Goal: Book appointment/travel/reservation

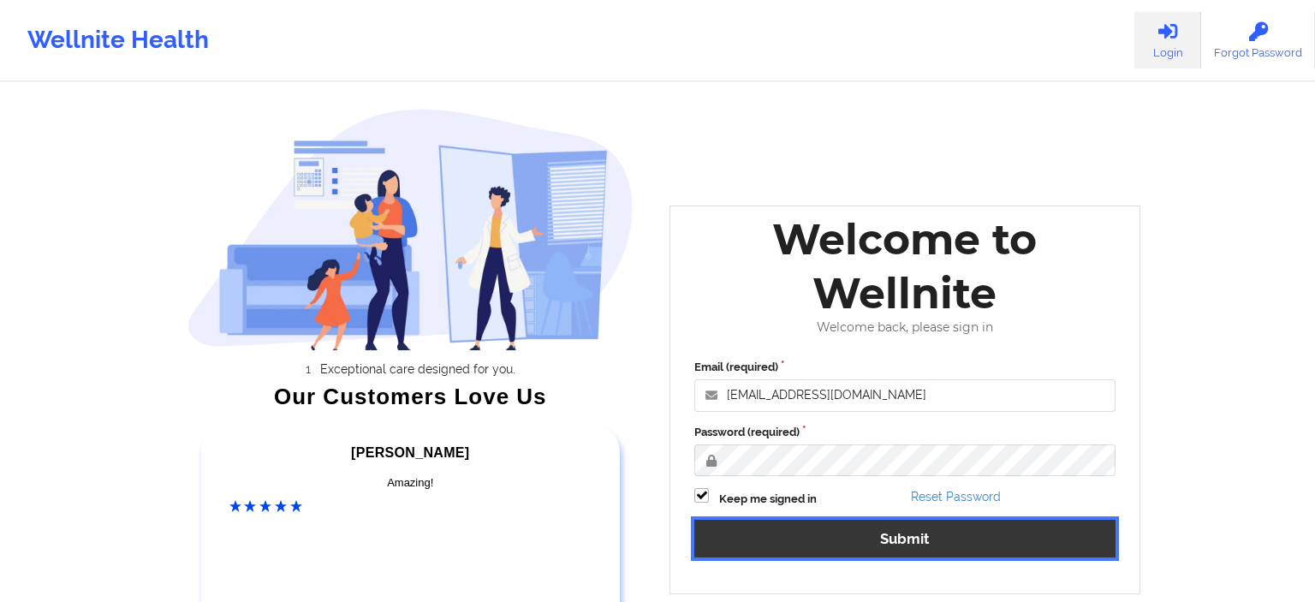
click at [832, 554] on button "Submit" at bounding box center [904, 538] width 421 height 37
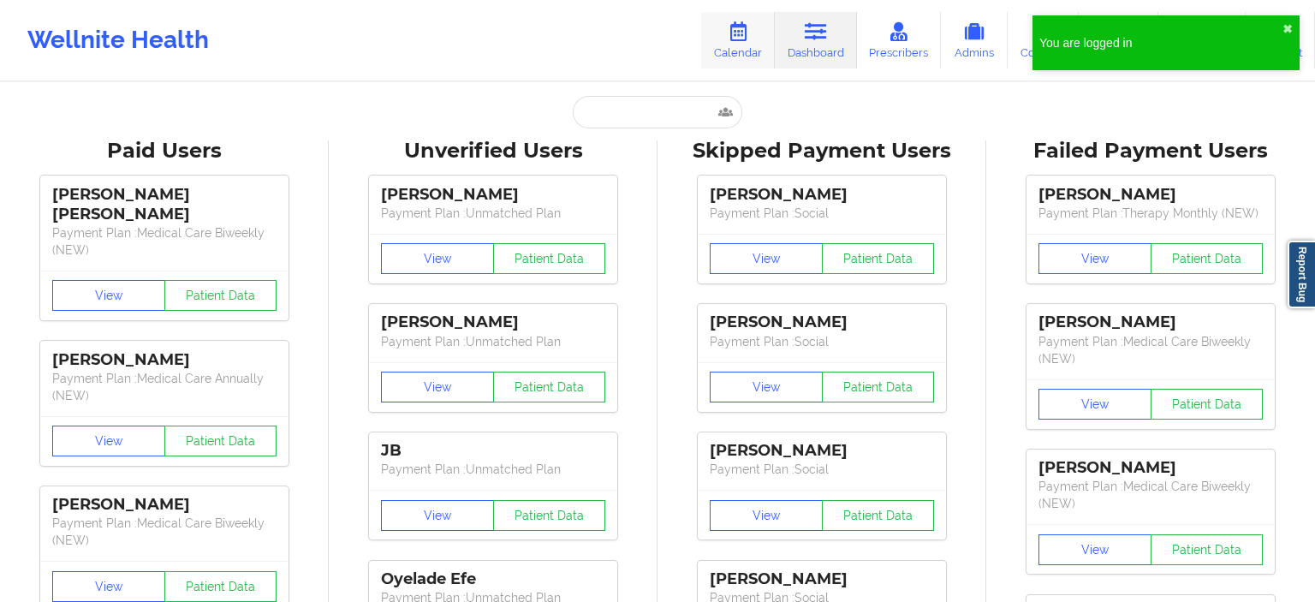
click at [754, 50] on link "Calendar" at bounding box center [738, 40] width 74 height 57
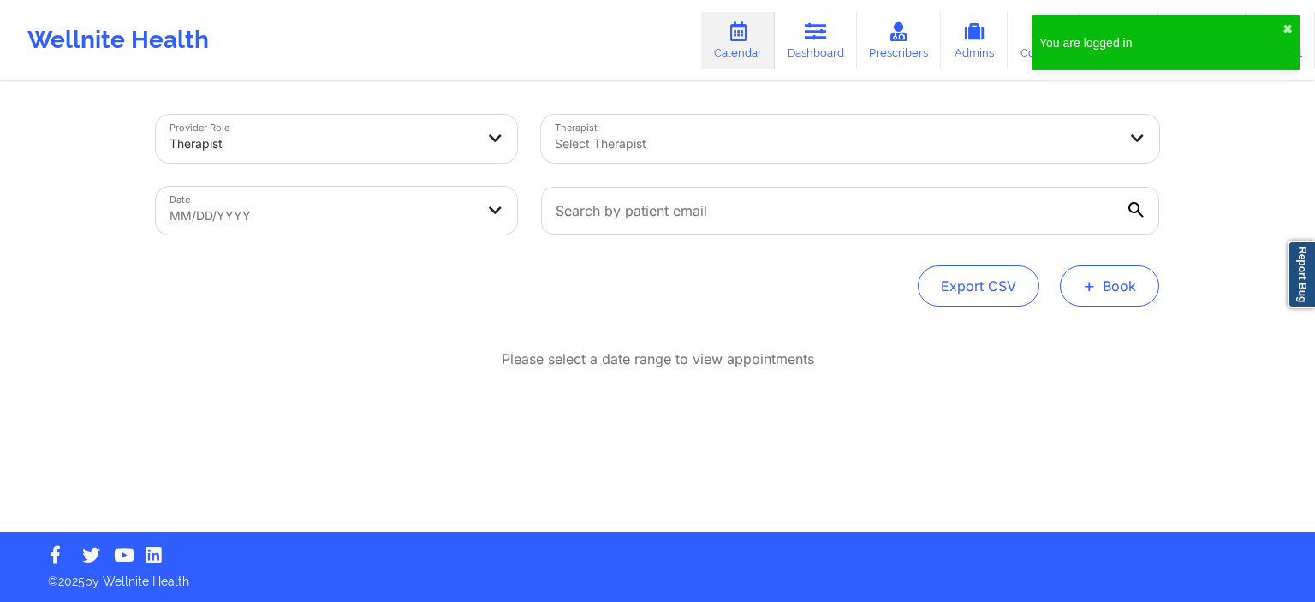
click at [1125, 289] on button "+ Book" at bounding box center [1109, 285] width 99 height 41
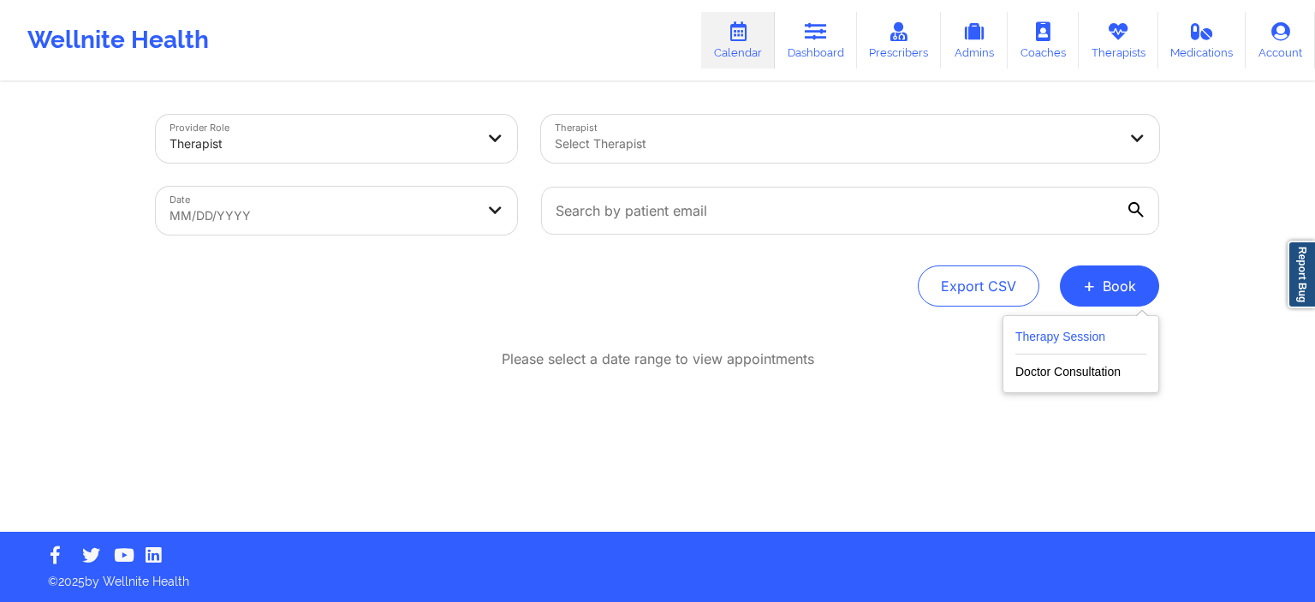
click at [1075, 334] on button "Therapy Session" at bounding box center [1080, 340] width 131 height 28
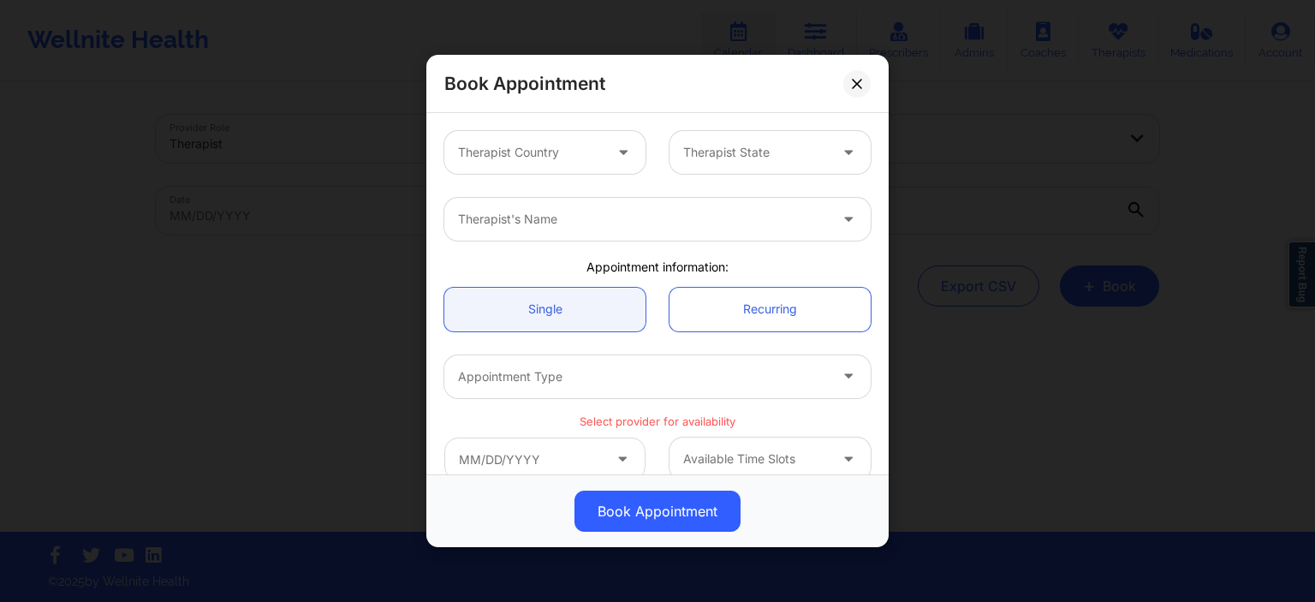
click at [561, 148] on div at bounding box center [530, 152] width 145 height 21
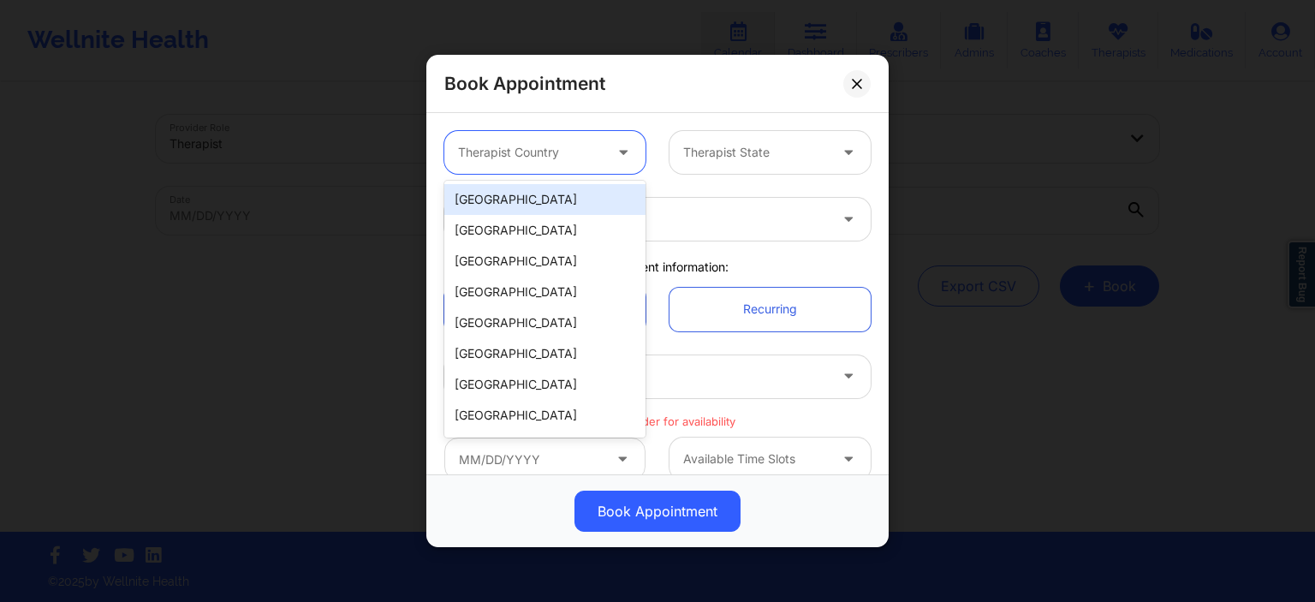
drag, startPoint x: 544, startPoint y: 193, endPoint x: 729, endPoint y: 154, distance: 189.7
click at [544, 193] on div "[GEOGRAPHIC_DATA]" at bounding box center [544, 199] width 201 height 31
click at [729, 154] on div at bounding box center [755, 152] width 145 height 21
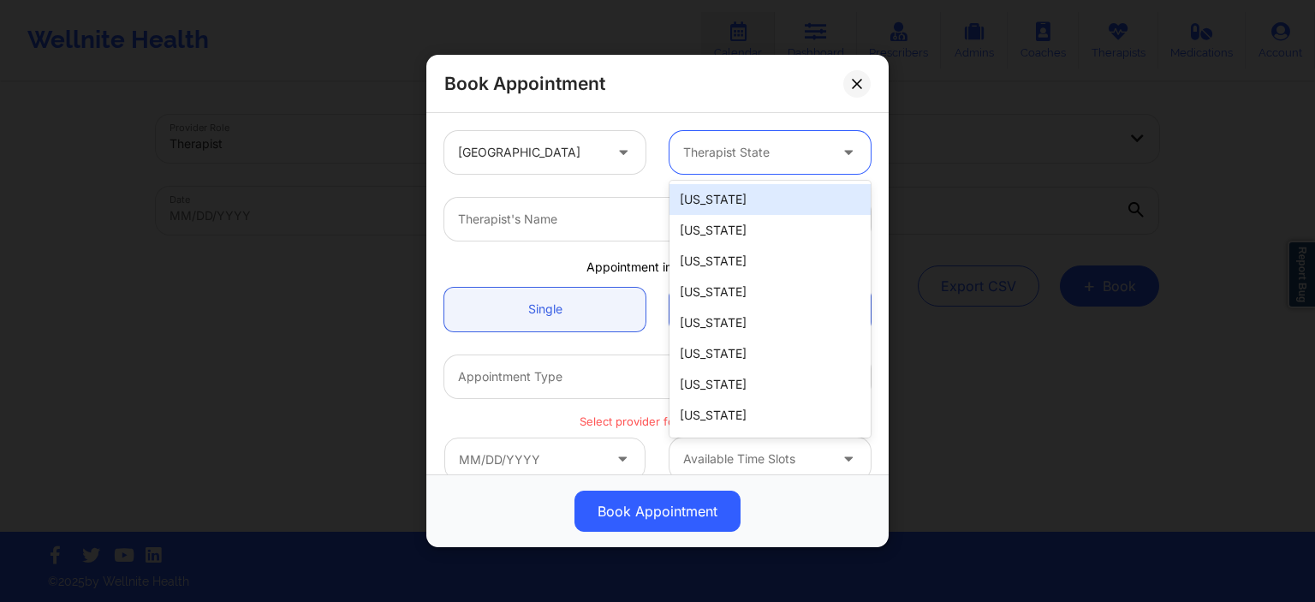
drag, startPoint x: 729, startPoint y: 204, endPoint x: 628, endPoint y: 214, distance: 100.7
click at [728, 205] on div "[US_STATE]" at bounding box center [769, 199] width 201 height 31
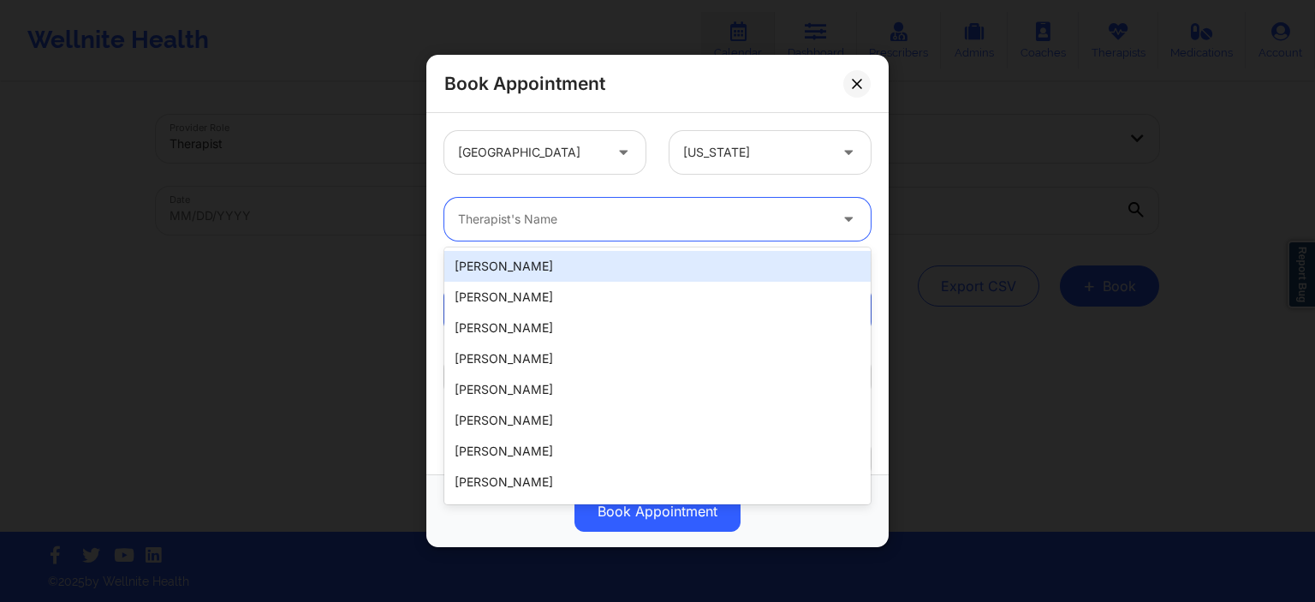
click at [582, 220] on div at bounding box center [643, 219] width 370 height 21
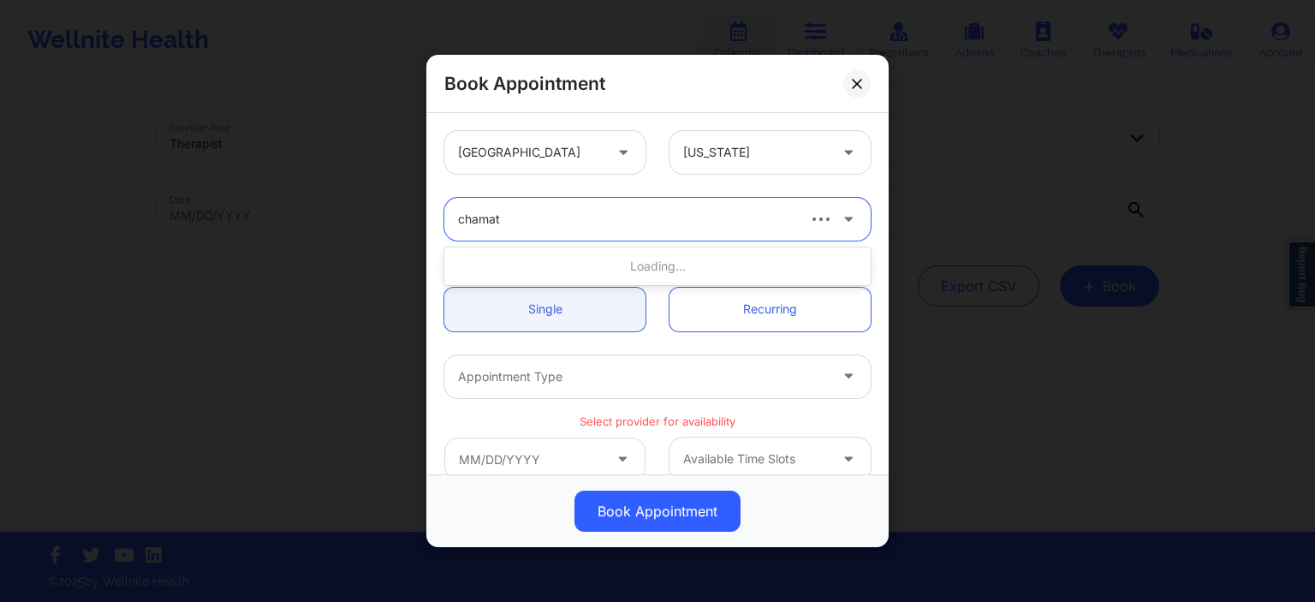
type input "chamath"
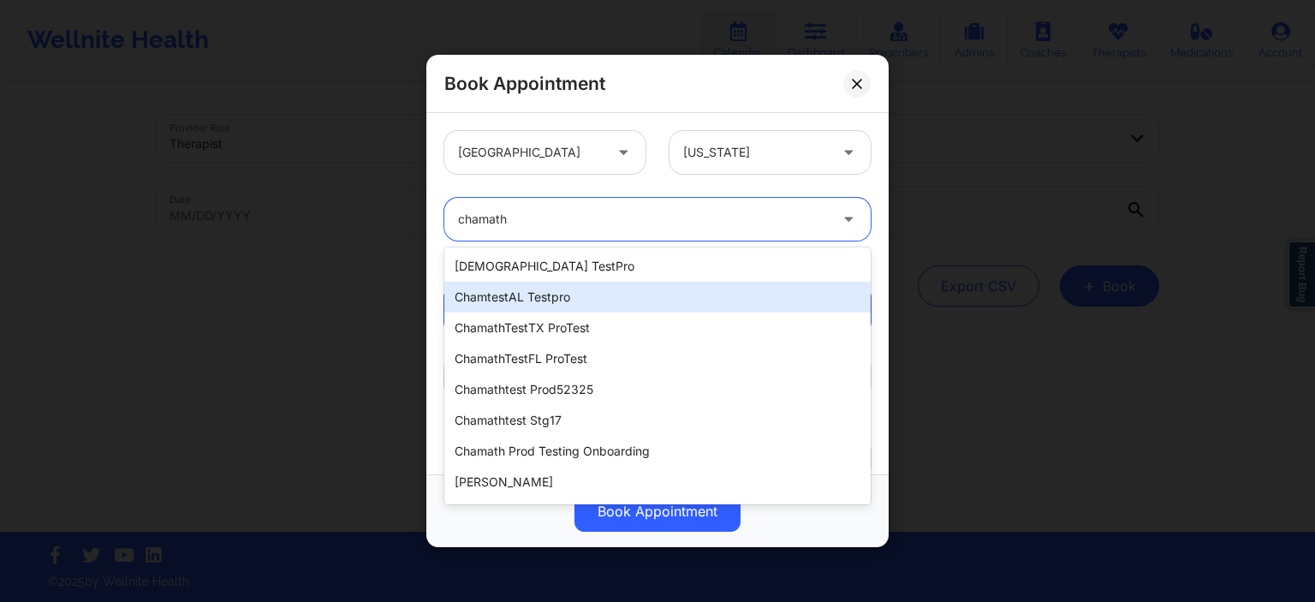
click at [590, 305] on div "chamtestAL testpro" at bounding box center [657, 297] width 426 height 31
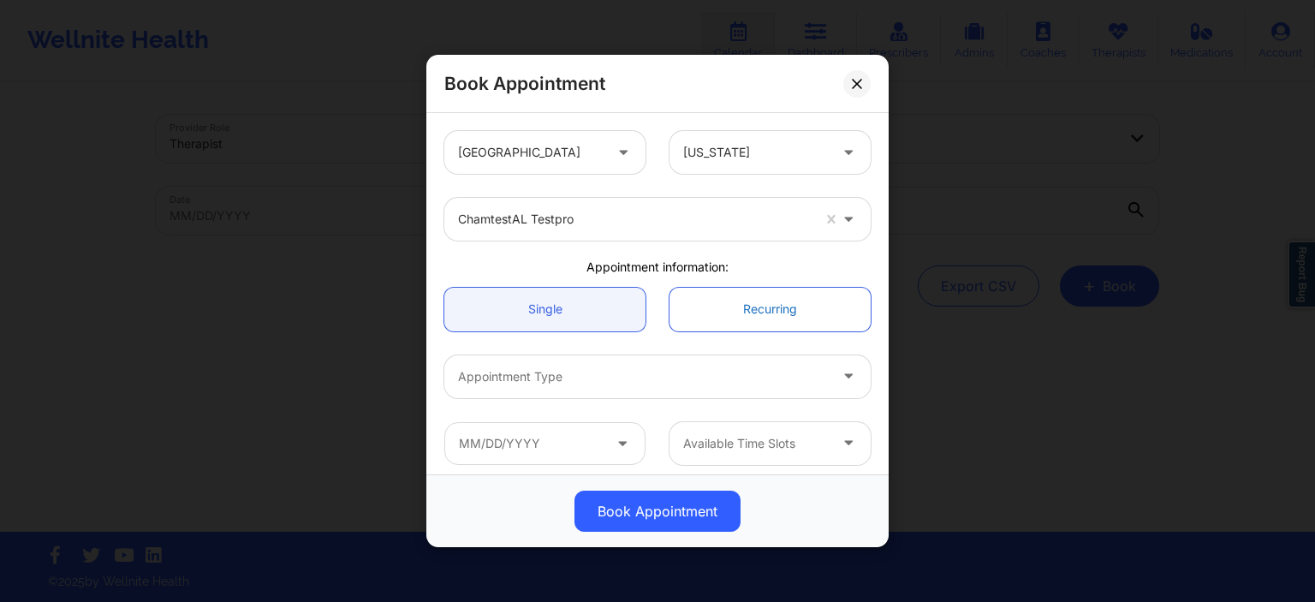
click at [788, 313] on link "Recurring" at bounding box center [769, 309] width 201 height 44
click at [770, 306] on link "Recurring" at bounding box center [769, 309] width 201 height 44
click at [795, 316] on link "Recurring" at bounding box center [769, 309] width 201 height 44
click at [795, 314] on link "Recurring" at bounding box center [769, 309] width 201 height 44
click at [792, 314] on link "Recurring" at bounding box center [769, 309] width 201 height 44
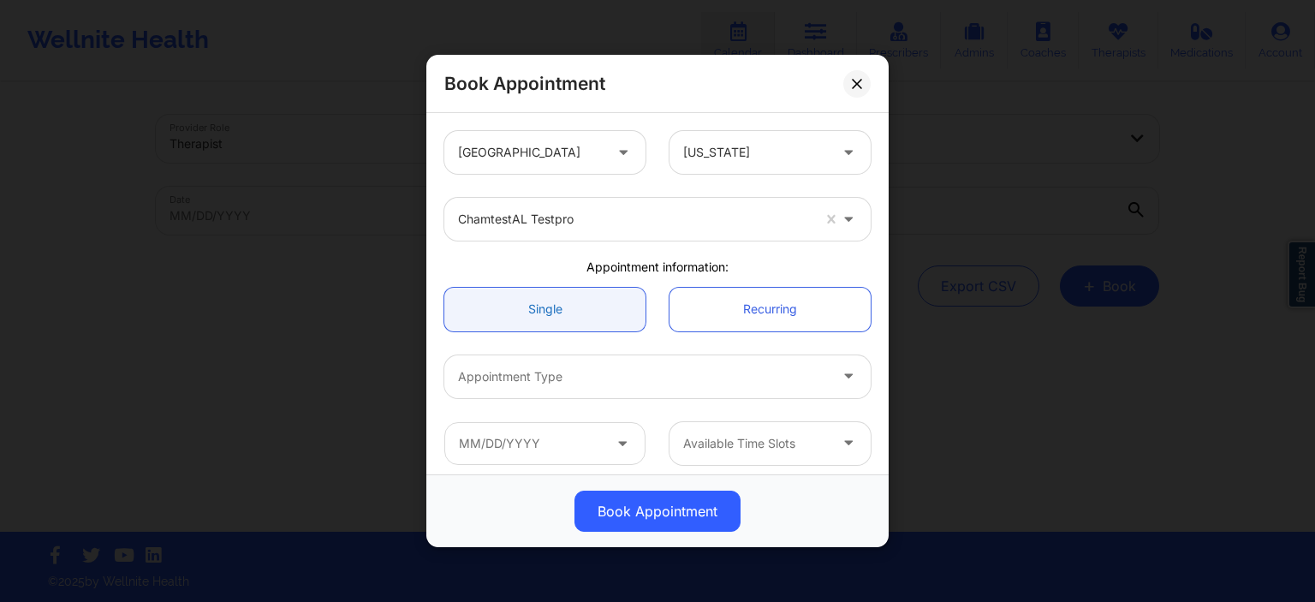
click at [587, 304] on link "Single" at bounding box center [544, 309] width 201 height 44
click at [711, 306] on link "Recurring" at bounding box center [769, 309] width 201 height 44
click at [712, 306] on link "Recurring" at bounding box center [769, 309] width 201 height 44
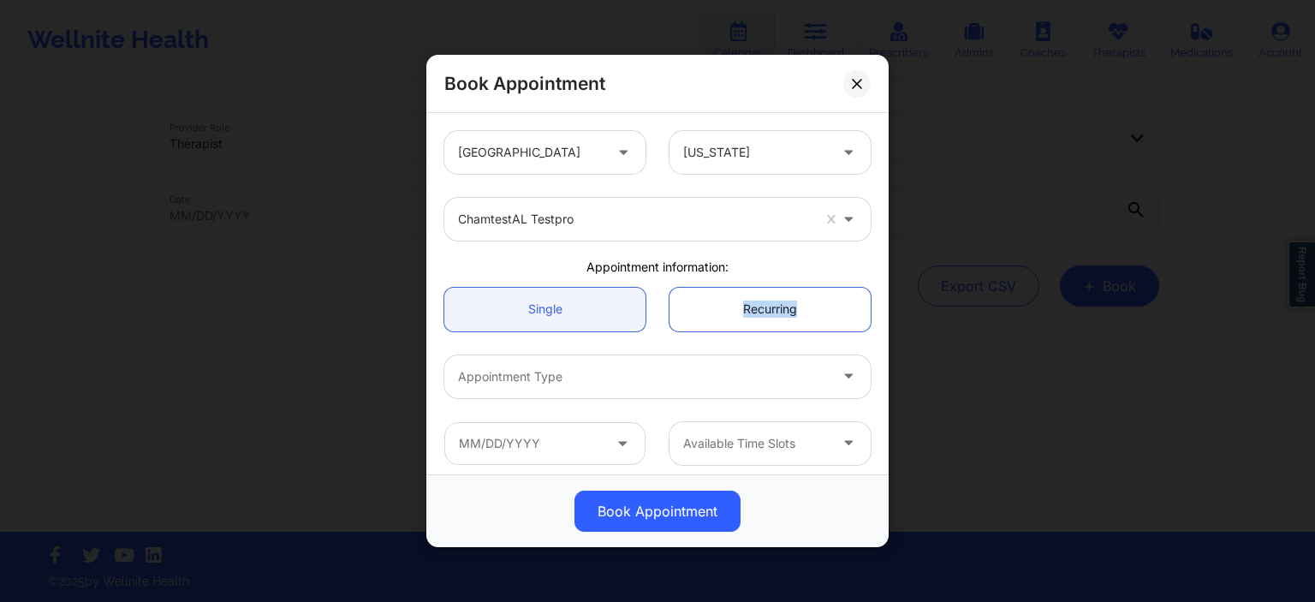
click at [712, 306] on link "Recurring" at bounding box center [769, 309] width 201 height 44
click at [738, 375] on div at bounding box center [643, 376] width 370 height 21
click at [755, 297] on link "Recurring" at bounding box center [769, 309] width 201 height 44
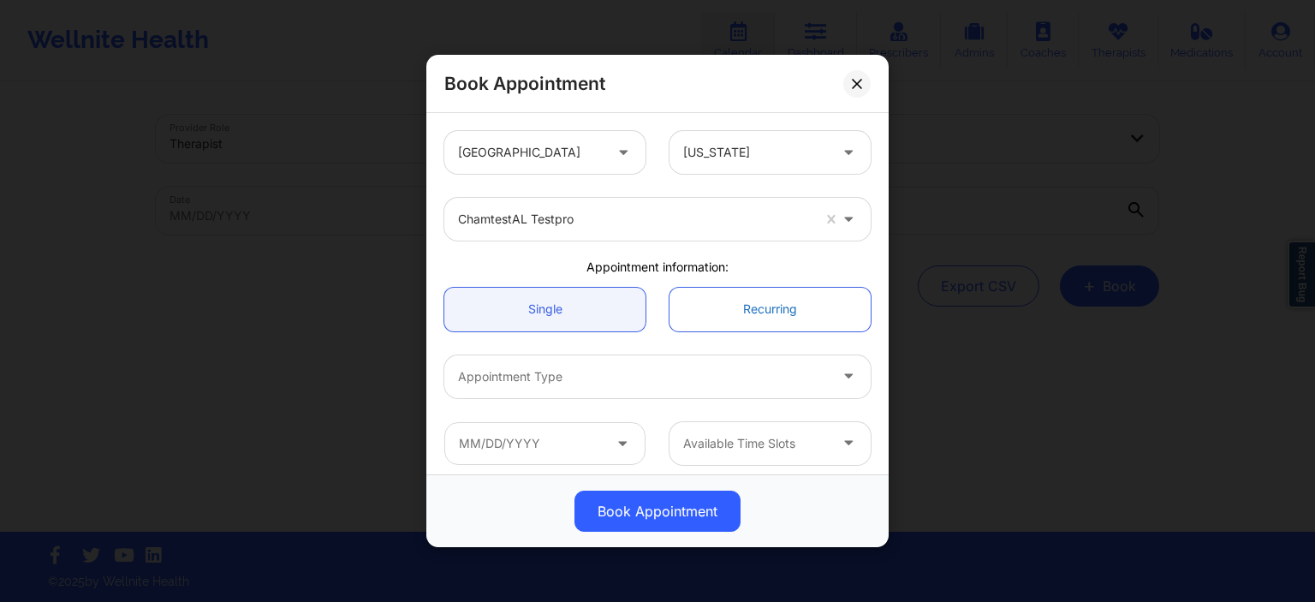
click at [723, 306] on link "Recurring" at bounding box center [769, 309] width 201 height 44
click at [709, 306] on link "Recurring" at bounding box center [769, 309] width 201 height 44
click at [711, 306] on link "Recurring" at bounding box center [769, 309] width 201 height 44
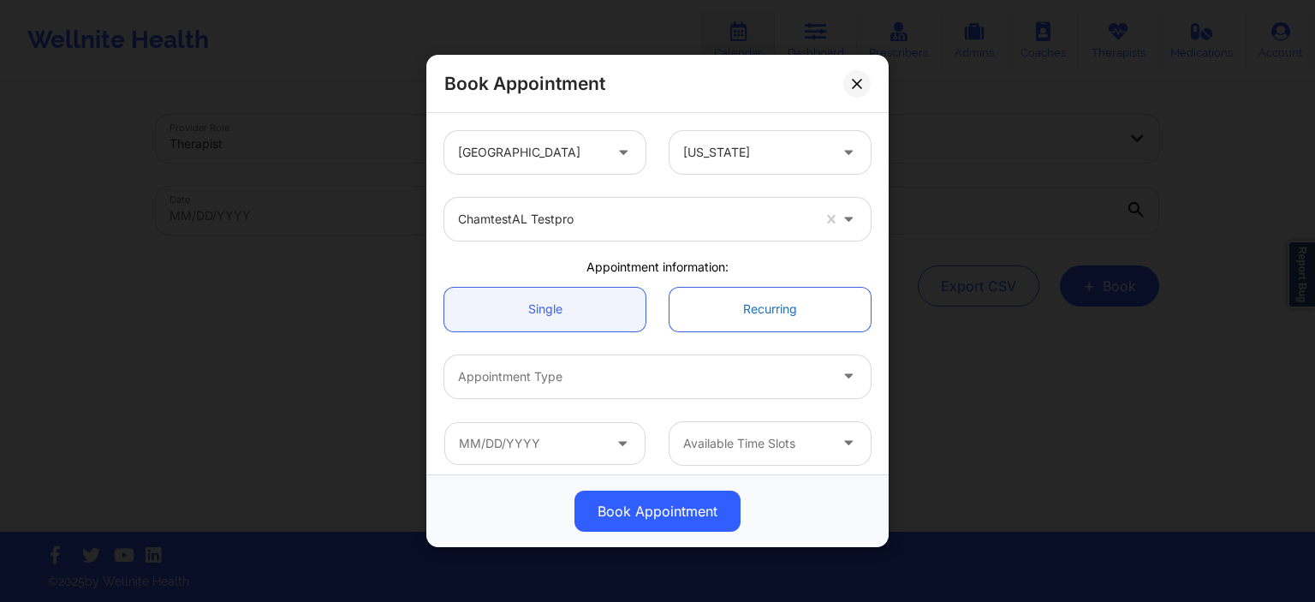
click at [734, 307] on link "Recurring" at bounding box center [769, 309] width 201 height 44
click at [601, 309] on link "Single" at bounding box center [544, 309] width 201 height 44
click at [701, 309] on link "Recurring" at bounding box center [769, 309] width 201 height 44
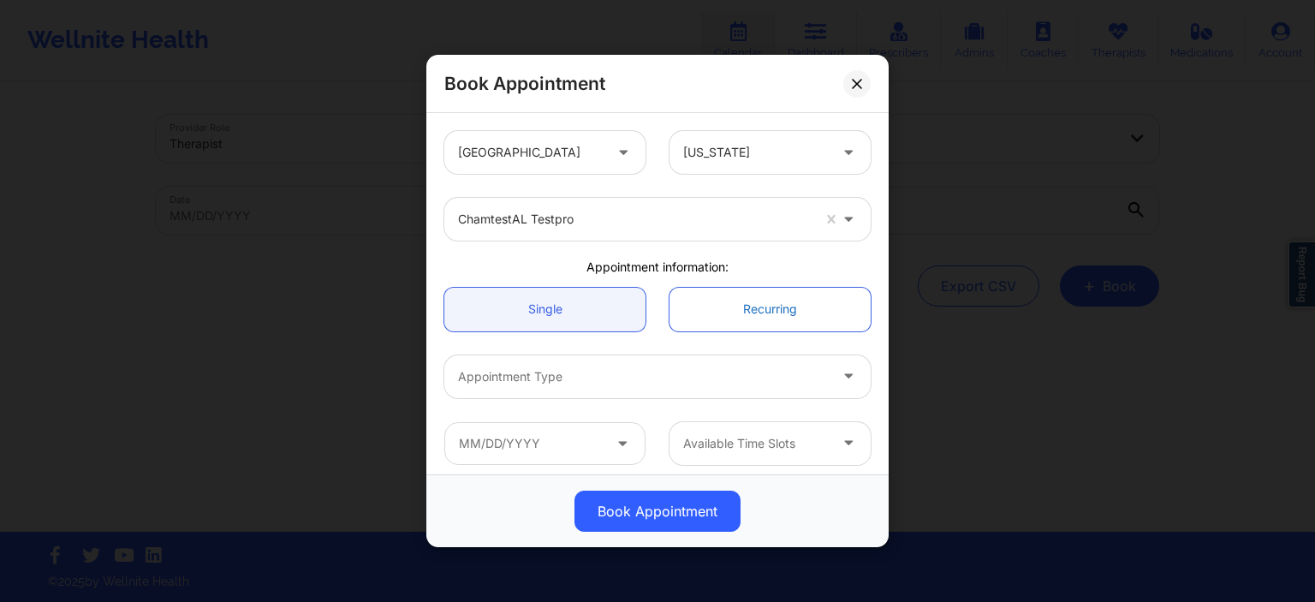
click at [703, 308] on link "Recurring" at bounding box center [769, 309] width 201 height 44
click at [568, 385] on div at bounding box center [643, 376] width 370 height 21
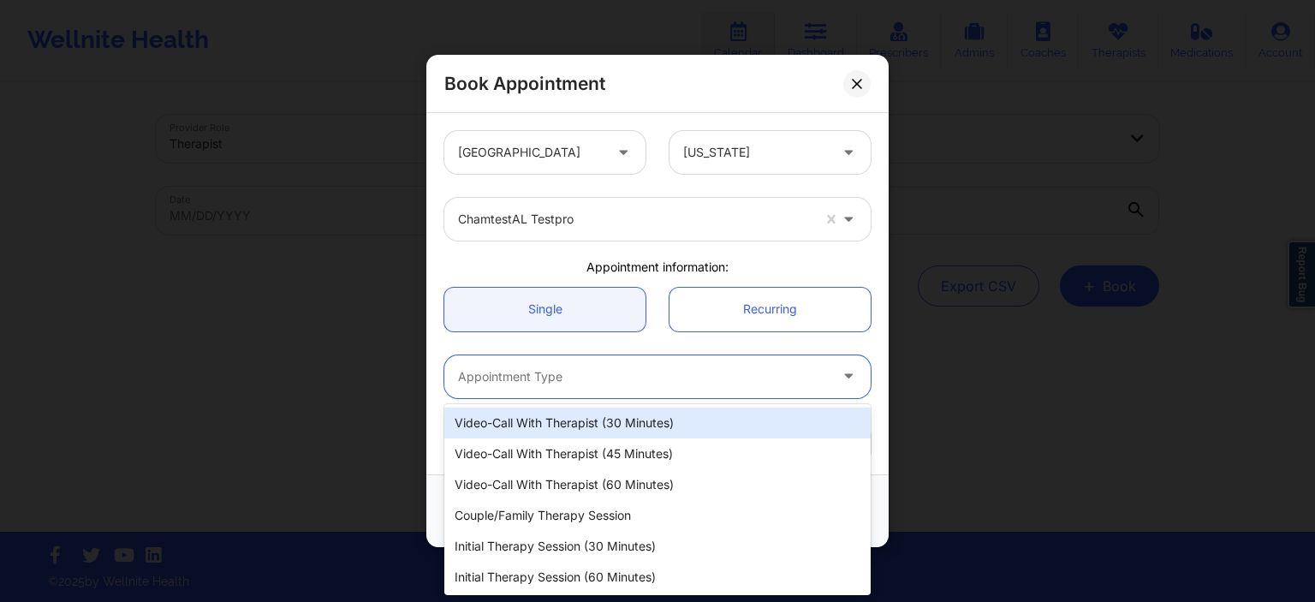
click at [581, 429] on div "Video-Call with Therapist (30 minutes)" at bounding box center [657, 423] width 426 height 31
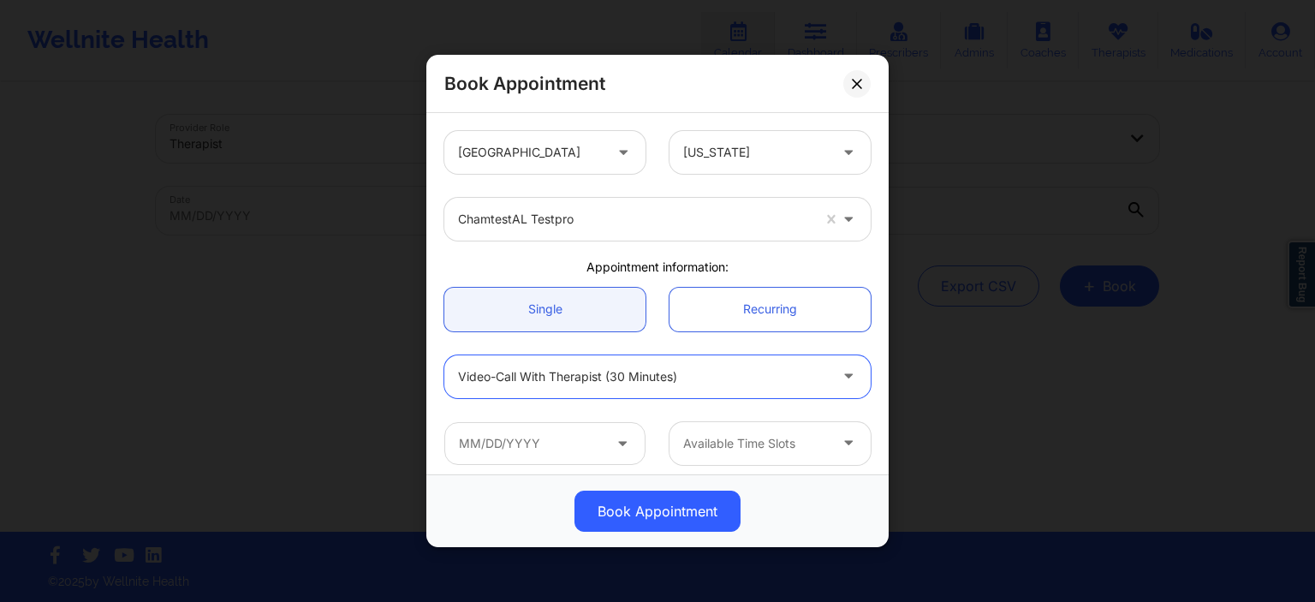
scroll to position [164, 0]
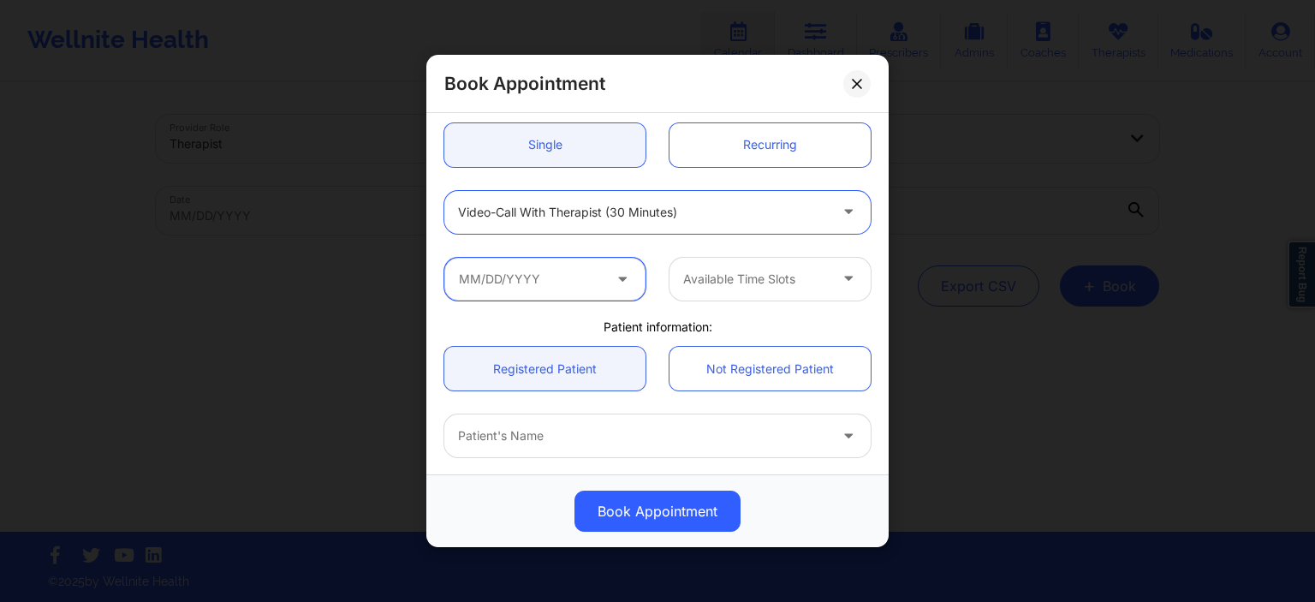
click at [557, 278] on input "text" at bounding box center [544, 278] width 201 height 43
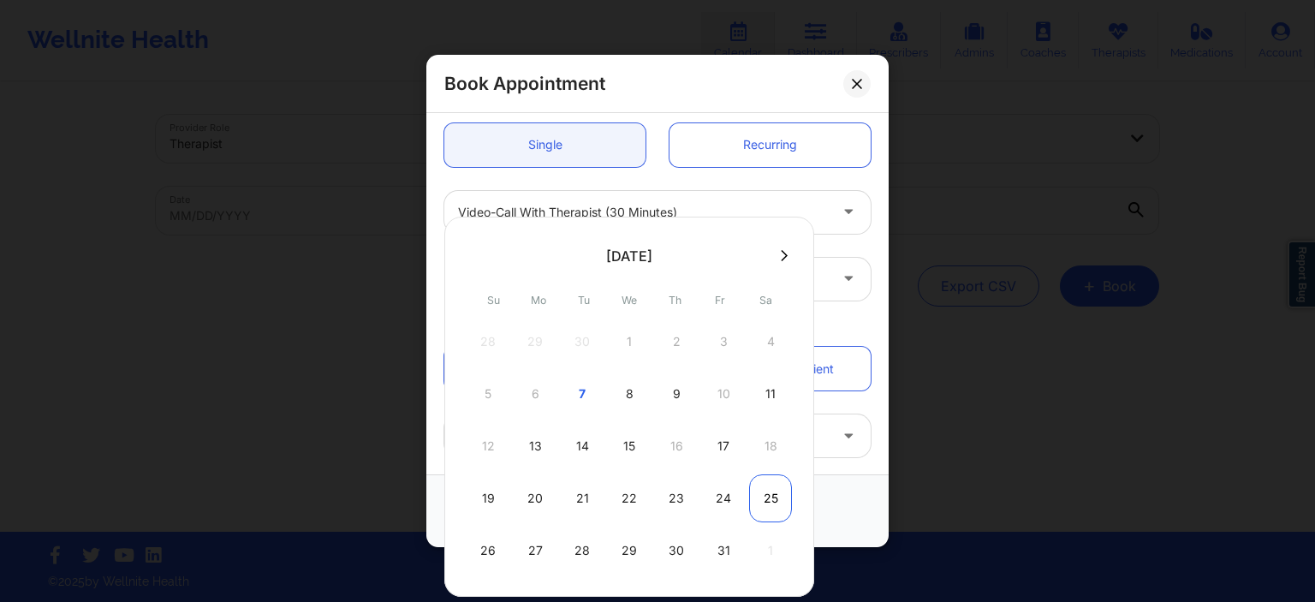
click at [754, 500] on div "25" at bounding box center [770, 498] width 43 height 48
type input "10/25/2025"
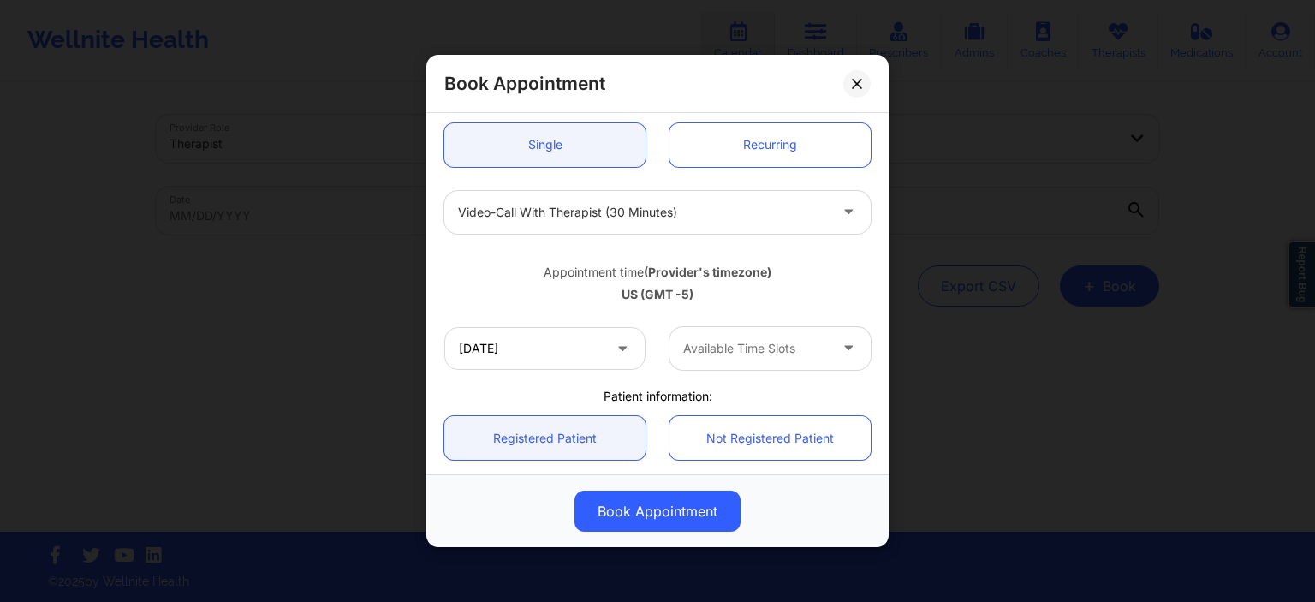
click at [724, 348] on div at bounding box center [755, 348] width 145 height 21
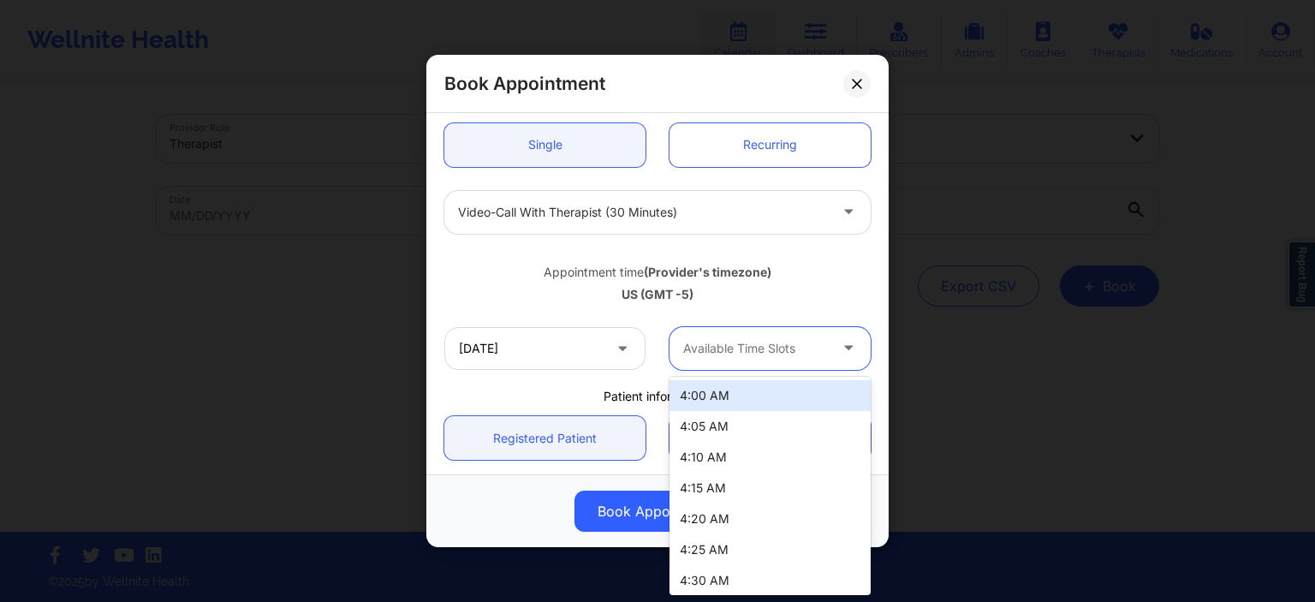
click at [723, 394] on div "4:00 AM" at bounding box center [769, 395] width 201 height 31
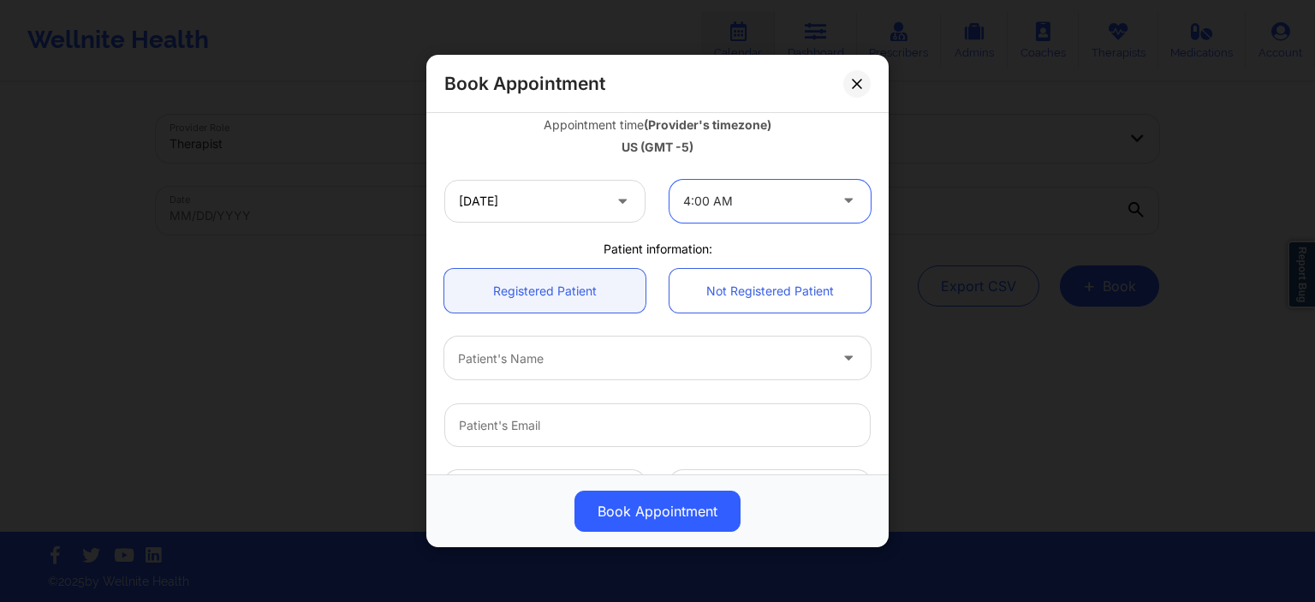
scroll to position [329, 0]
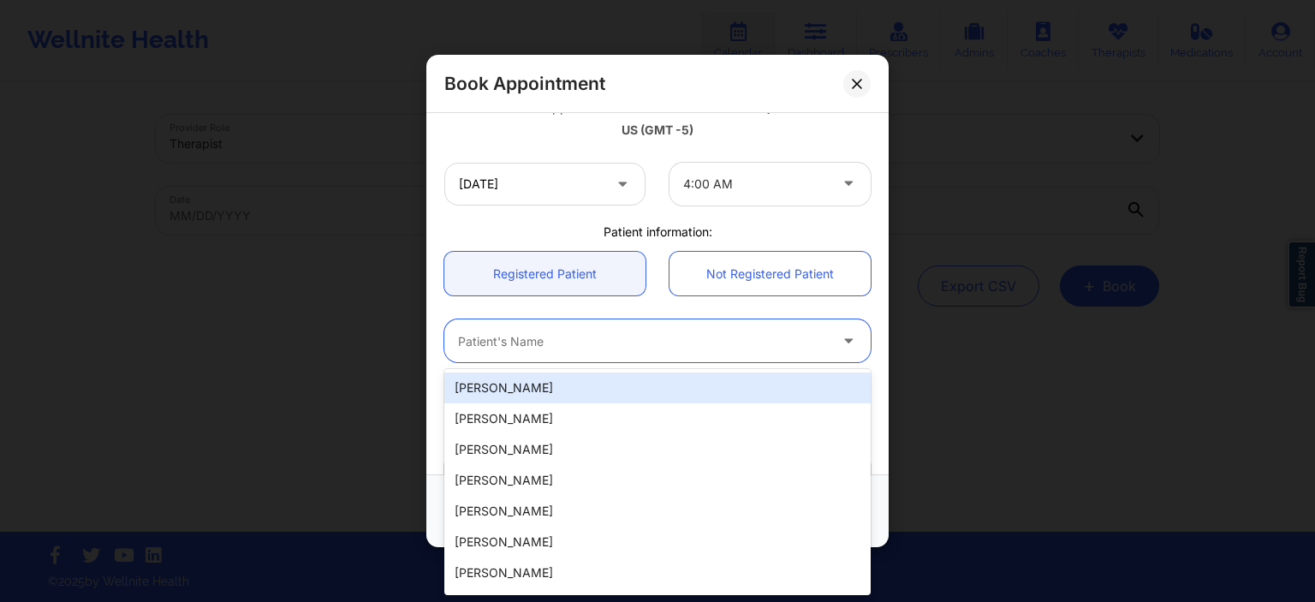
click at [612, 336] on div at bounding box center [643, 340] width 370 height 21
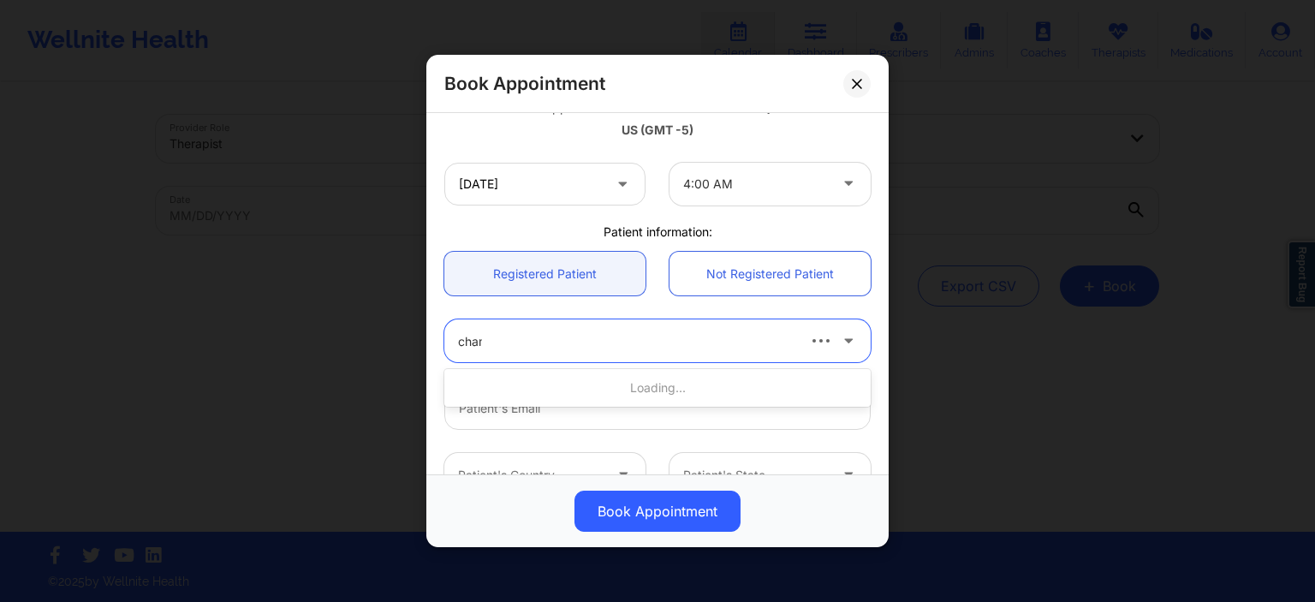
type input "chama"
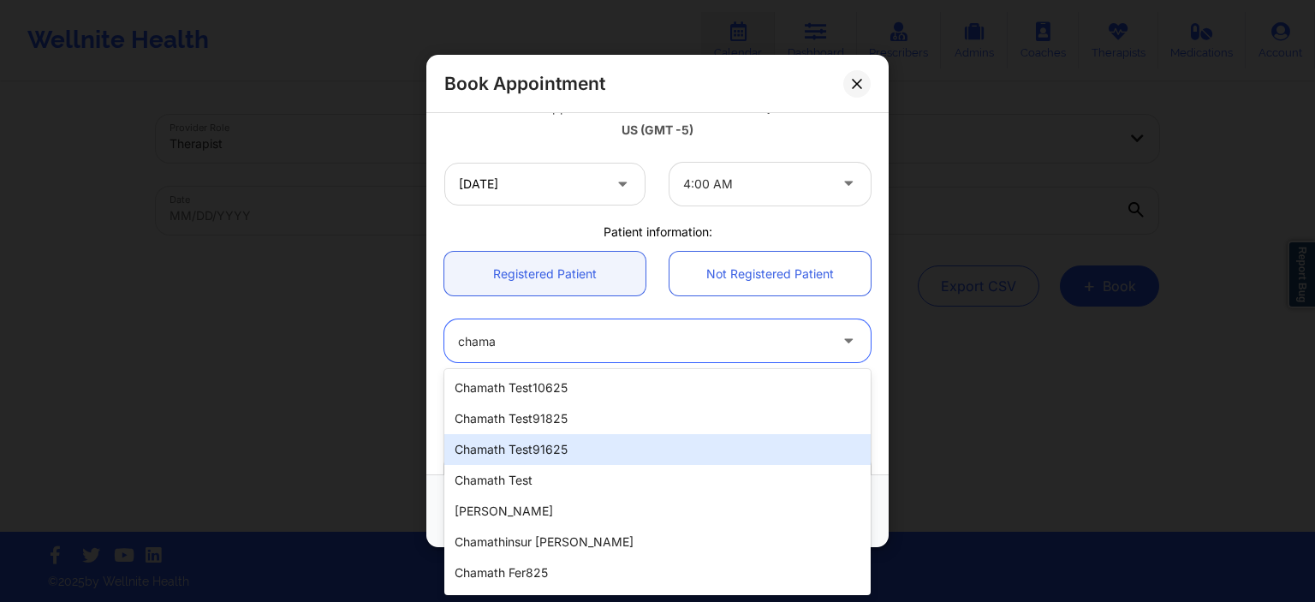
click at [568, 457] on div "chamath test91625" at bounding box center [657, 449] width 426 height 31
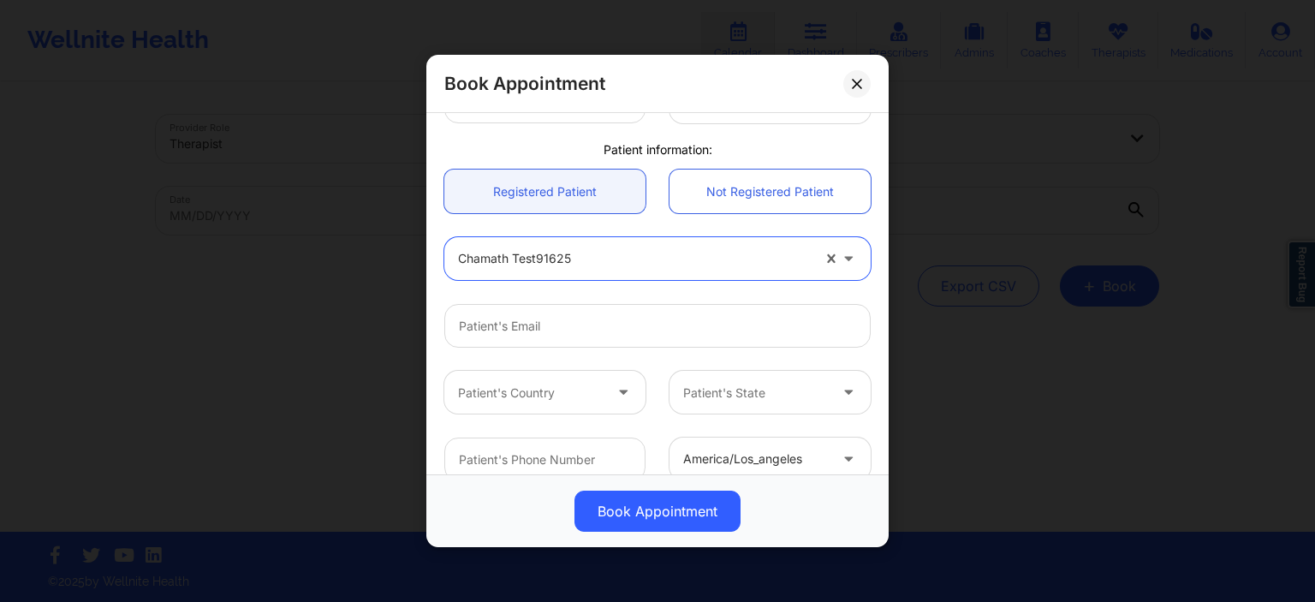
scroll to position [493, 0]
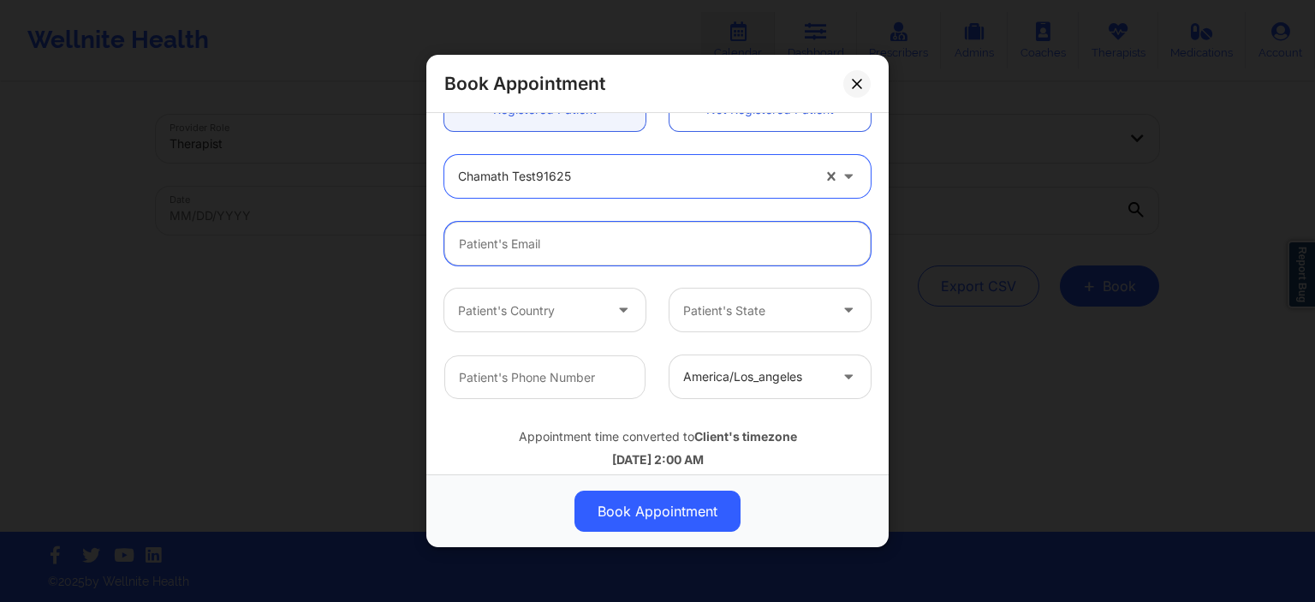
click at [585, 249] on input "email" at bounding box center [657, 244] width 426 height 44
type input "cham91625@yopmail.com"
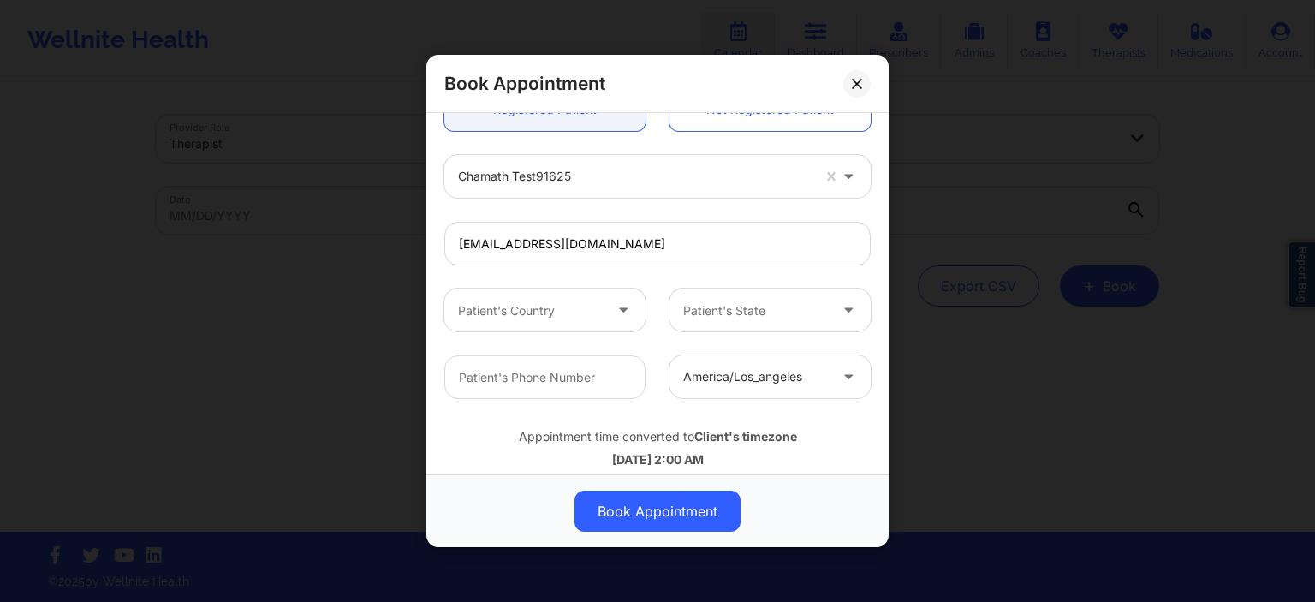
click at [551, 327] on div "Patient's Country" at bounding box center [524, 310] width 160 height 43
click at [553, 323] on div "Patient's Country" at bounding box center [524, 310] width 160 height 43
click at [537, 313] on div at bounding box center [530, 310] width 145 height 21
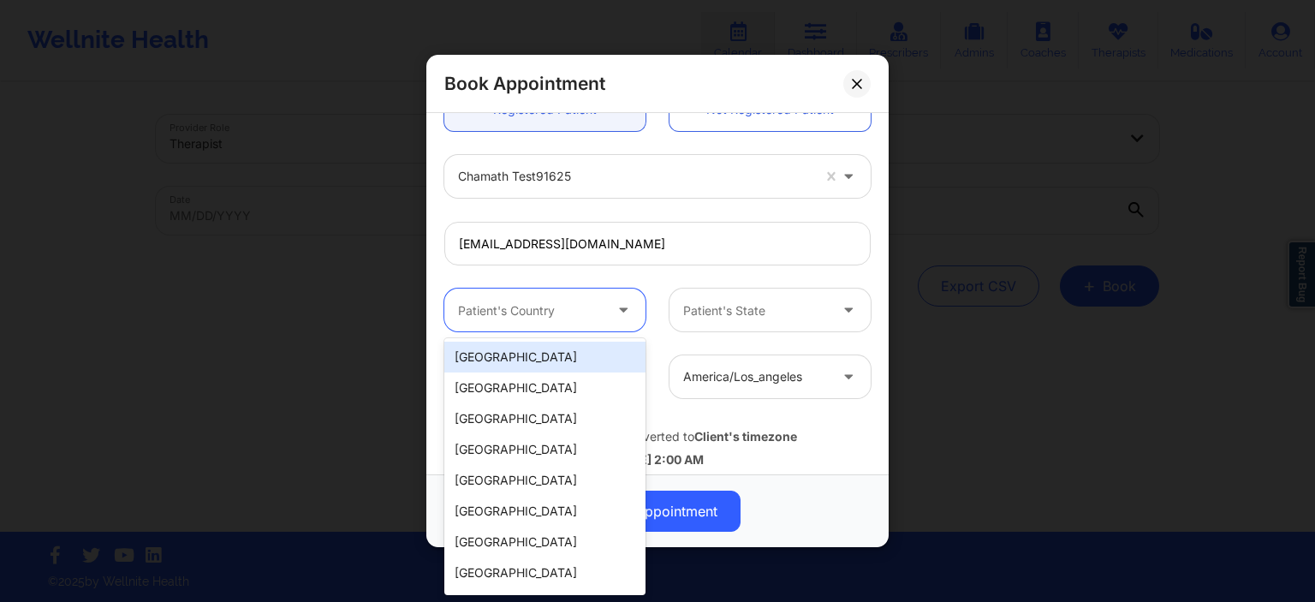
click at [519, 361] on div "[GEOGRAPHIC_DATA]" at bounding box center [544, 357] width 201 height 31
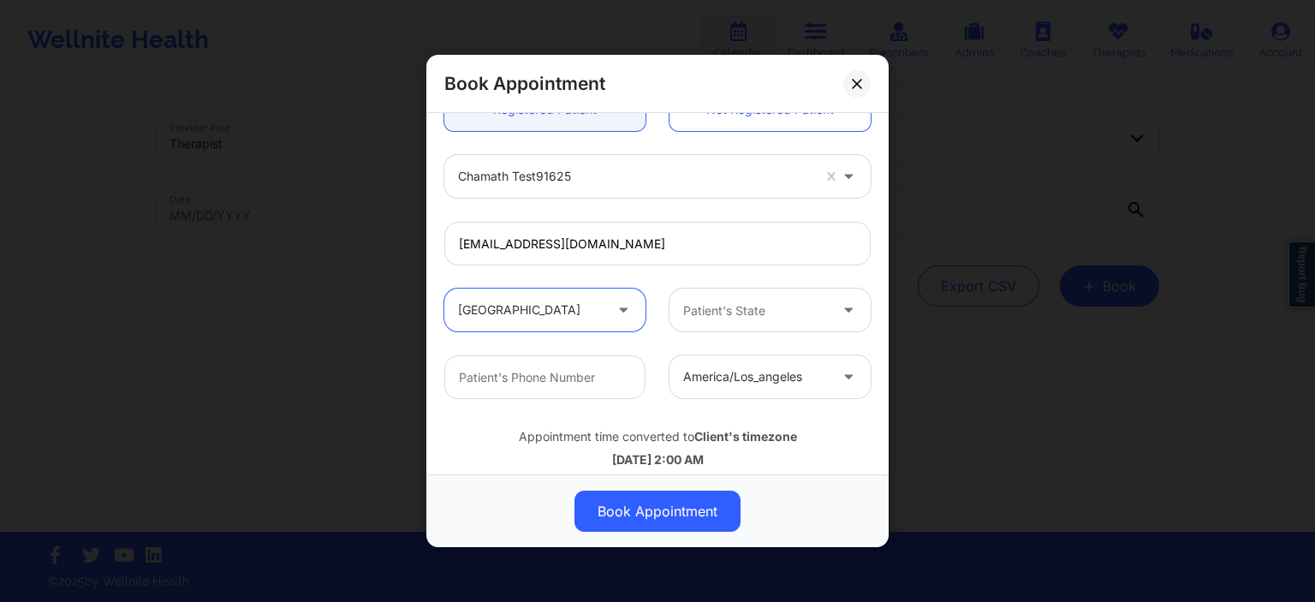
click at [742, 292] on div "Patient's State" at bounding box center [749, 310] width 160 height 43
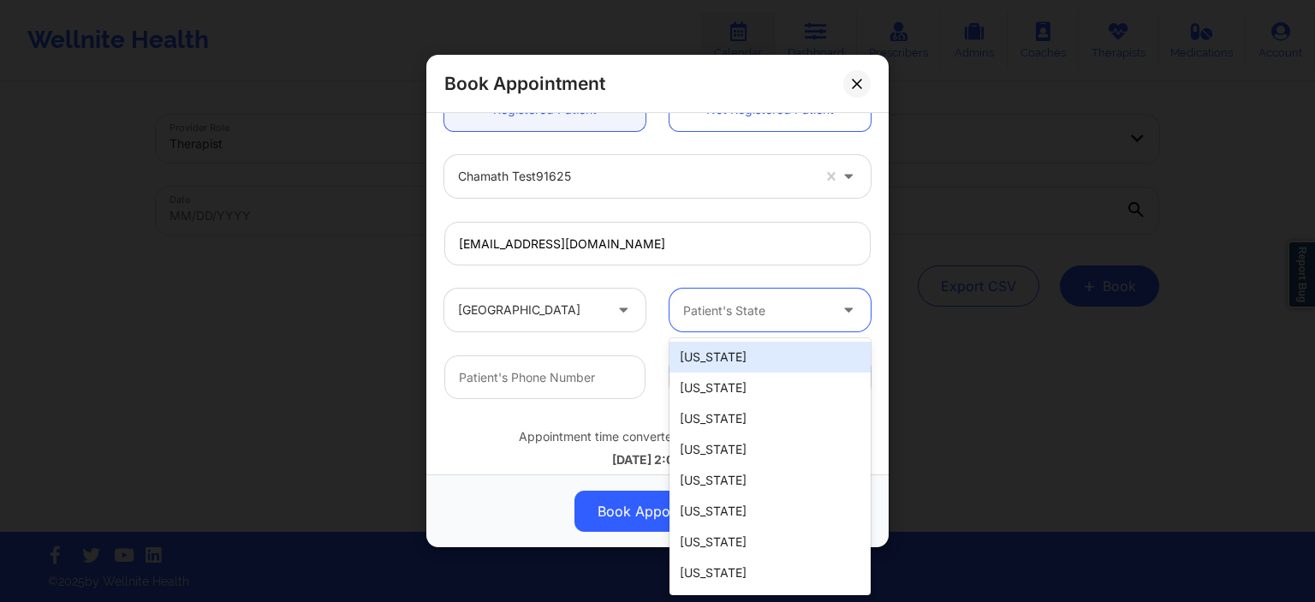
click at [743, 296] on div "Patient's State" at bounding box center [749, 310] width 160 height 43
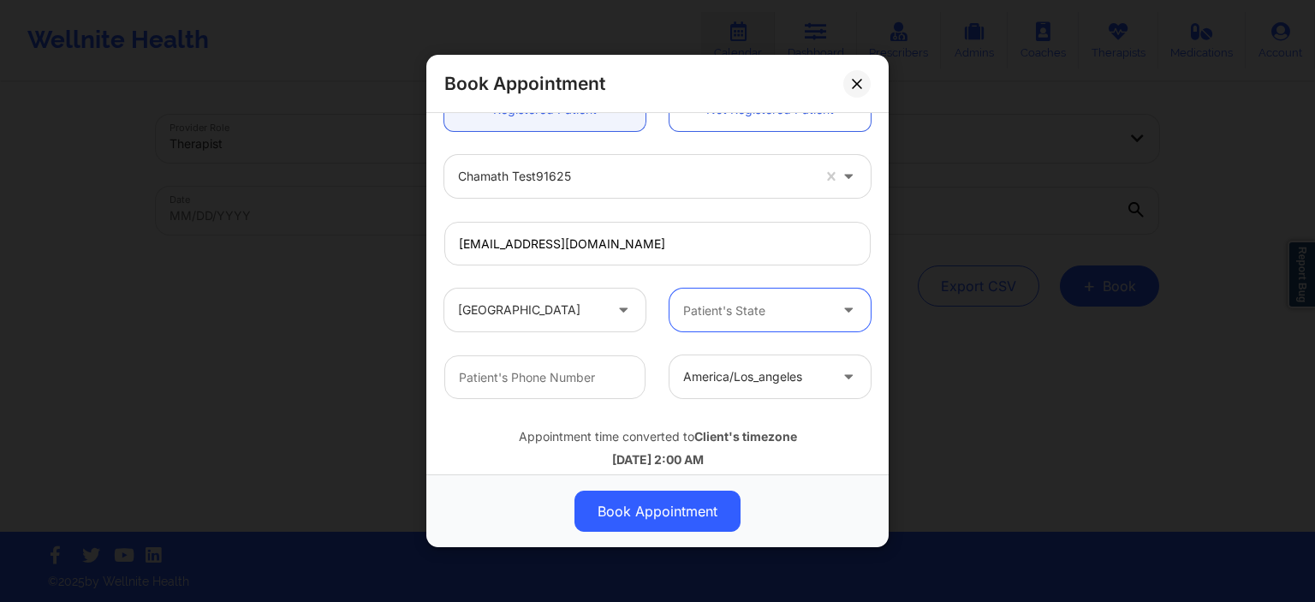
click at [722, 327] on div "Patient's State" at bounding box center [749, 310] width 160 height 43
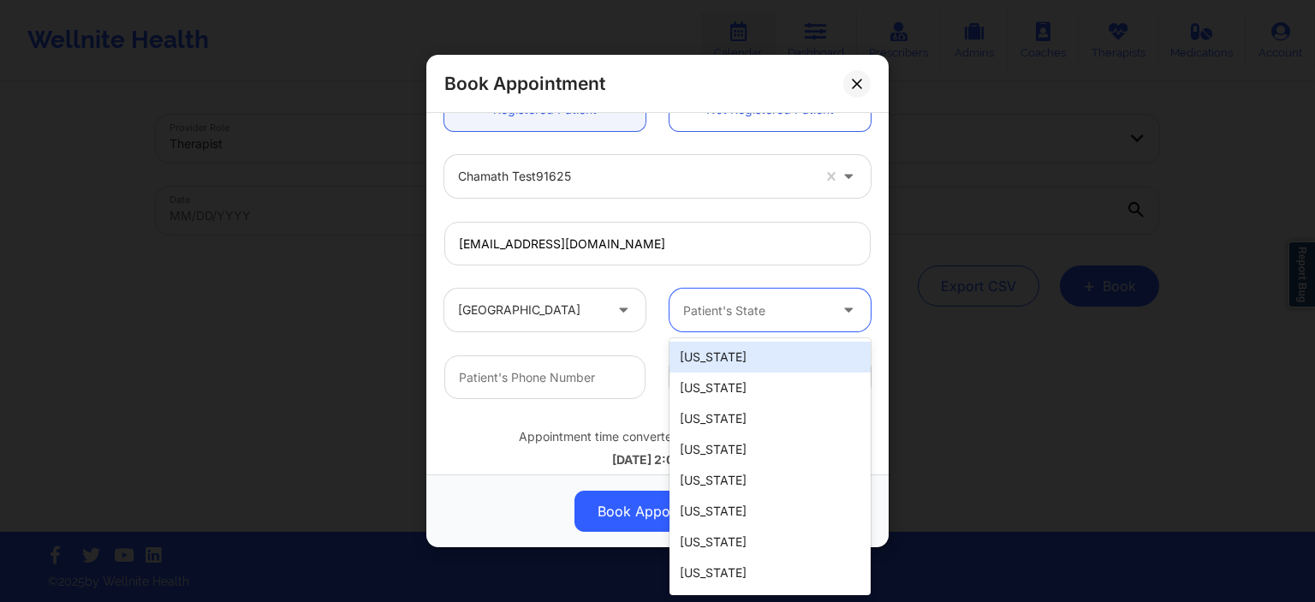
click at [726, 365] on div "[US_STATE]" at bounding box center [769, 357] width 201 height 31
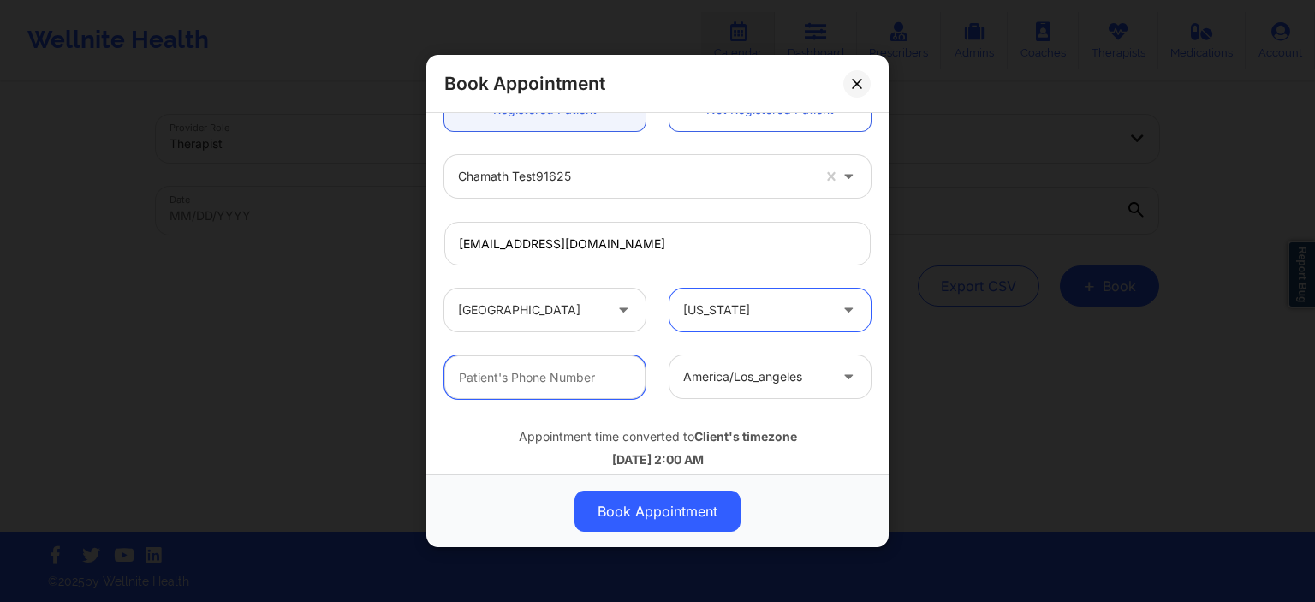
click at [566, 387] on input "text" at bounding box center [544, 377] width 201 height 44
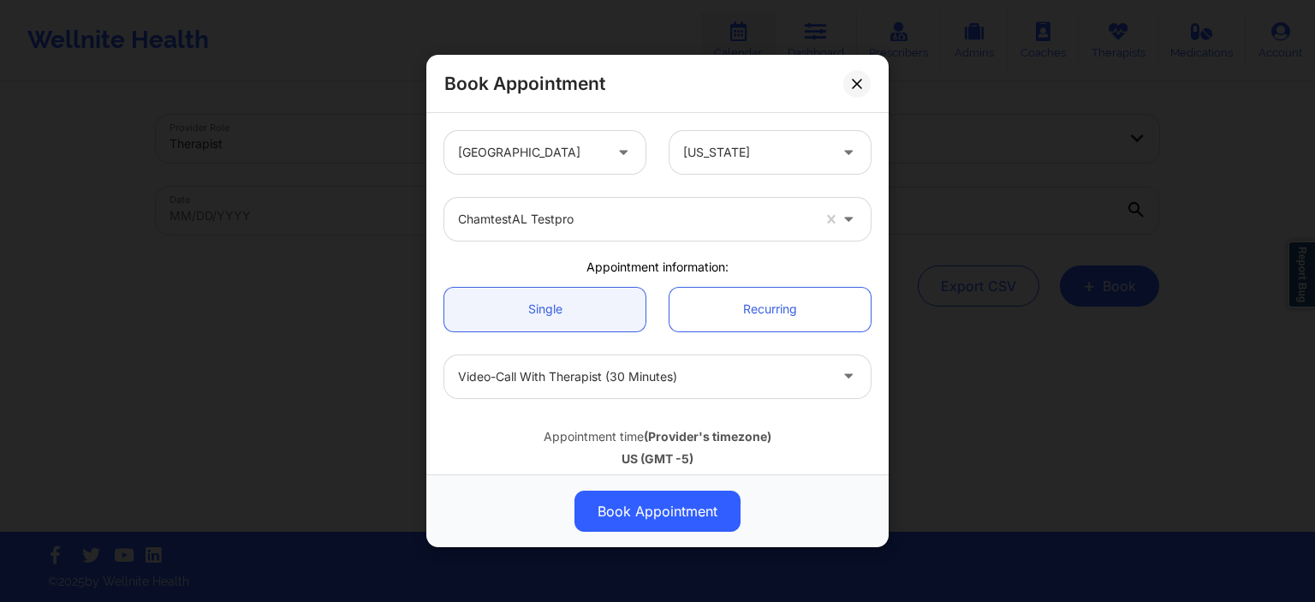
scroll to position [329, 0]
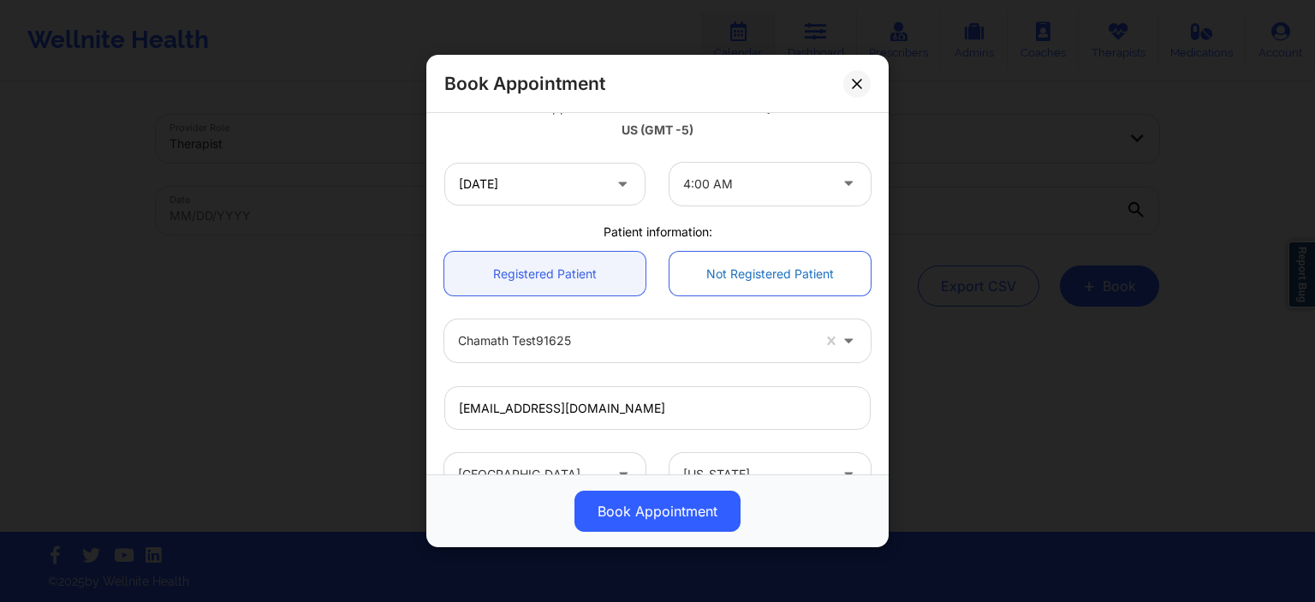
click at [746, 287] on link "Not Registered Patient" at bounding box center [769, 274] width 201 height 44
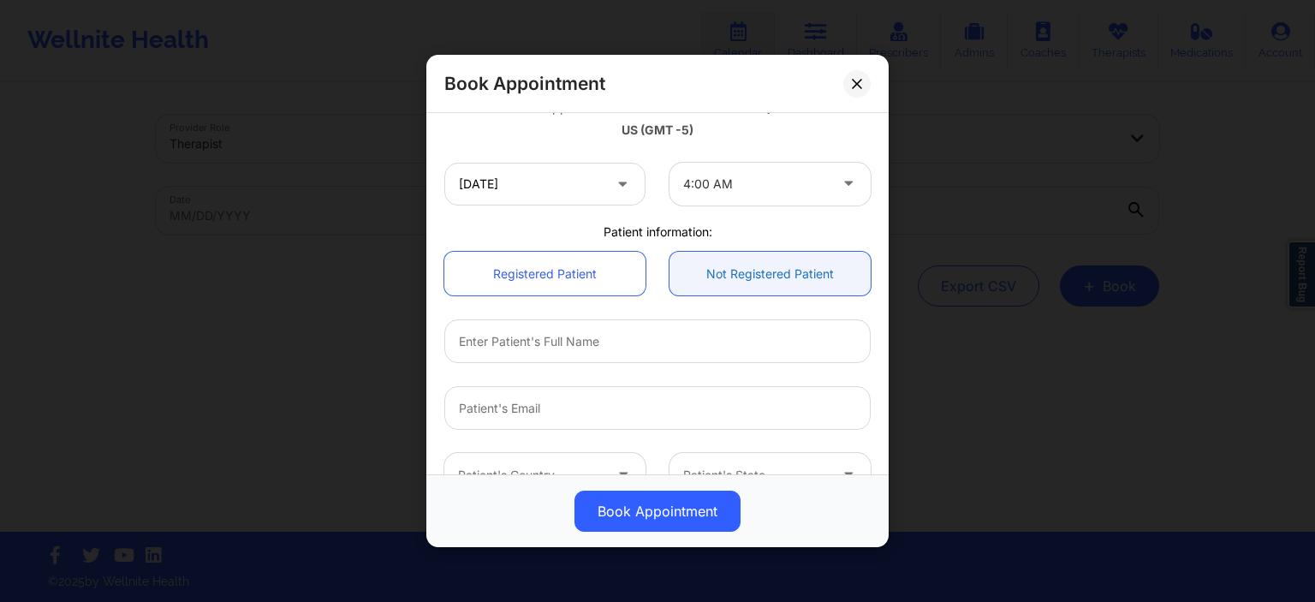
click at [750, 283] on link "Not Registered Patient" at bounding box center [769, 274] width 201 height 44
click at [586, 289] on link "Registered Patient" at bounding box center [544, 274] width 201 height 44
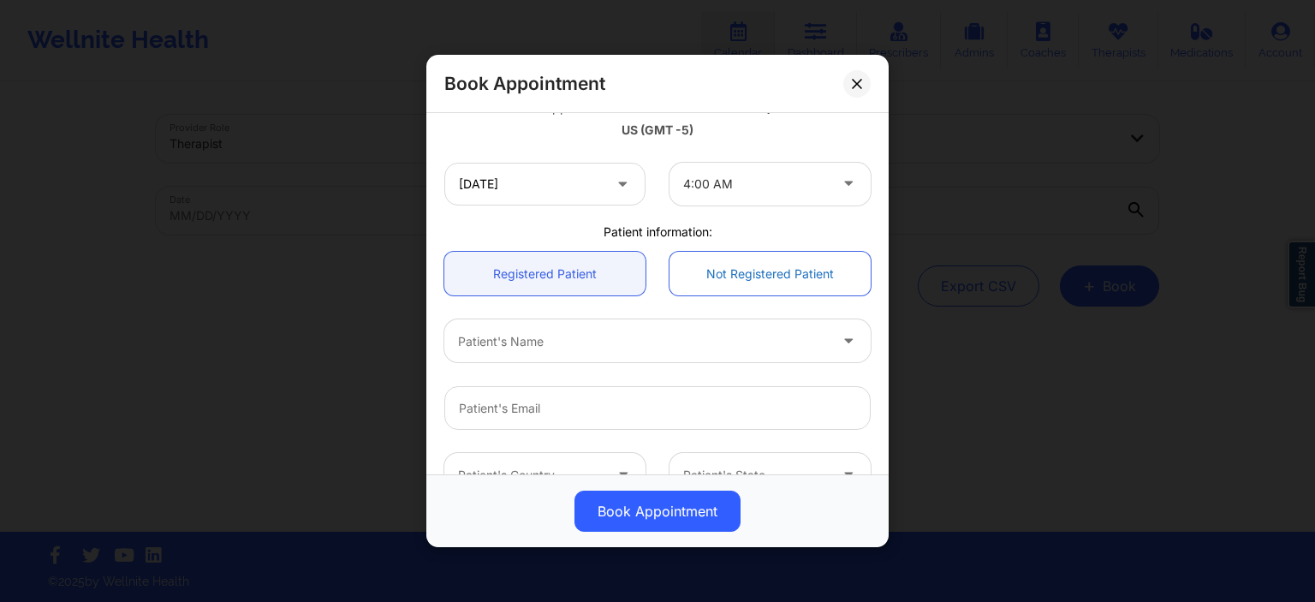
drag, startPoint x: 703, startPoint y: 272, endPoint x: 715, endPoint y: 270, distance: 12.3
click at [705, 272] on link "Not Registered Patient" at bounding box center [769, 274] width 201 height 44
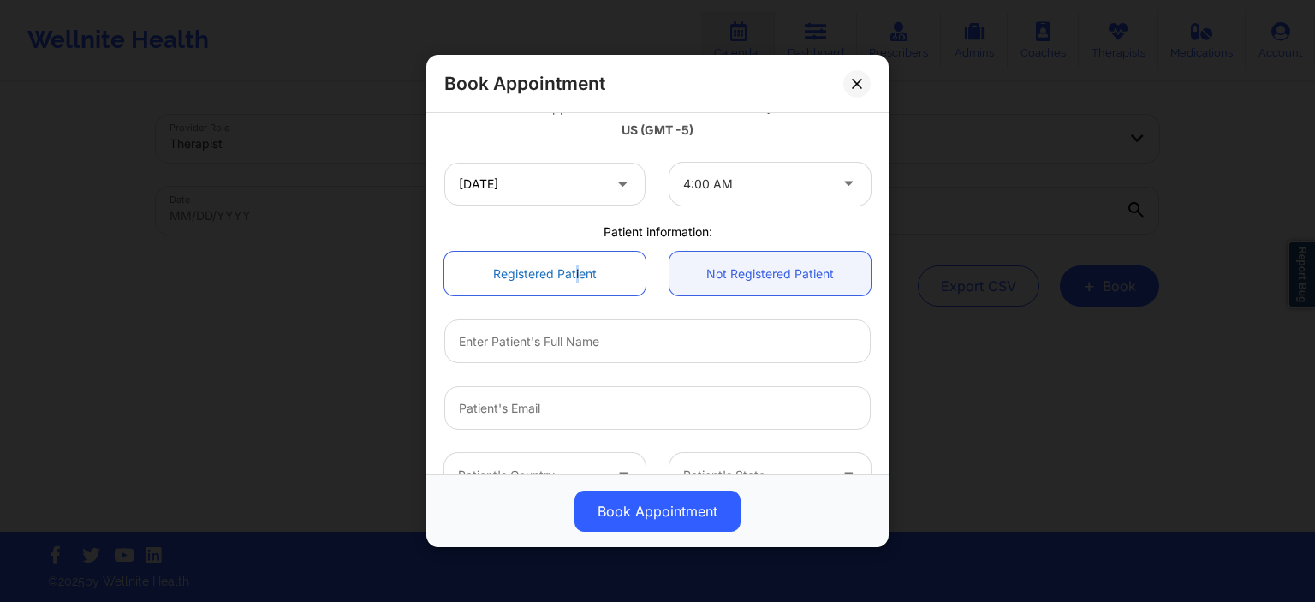
drag, startPoint x: 577, startPoint y: 277, endPoint x: 602, endPoint y: 273, distance: 25.2
click at [577, 277] on link "Registered Patient" at bounding box center [544, 274] width 201 height 44
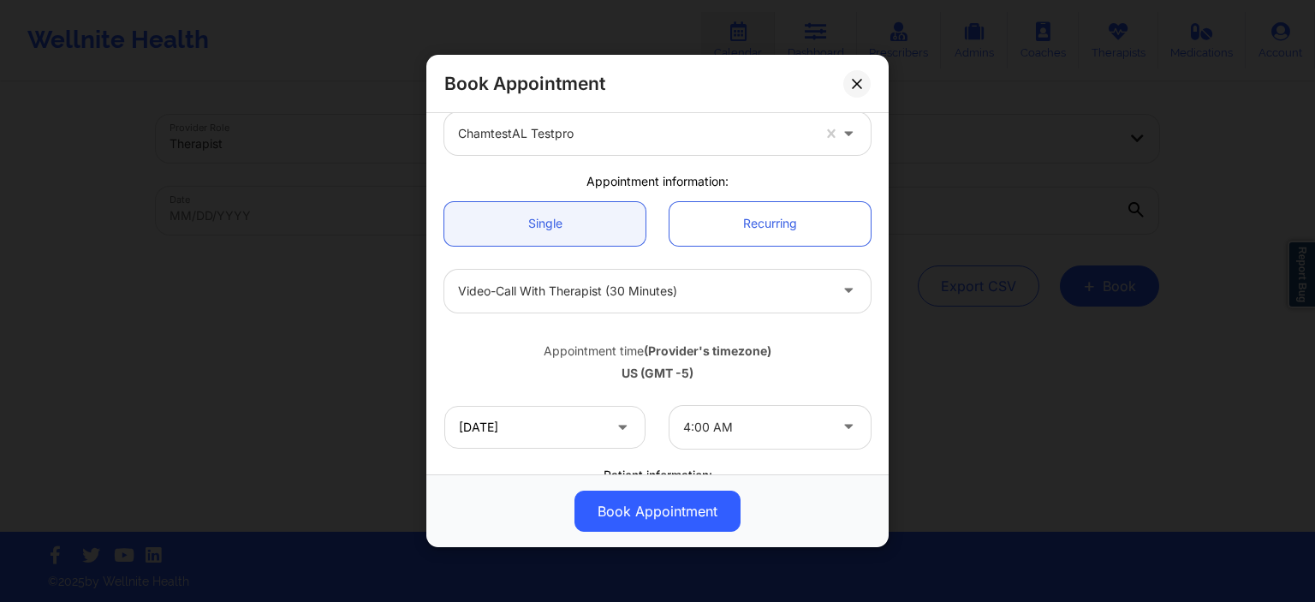
scroll to position [82, 0]
click at [744, 218] on link "Recurring" at bounding box center [769, 227] width 201 height 44
click at [744, 219] on link "Recurring" at bounding box center [769, 227] width 201 height 44
click at [745, 219] on link "Recurring" at bounding box center [769, 227] width 201 height 44
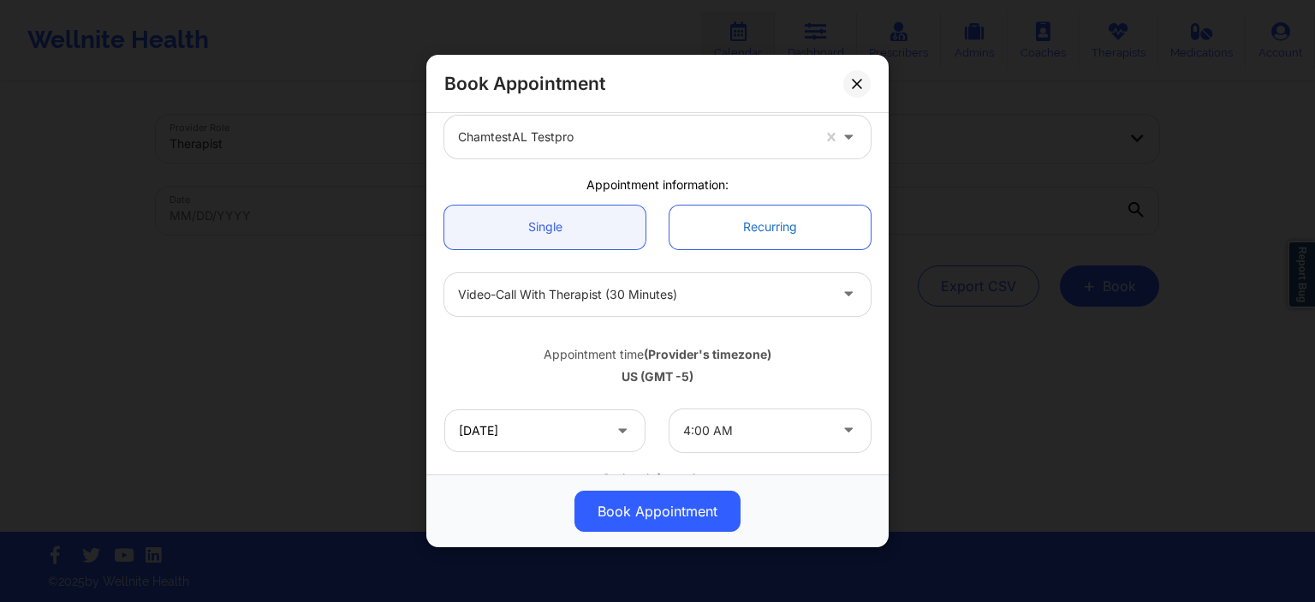
click at [741, 221] on link "Recurring" at bounding box center [769, 227] width 201 height 44
click at [710, 231] on link "Recurring" at bounding box center [769, 227] width 201 height 44
click at [711, 229] on link "Recurring" at bounding box center [769, 227] width 201 height 44
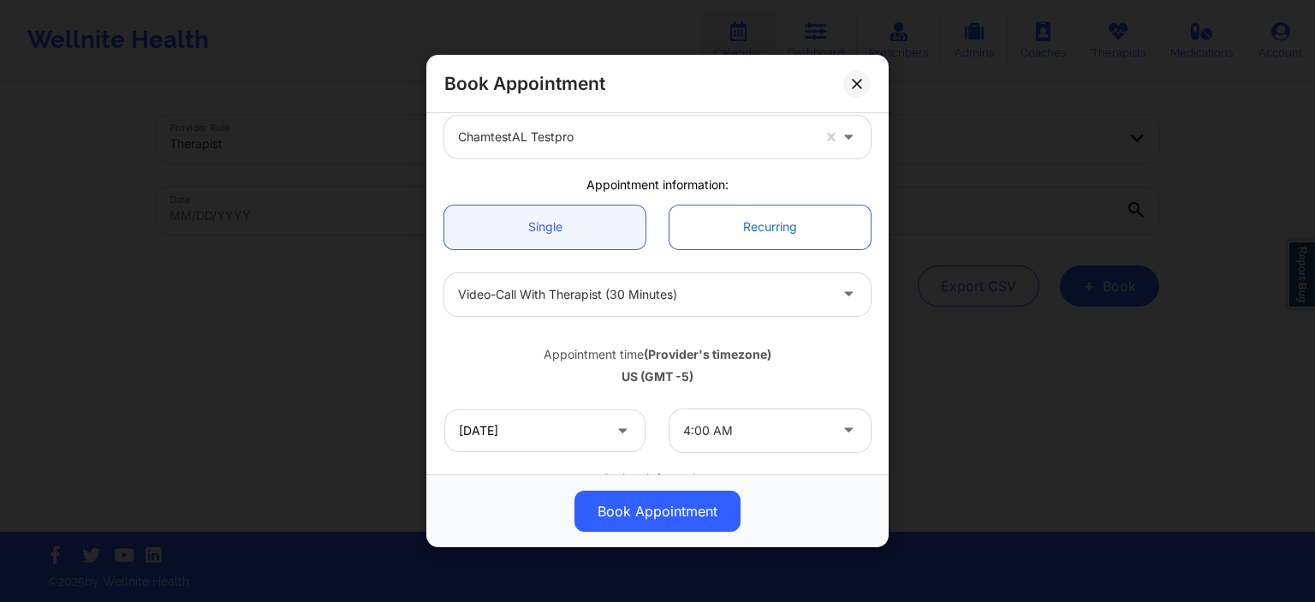
click at [714, 220] on link "Recurring" at bounding box center [769, 227] width 201 height 44
click at [714, 219] on link "Recurring" at bounding box center [769, 227] width 201 height 44
click at [715, 218] on link "Recurring" at bounding box center [769, 227] width 201 height 44
click at [716, 218] on link "Recurring" at bounding box center [769, 227] width 201 height 44
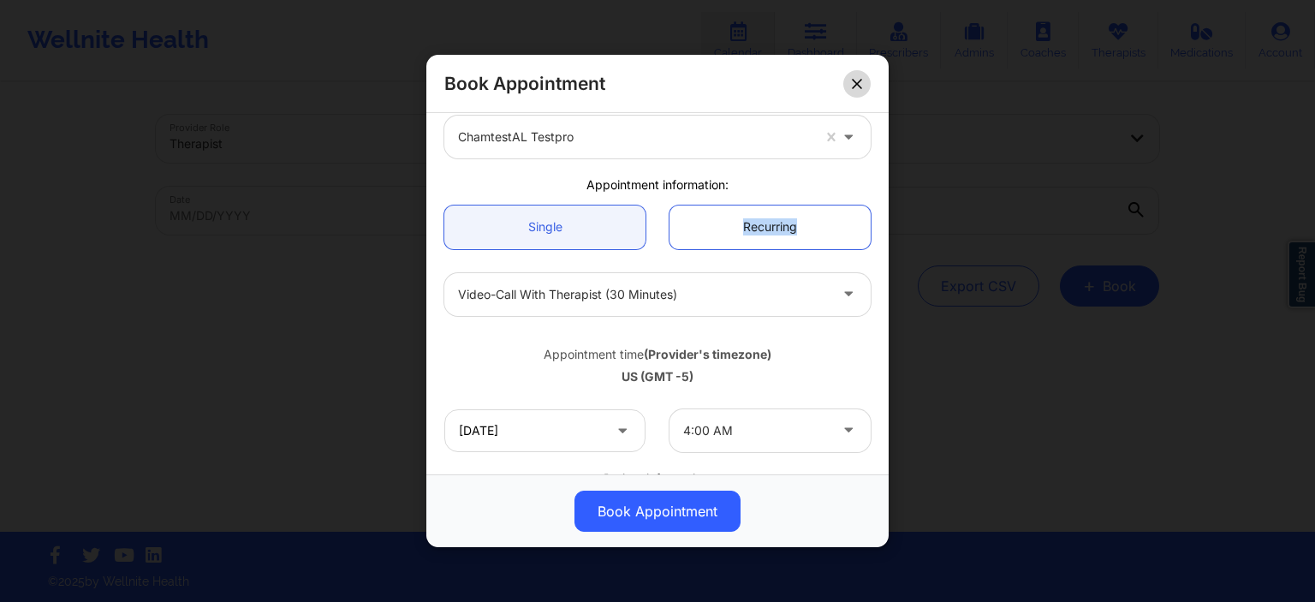
click at [863, 84] on button at bounding box center [856, 82] width 27 height 27
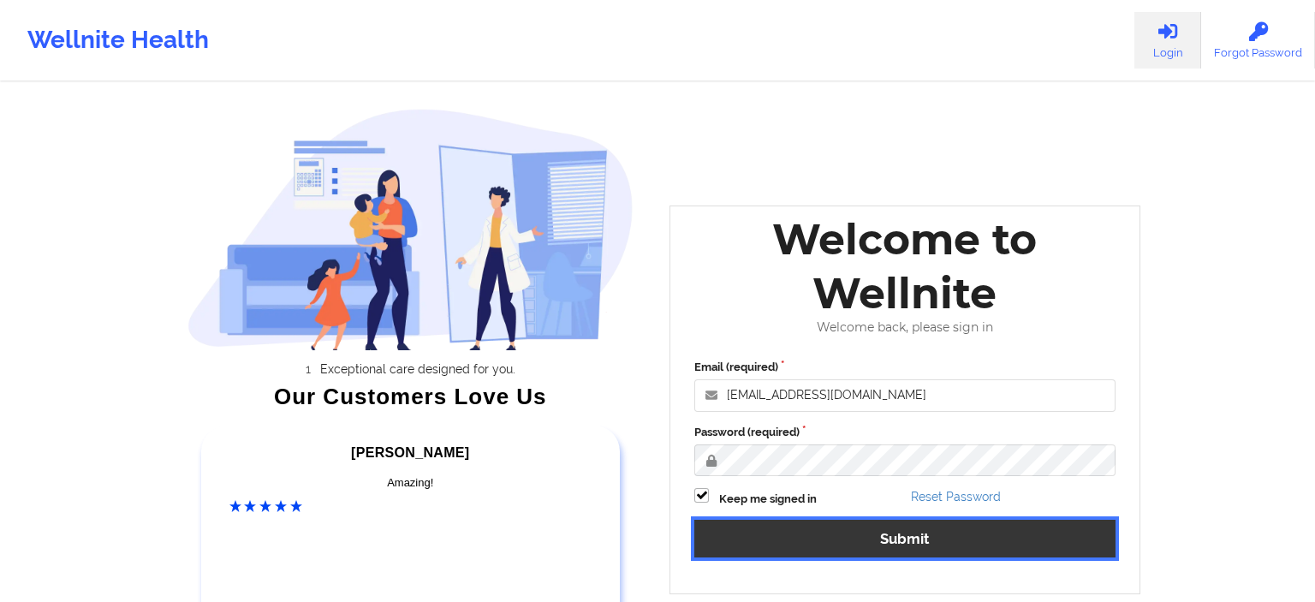
click at [850, 546] on button "Submit" at bounding box center [904, 538] width 421 height 37
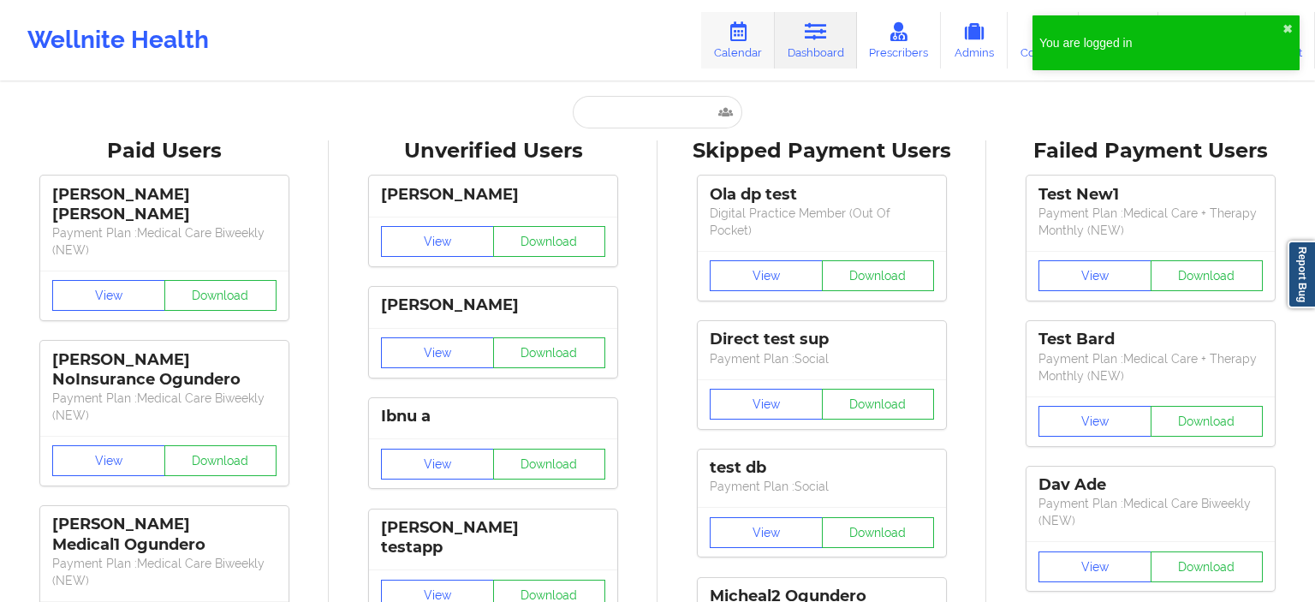
click at [728, 43] on link "Calendar" at bounding box center [738, 40] width 74 height 57
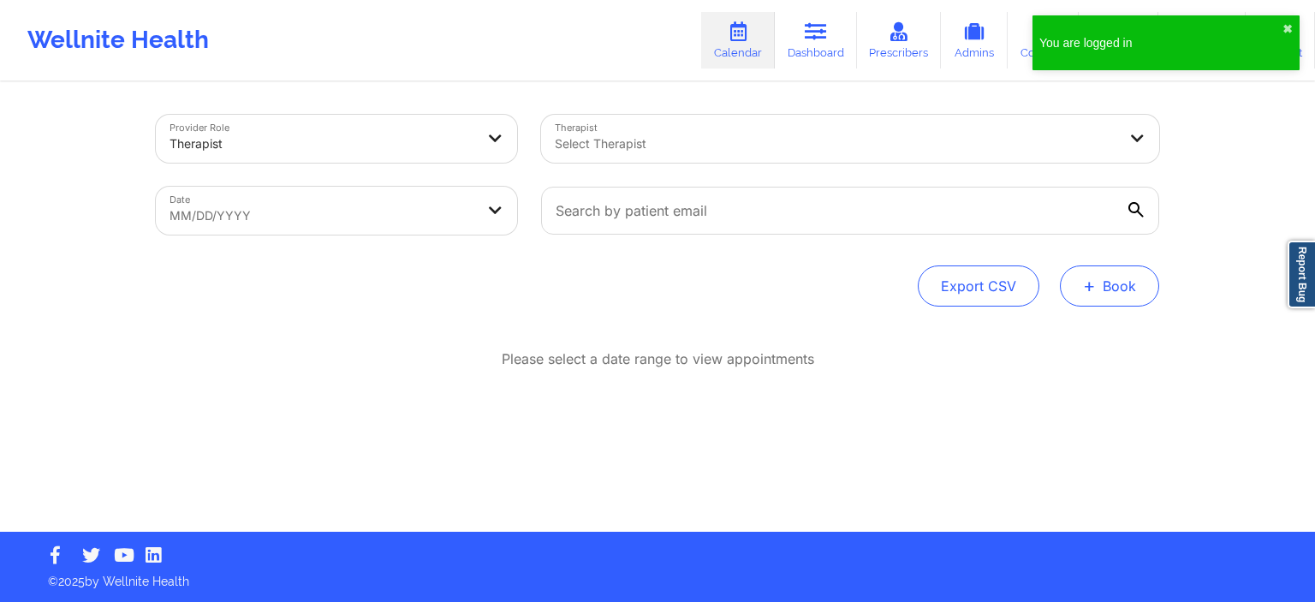
drag, startPoint x: 989, startPoint y: 286, endPoint x: 1087, endPoint y: 279, distance: 98.7
click at [1085, 281] on div "Export CSV + Book" at bounding box center [657, 285] width 1003 height 41
click at [1087, 281] on span "+" at bounding box center [1089, 285] width 13 height 9
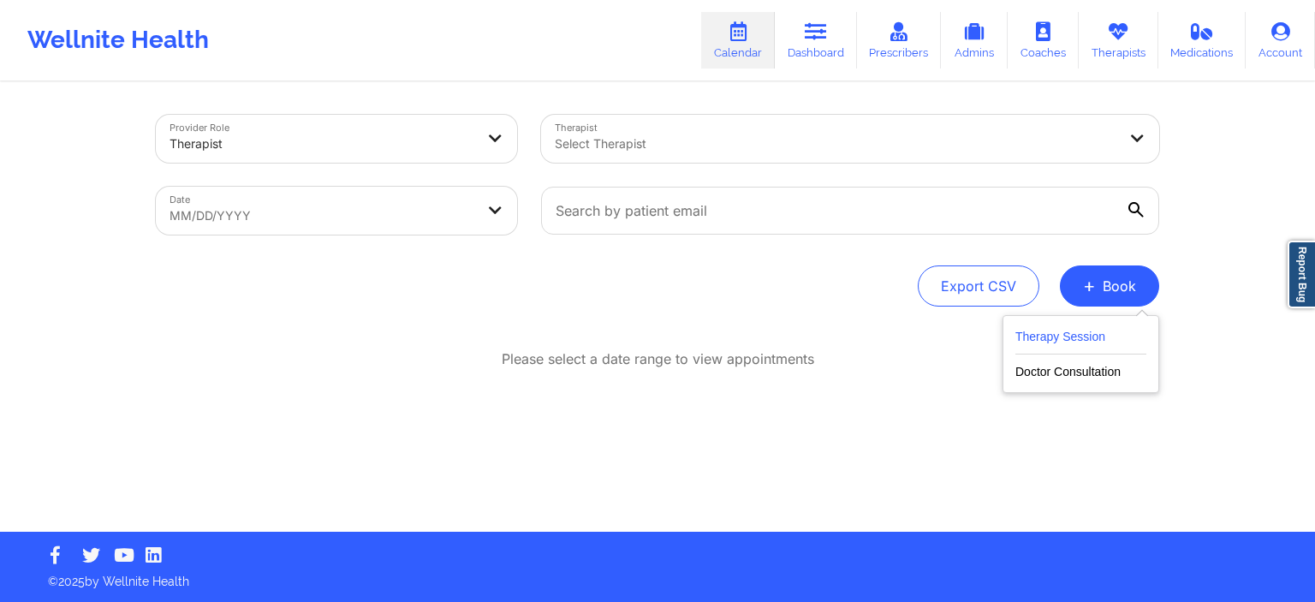
click at [1039, 336] on button "Therapy Session" at bounding box center [1080, 340] width 131 height 28
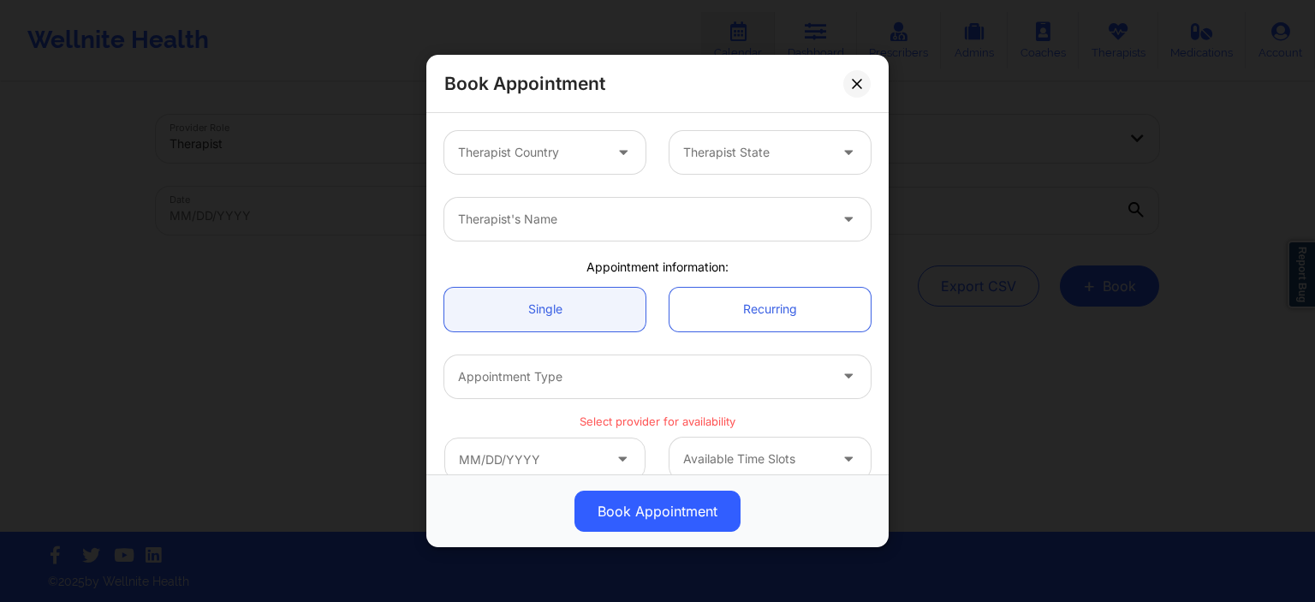
click at [587, 158] on div at bounding box center [530, 152] width 145 height 21
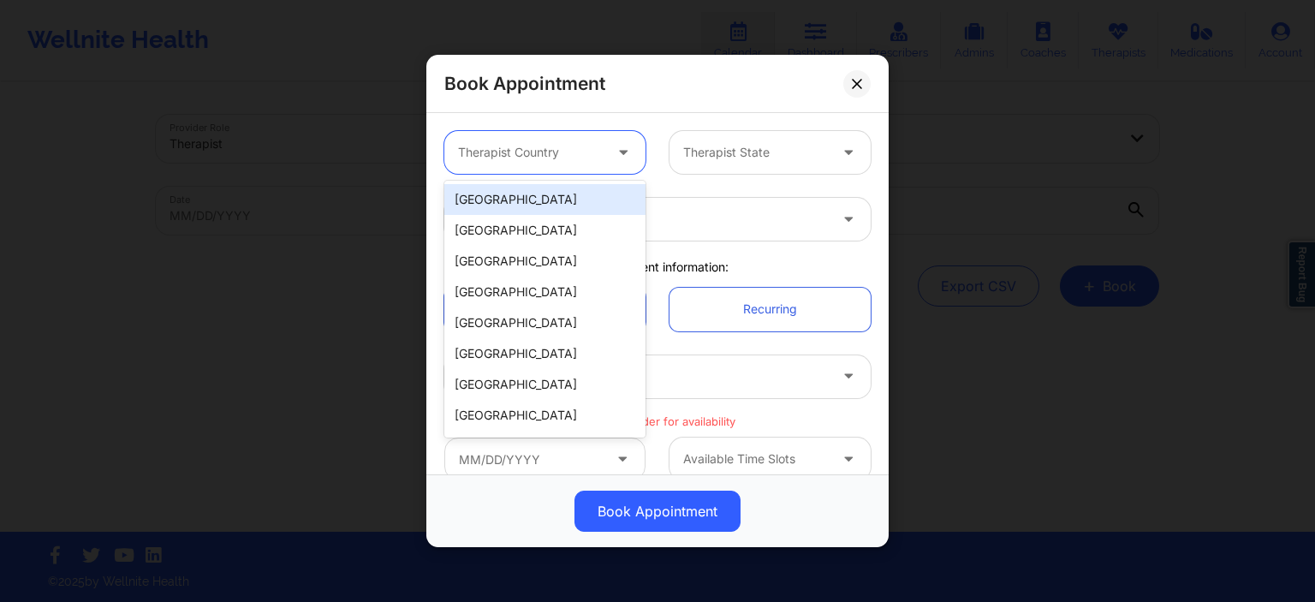
click at [560, 206] on div "[GEOGRAPHIC_DATA]" at bounding box center [544, 199] width 201 height 31
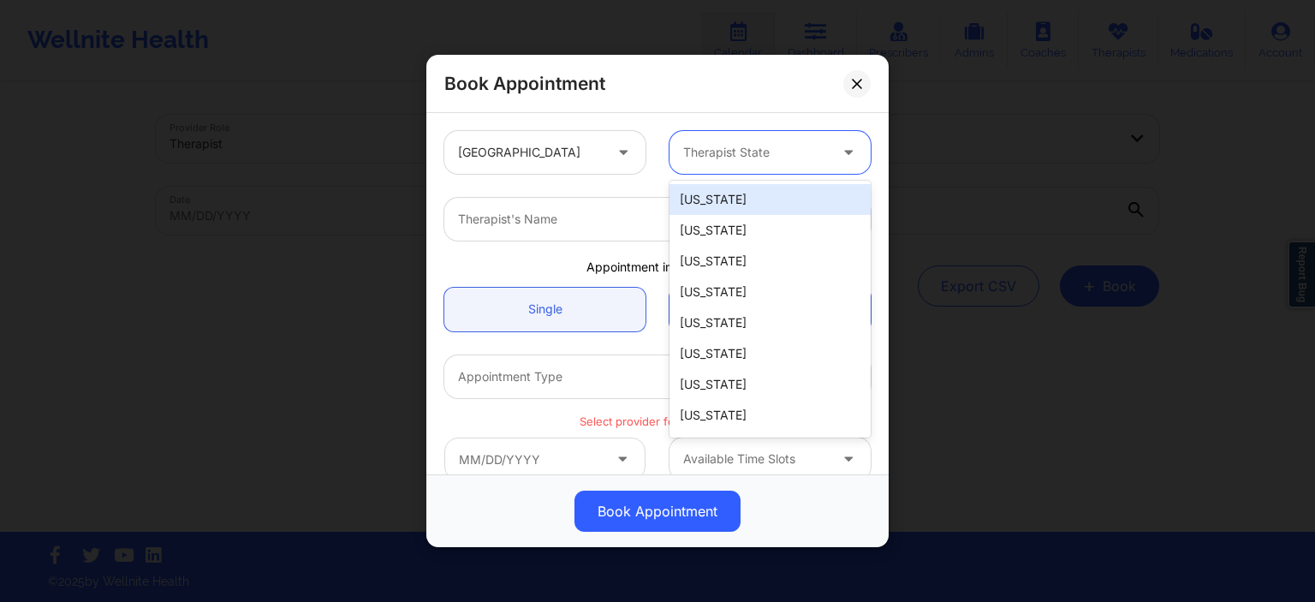
click at [753, 152] on div at bounding box center [755, 152] width 145 height 21
drag, startPoint x: 732, startPoint y: 204, endPoint x: 596, endPoint y: 229, distance: 138.4
click at [730, 203] on div "[US_STATE]" at bounding box center [769, 199] width 201 height 31
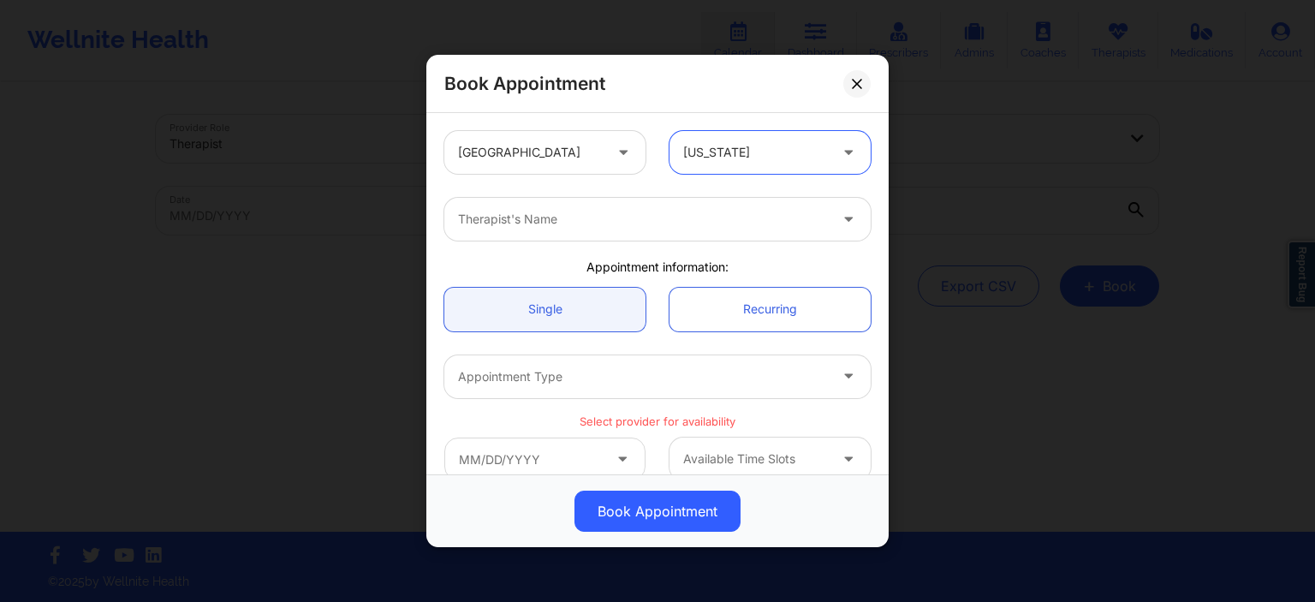
click at [573, 214] on div at bounding box center [643, 219] width 370 height 21
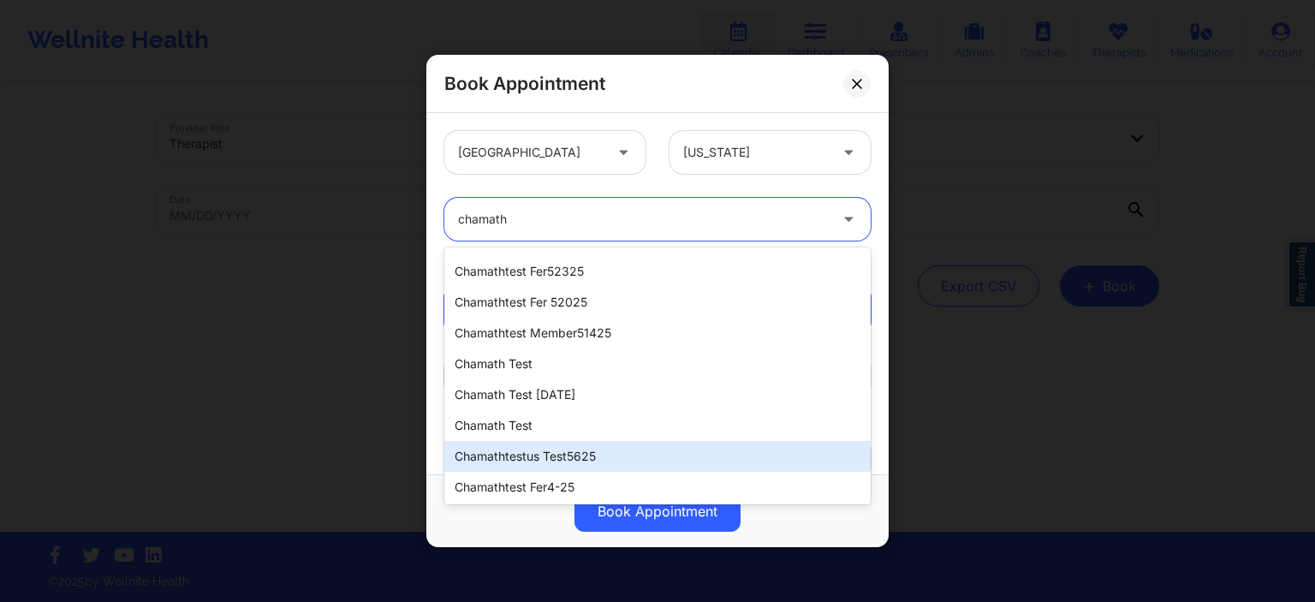
scroll to position [193, 0]
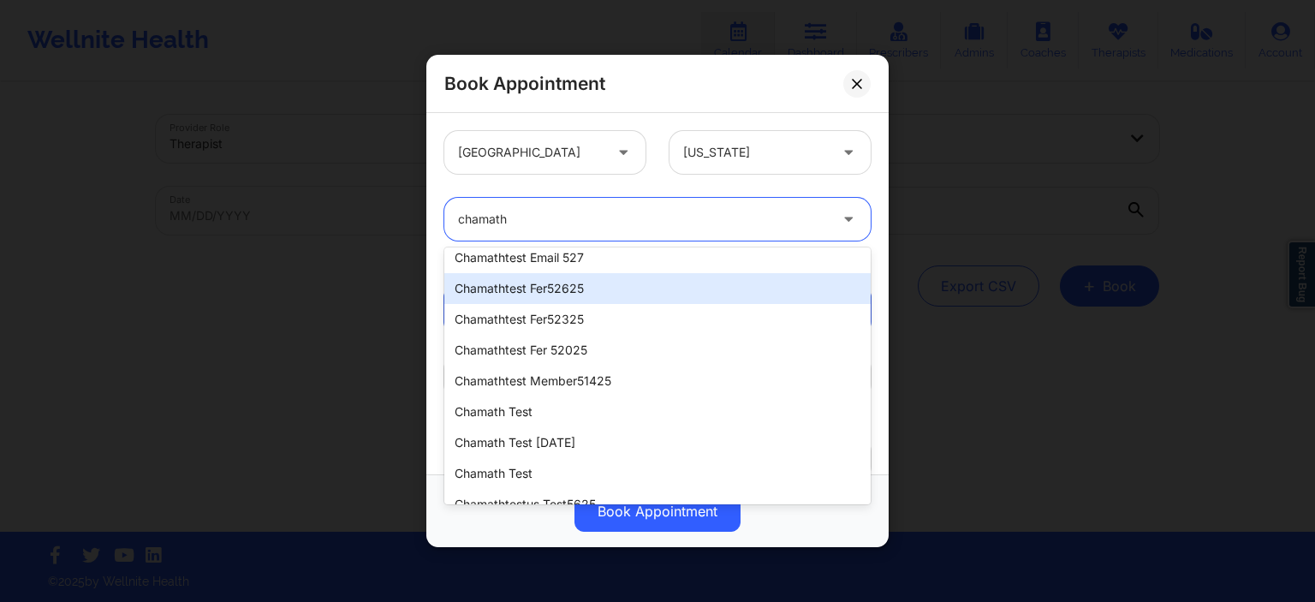
type input "chamath"
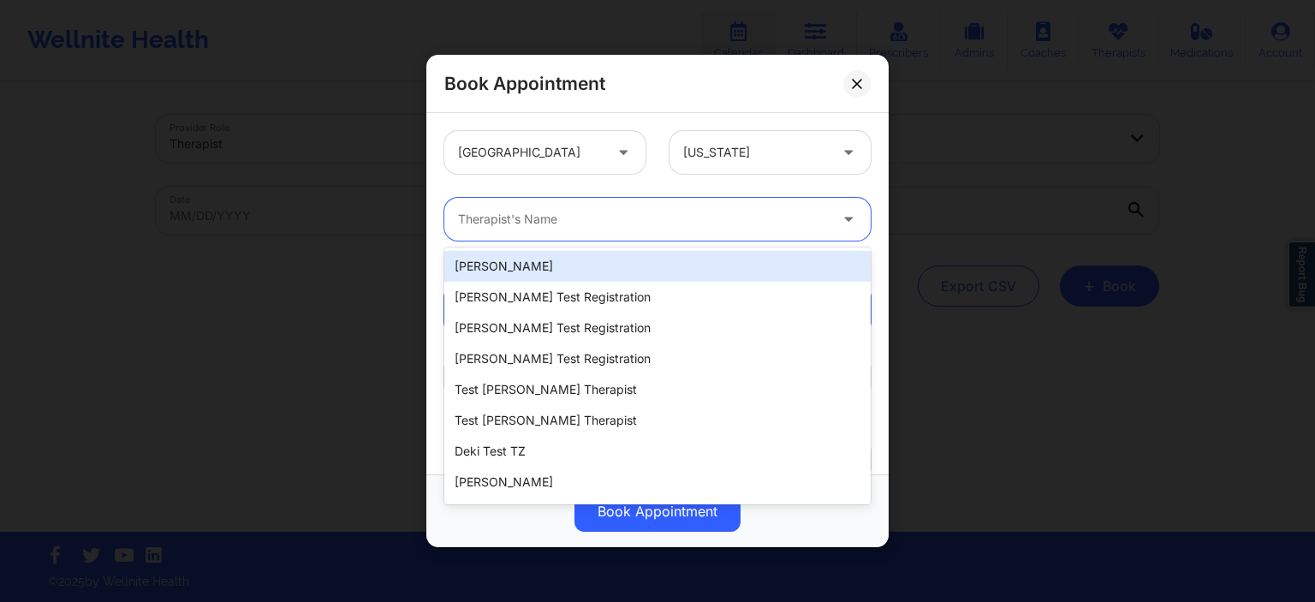
click at [588, 217] on div at bounding box center [643, 219] width 370 height 21
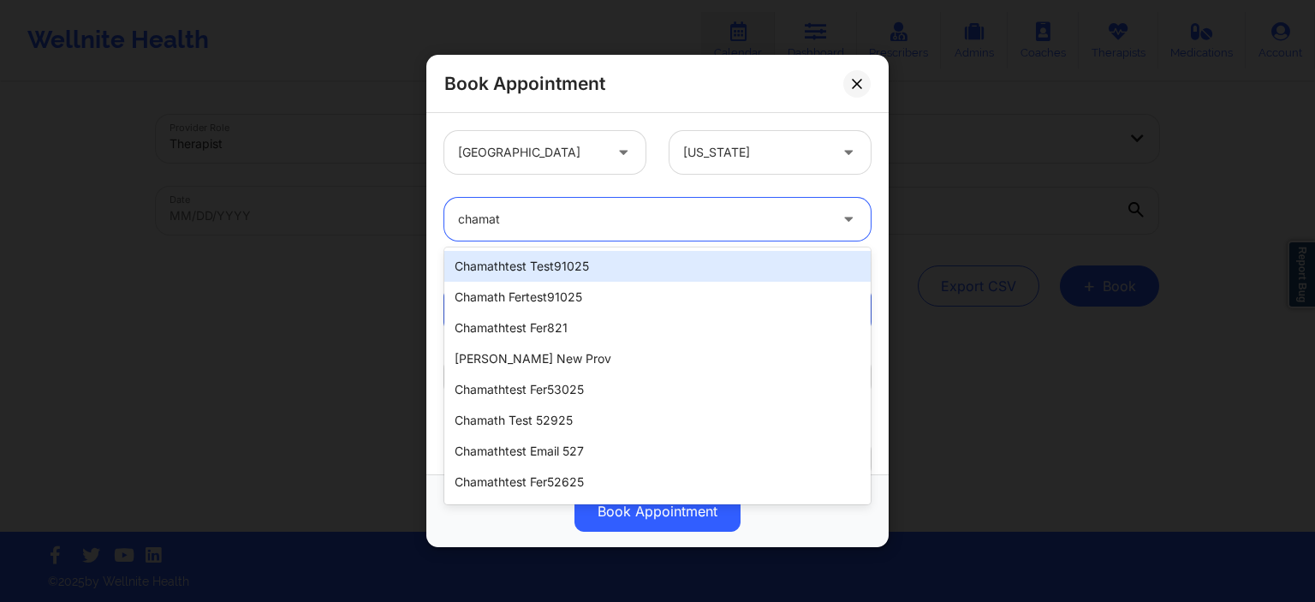
type input "chamath"
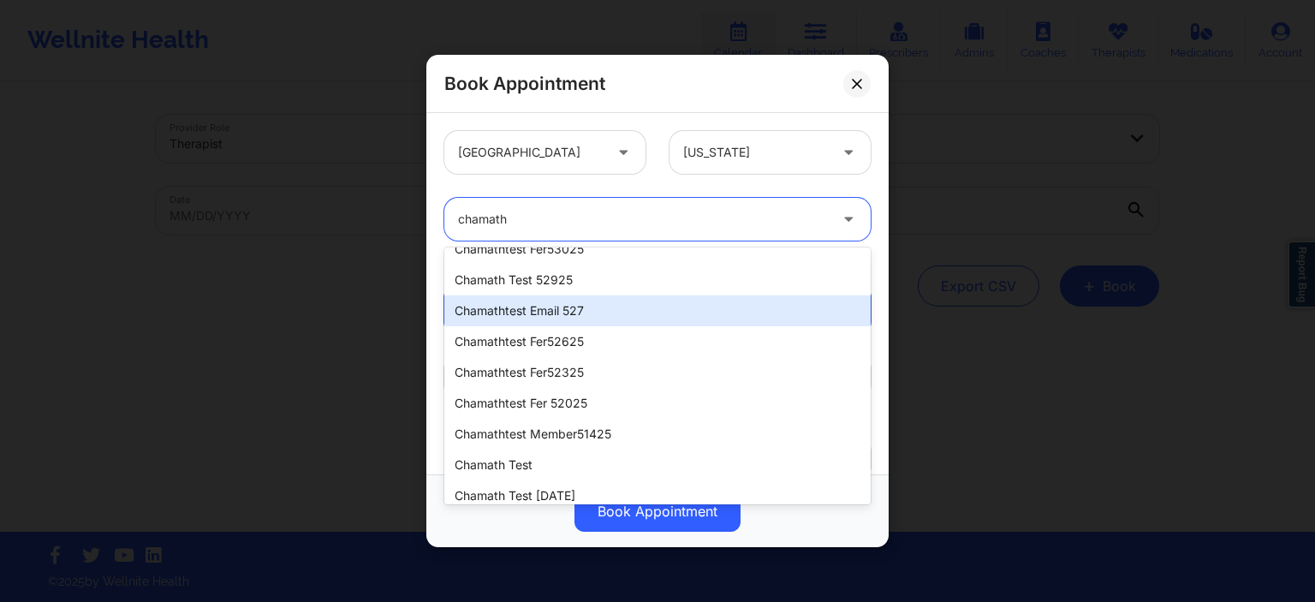
scroll to position [172, 0]
click at [591, 306] on div "chamathtest fer52625" at bounding box center [657, 310] width 426 height 31
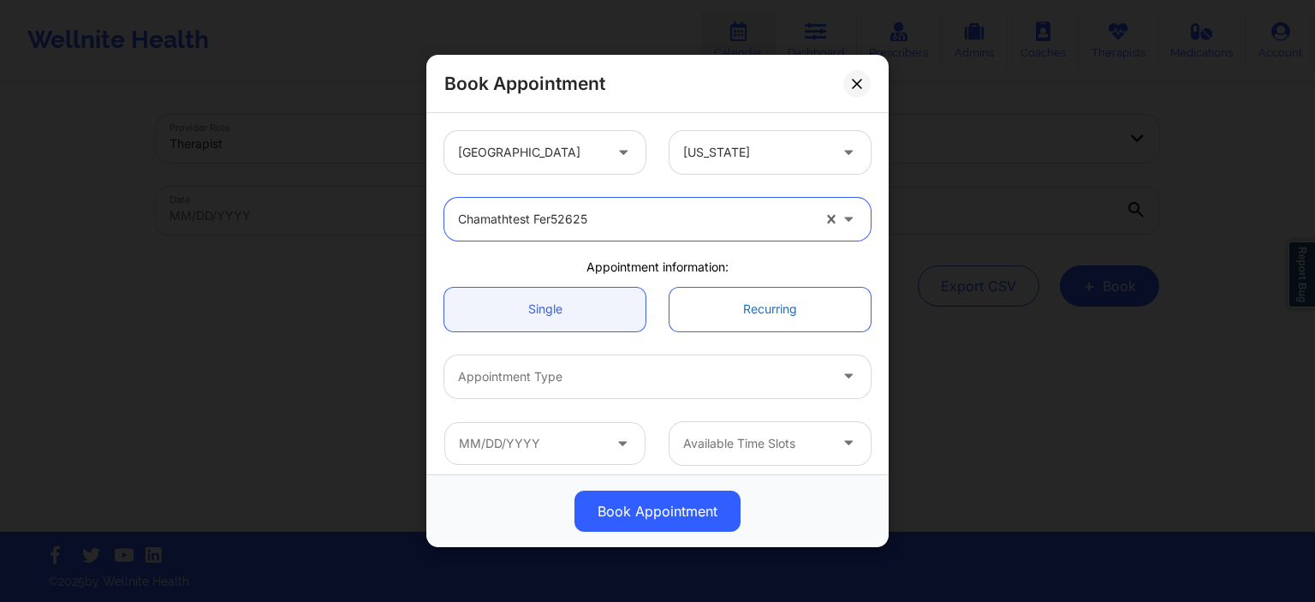
click at [796, 308] on link "Recurring" at bounding box center [769, 309] width 201 height 44
click at [745, 314] on link "Recurring" at bounding box center [769, 309] width 201 height 44
click at [743, 316] on link "Recurring" at bounding box center [769, 309] width 201 height 44
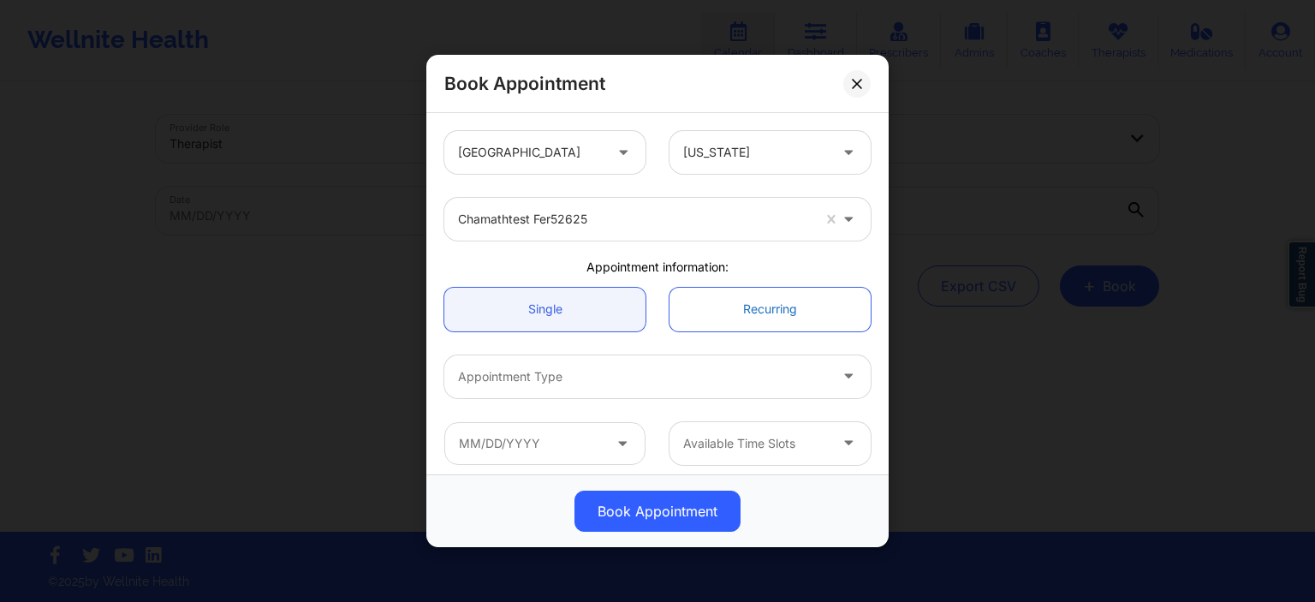
click at [714, 310] on link "Recurring" at bounding box center [769, 309] width 201 height 44
click at [712, 311] on link "Recurring" at bounding box center [769, 309] width 201 height 44
click at [711, 312] on link "Recurring" at bounding box center [769, 309] width 201 height 44
click at [697, 306] on link "Recurring" at bounding box center [769, 309] width 201 height 44
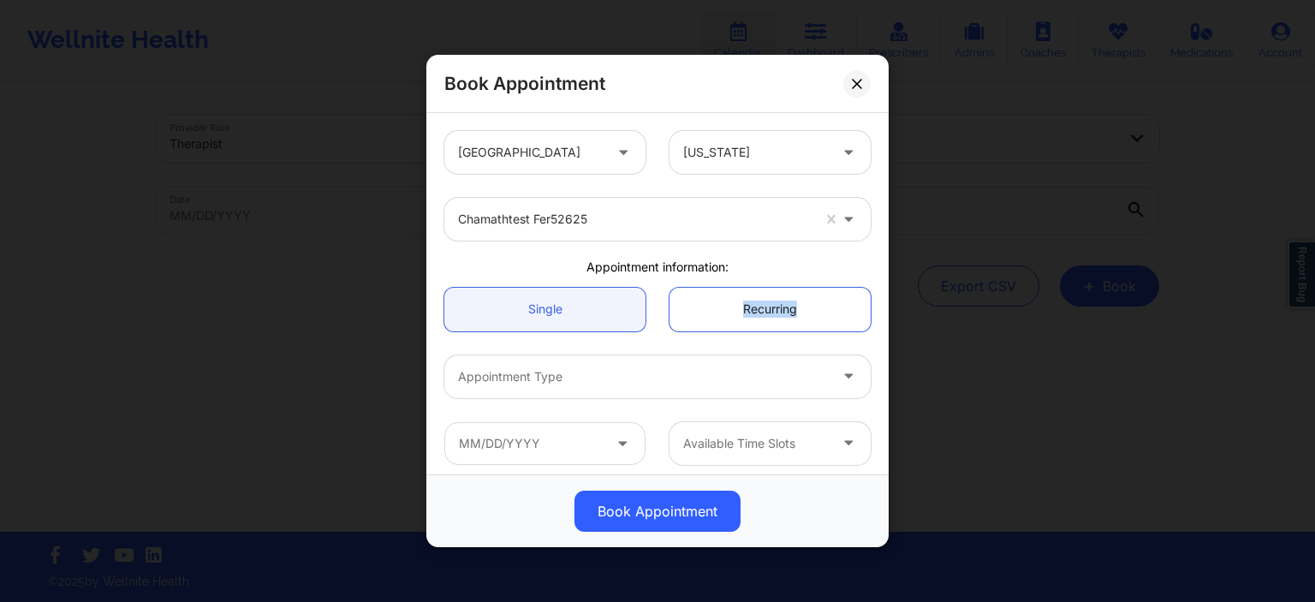
click at [697, 306] on link "Recurring" at bounding box center [769, 309] width 201 height 44
click at [651, 375] on div at bounding box center [643, 376] width 370 height 21
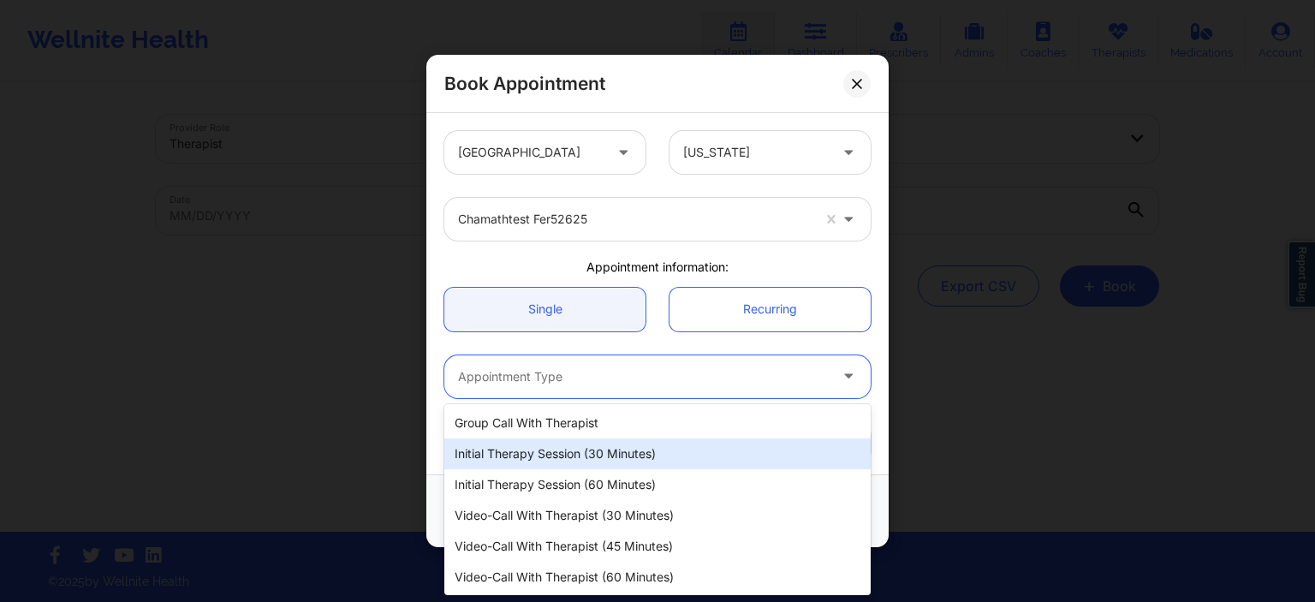
drag, startPoint x: 527, startPoint y: 423, endPoint x: 539, endPoint y: 450, distance: 30.3
click at [539, 450] on div "Group Call with Therapist Initial Therapy Session (30 minutes) Initial Therapy …" at bounding box center [657, 499] width 426 height 191
click at [540, 450] on div "Initial Therapy Session (30 minutes)" at bounding box center [657, 453] width 426 height 31
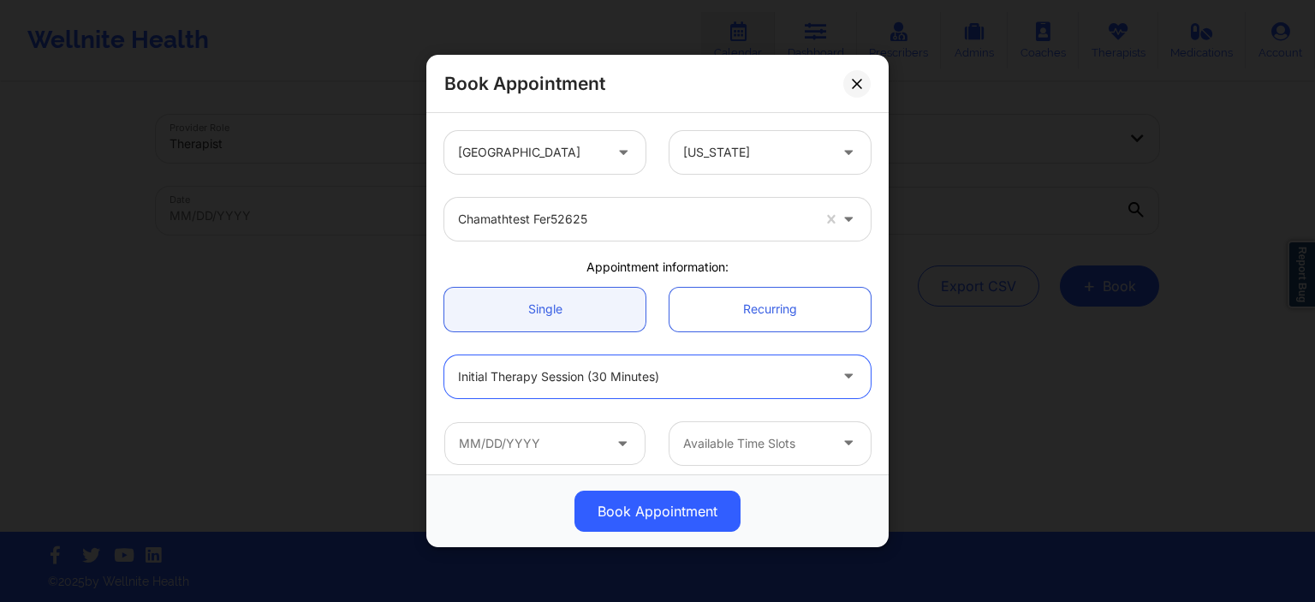
scroll to position [164, 0]
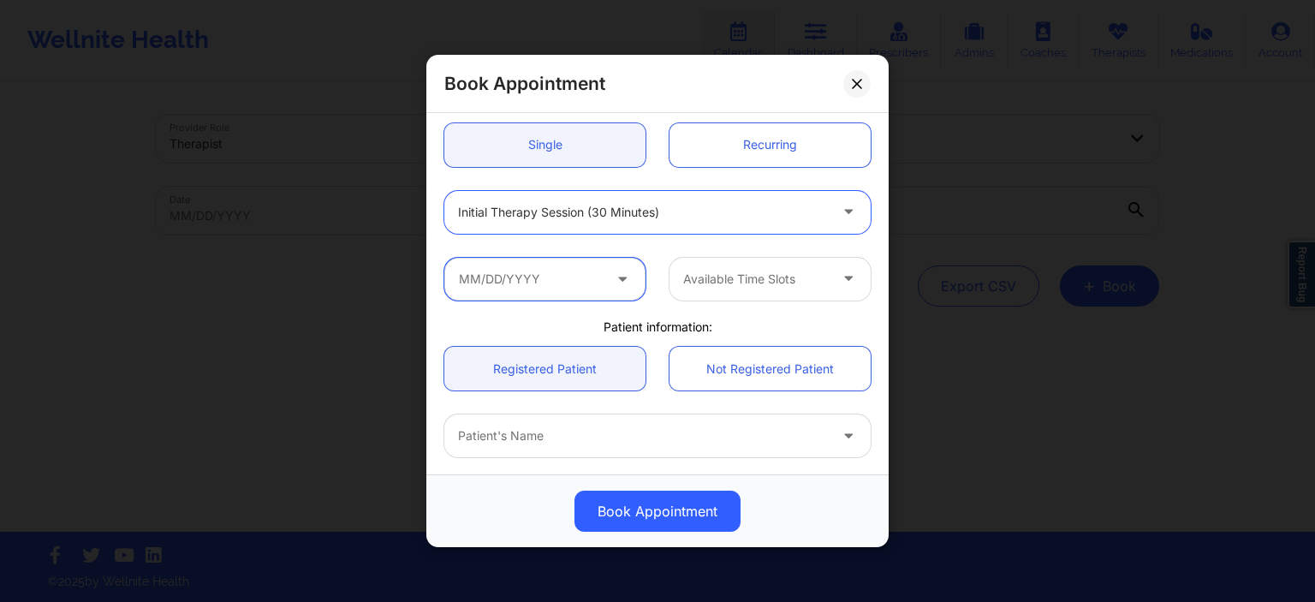
click at [569, 283] on input "text" at bounding box center [544, 278] width 201 height 43
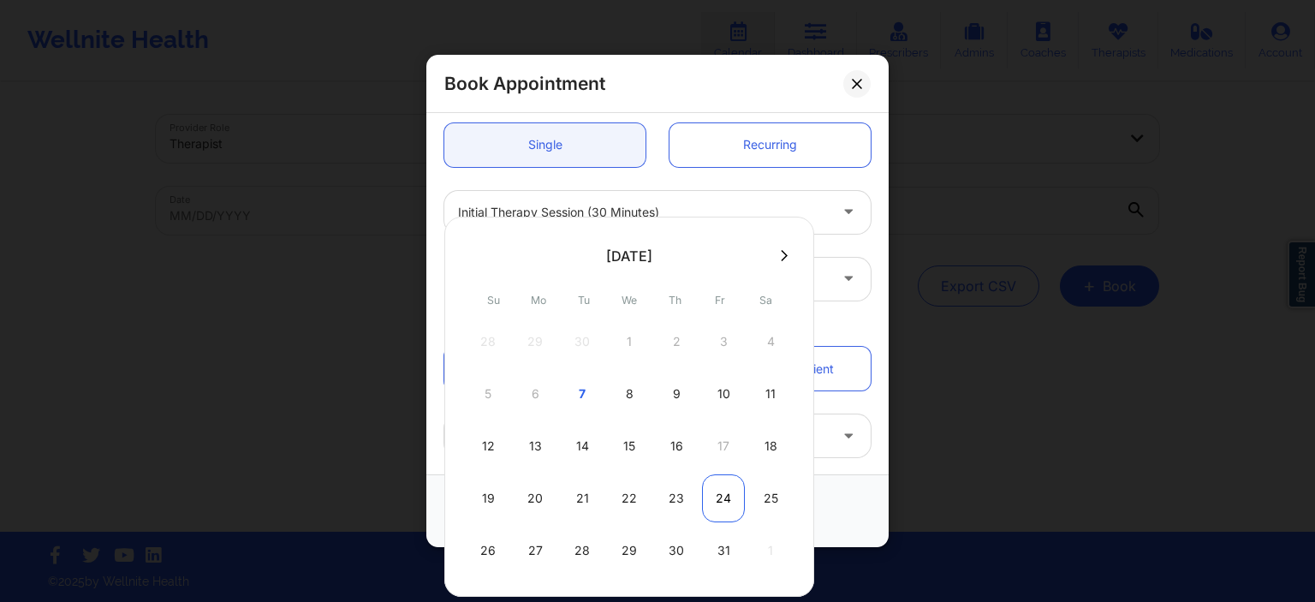
click at [721, 501] on div "24" at bounding box center [723, 498] width 43 height 48
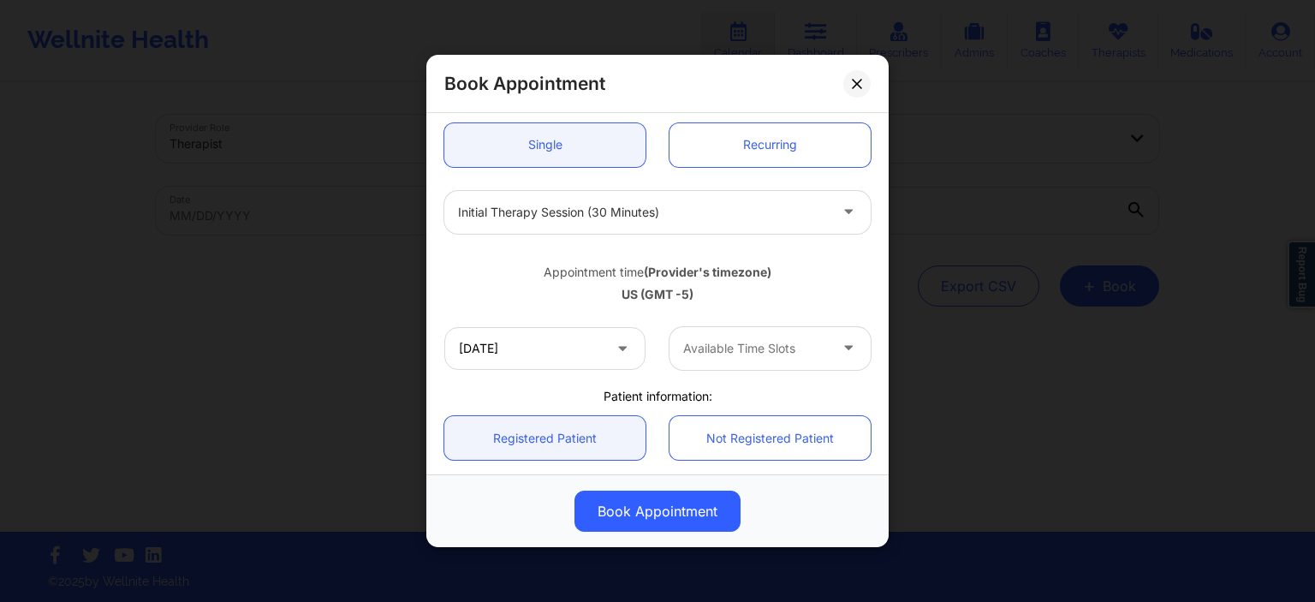
type input "[DATE]"
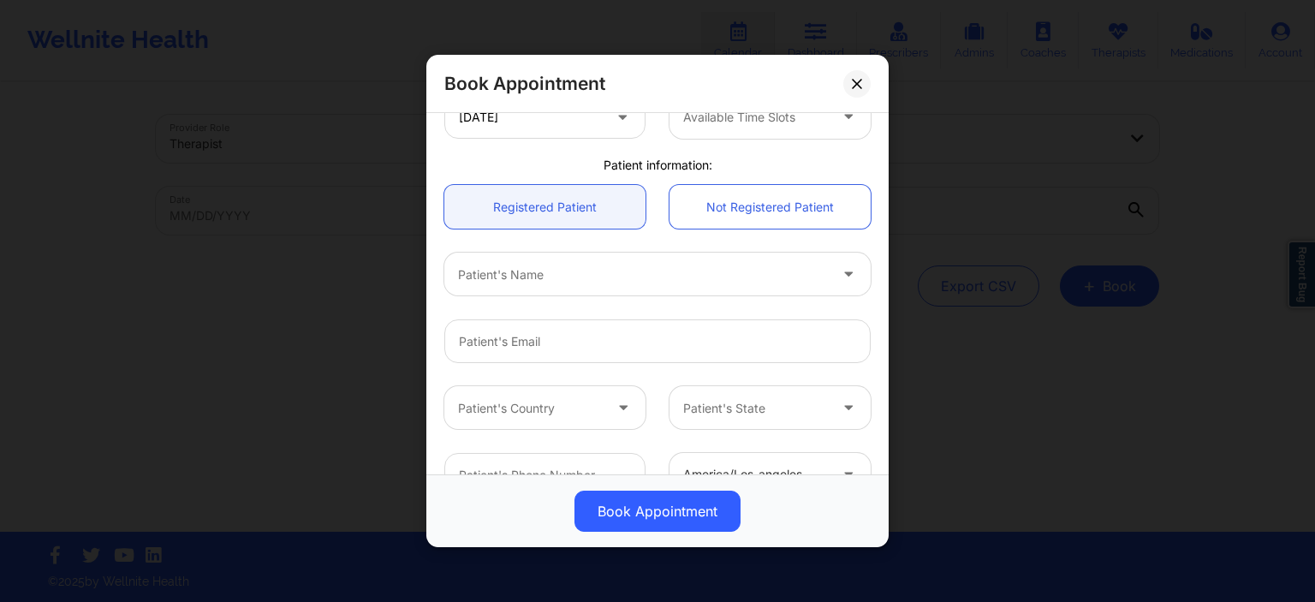
scroll to position [411, 0]
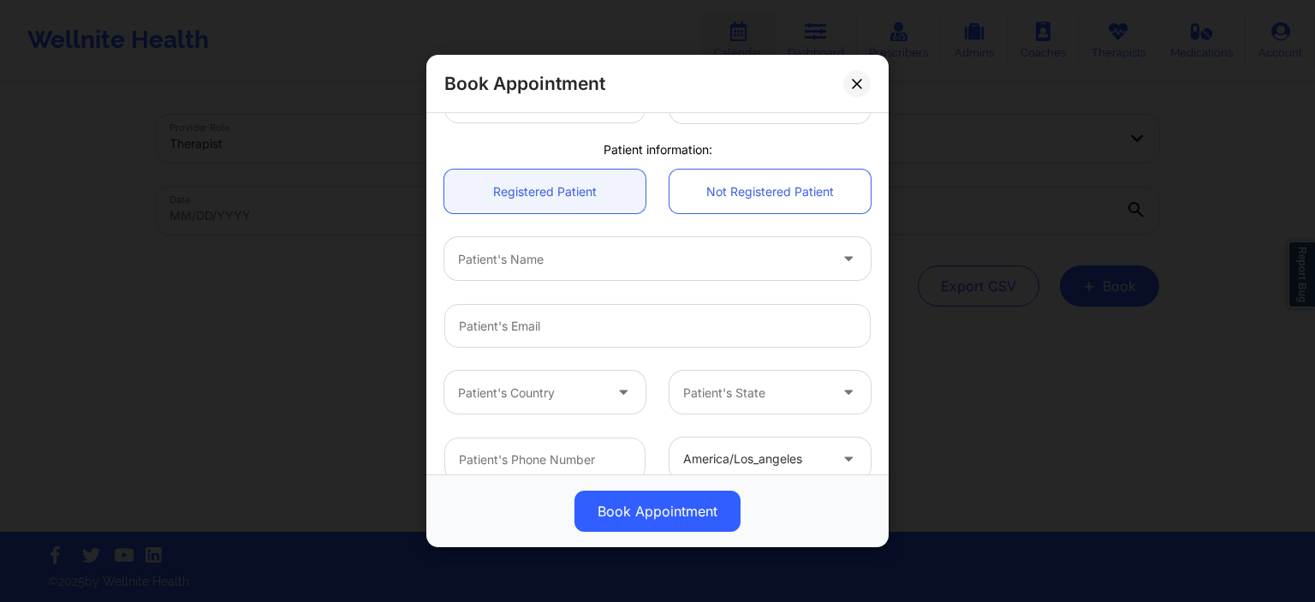
click at [574, 256] on div at bounding box center [643, 258] width 370 height 21
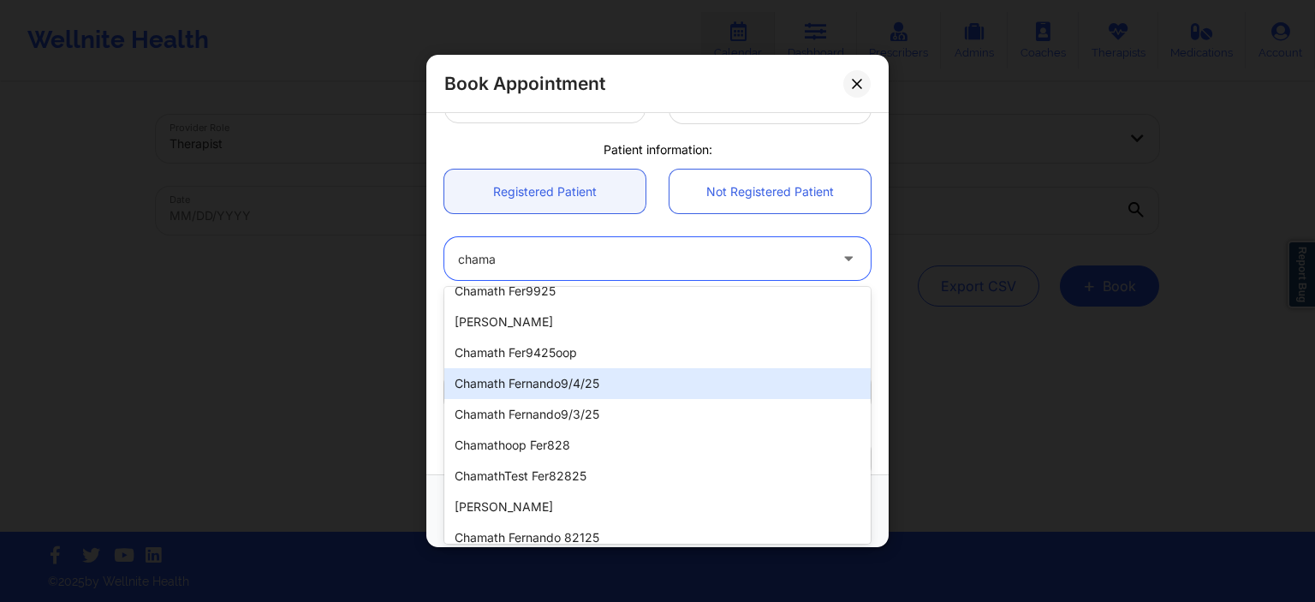
scroll to position [0, 0]
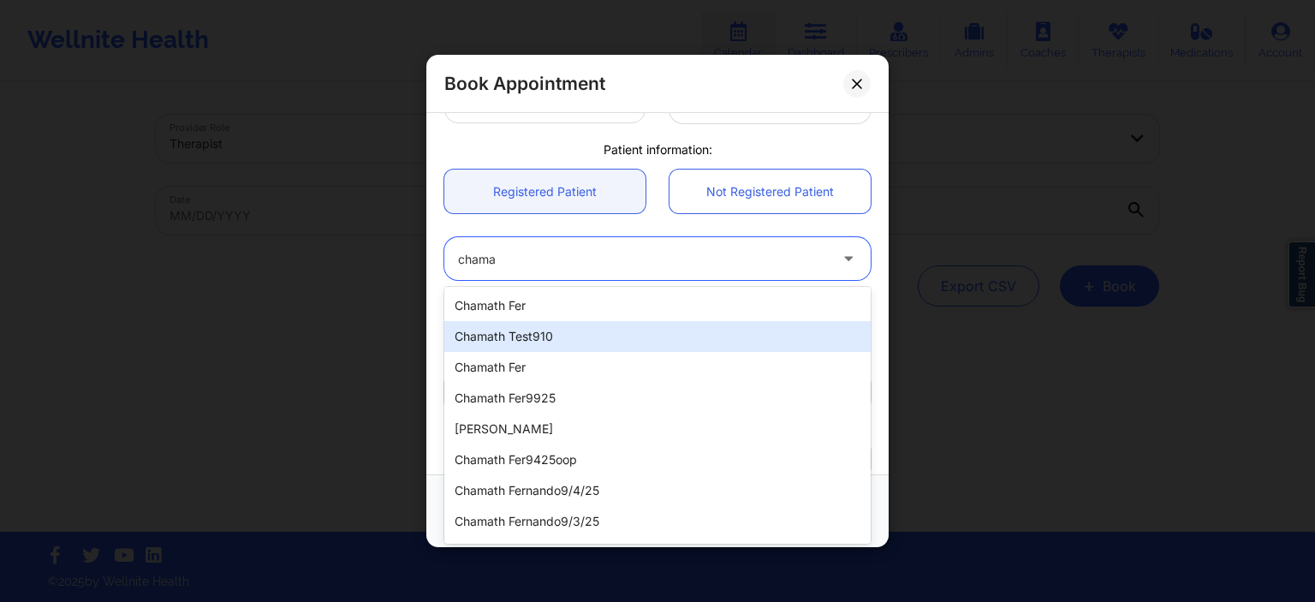
type input "chama"
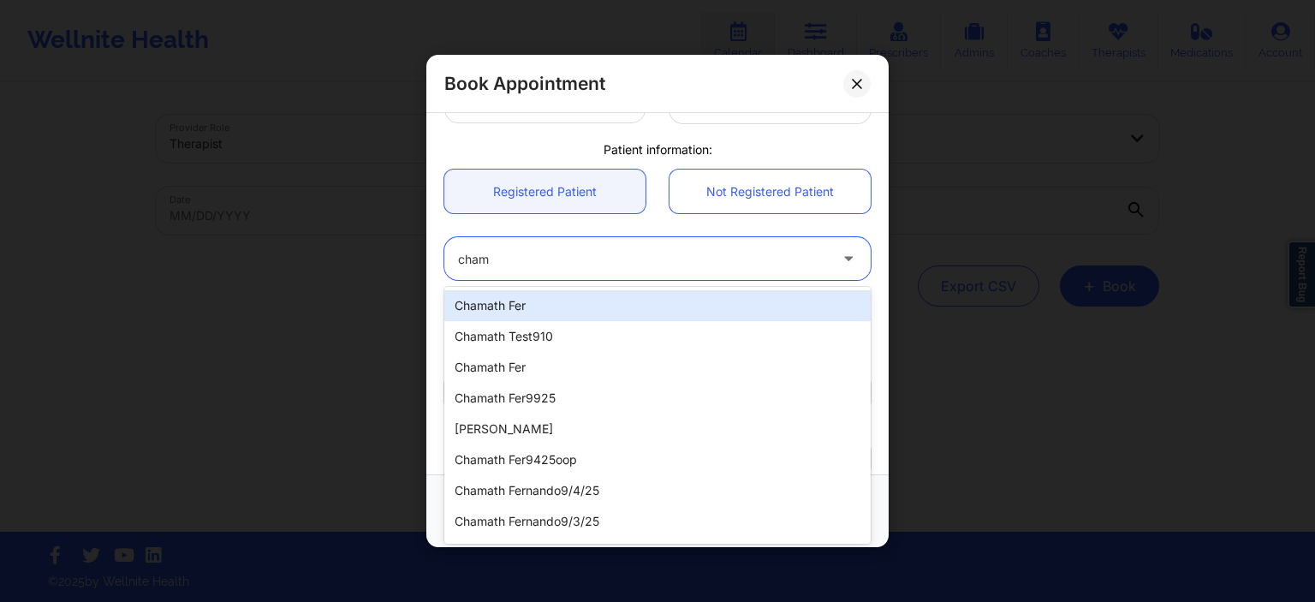
type input "cham7"
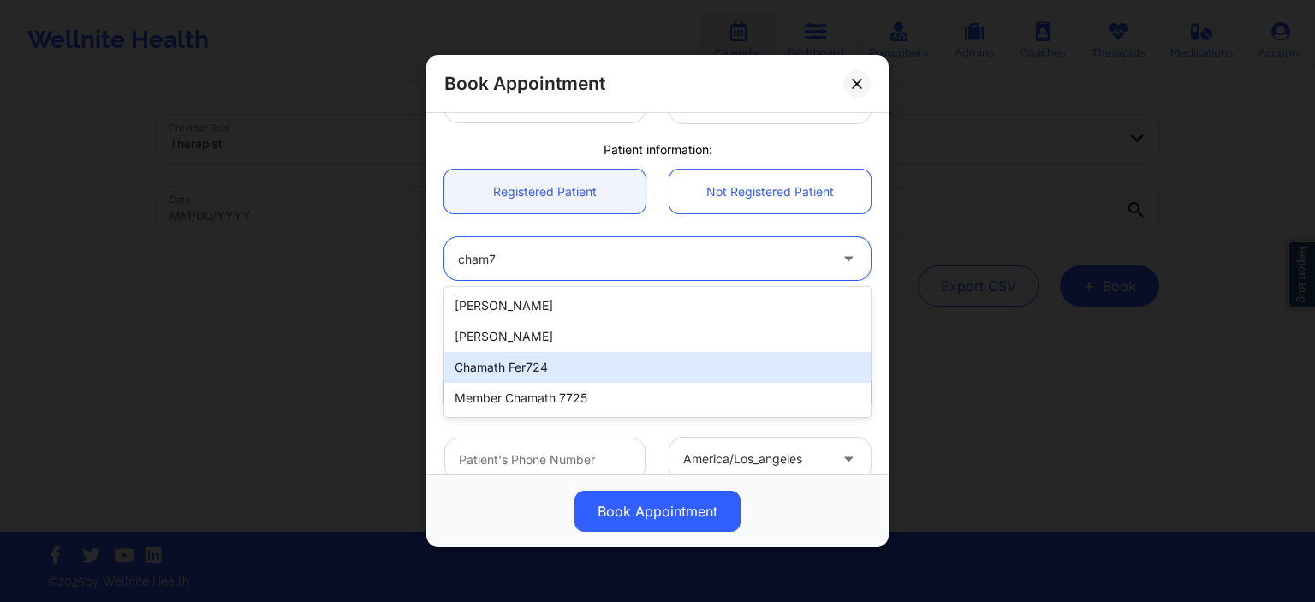
click at [583, 371] on div "Chamath Fer724" at bounding box center [657, 367] width 426 height 31
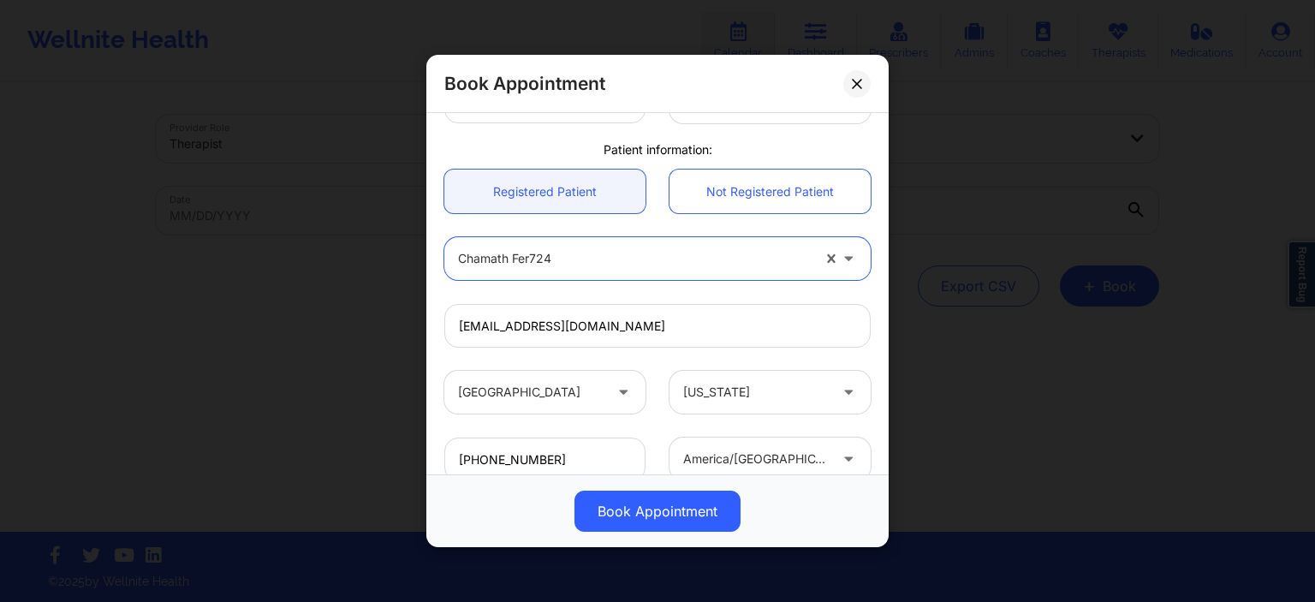
type input "[EMAIL_ADDRESS][DOMAIN_NAME]"
type input "[PHONE_NUMBER]"
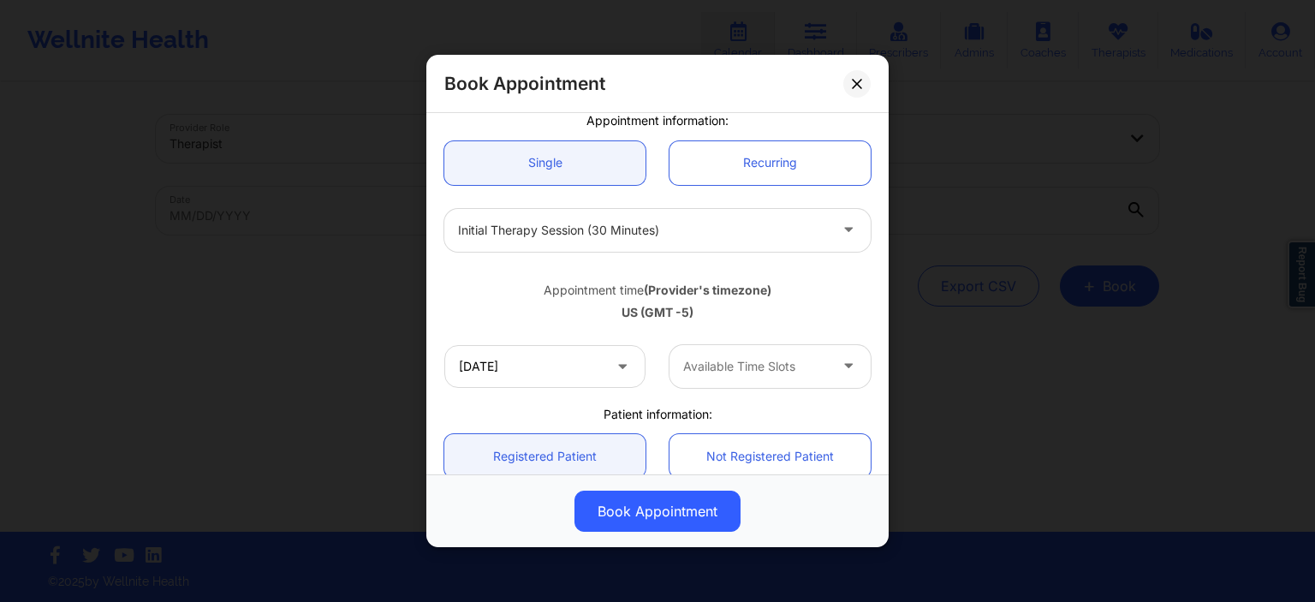
scroll to position [188, 0]
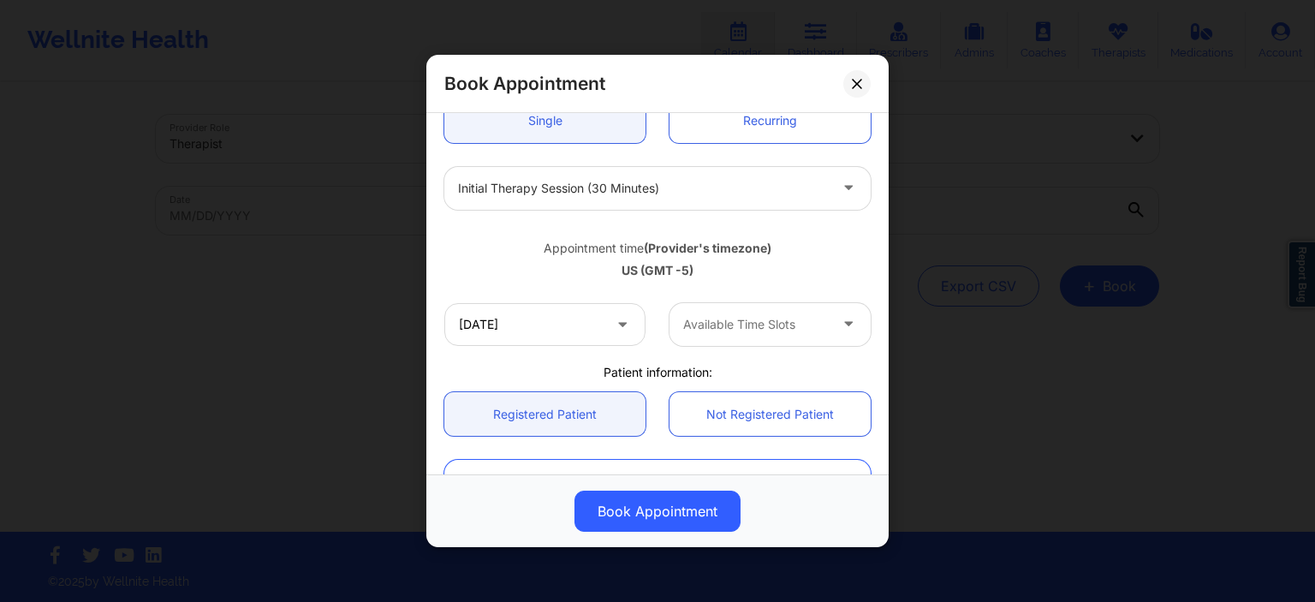
click at [747, 339] on div "Available Time Slots" at bounding box center [749, 324] width 160 height 43
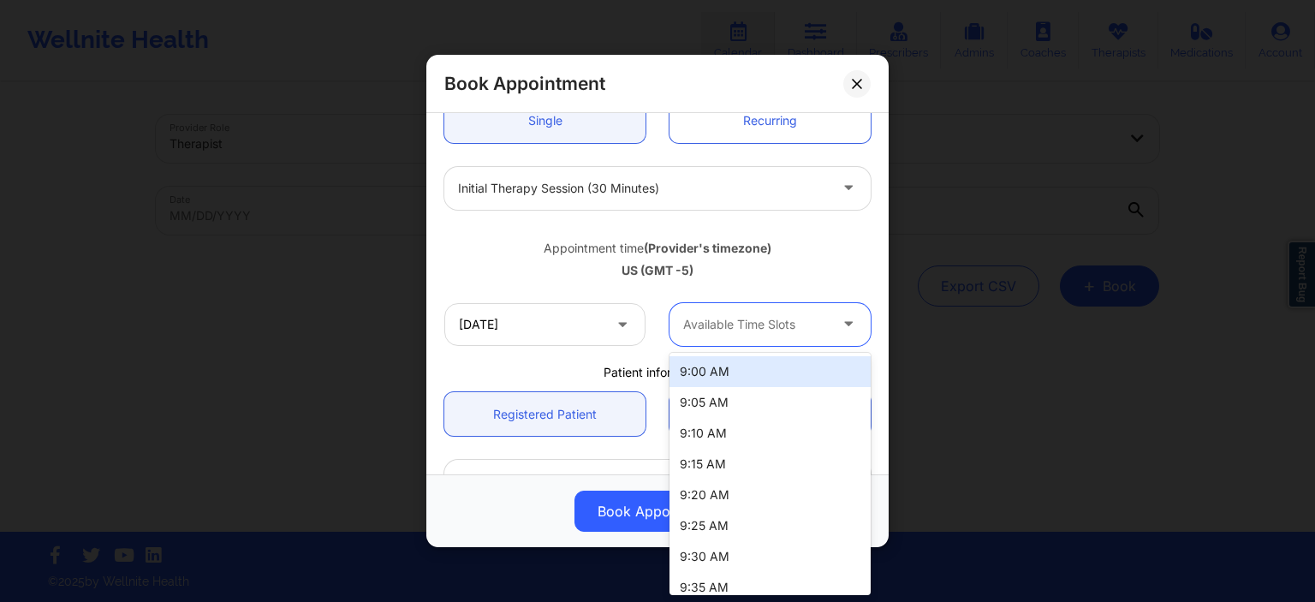
click at [714, 380] on div "9:00 AM" at bounding box center [769, 371] width 201 height 31
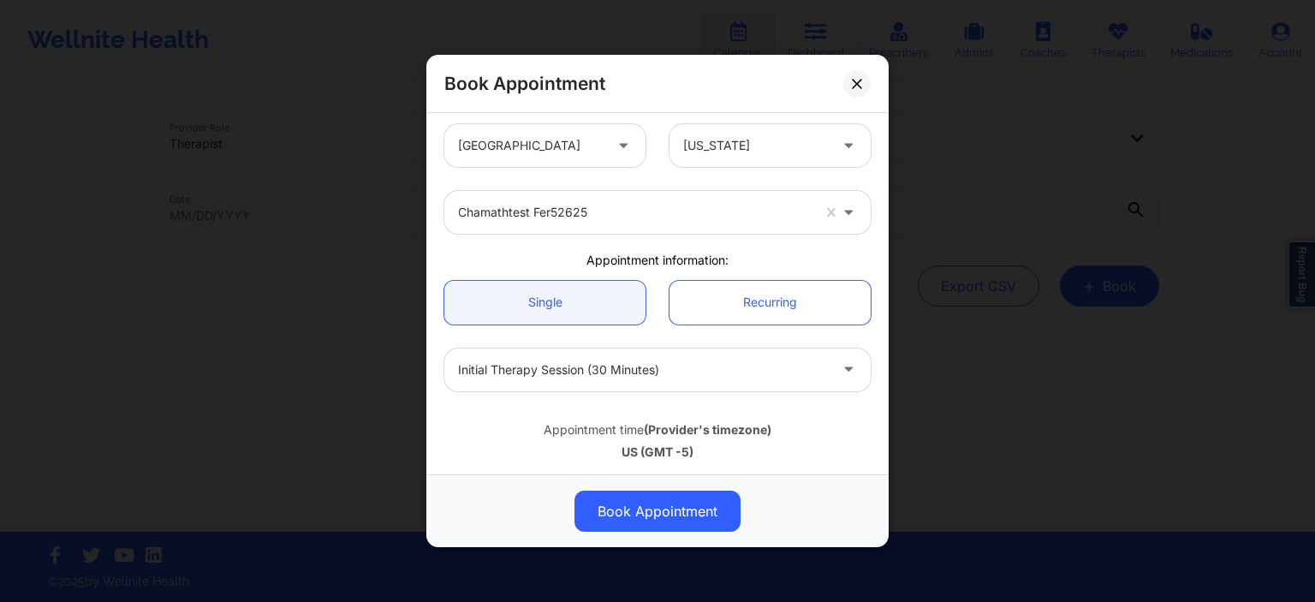
scroll to position [0, 0]
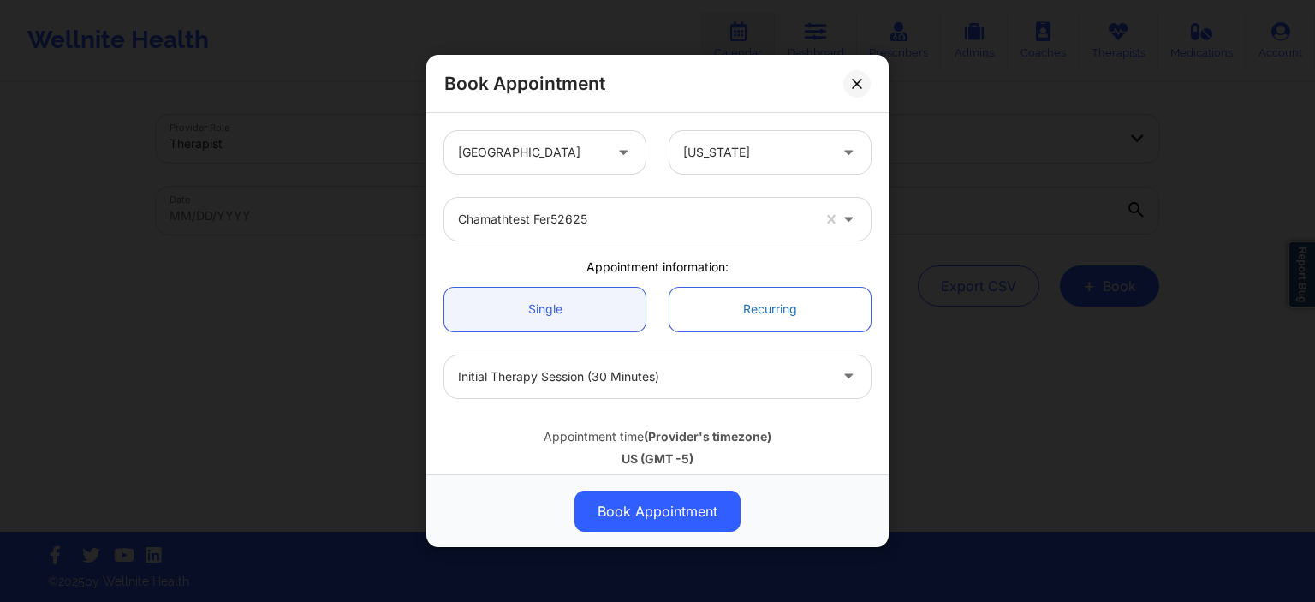
click at [756, 321] on link "Recurring" at bounding box center [769, 309] width 201 height 44
click at [757, 320] on link "Recurring" at bounding box center [769, 309] width 201 height 44
click at [714, 300] on link "Recurring" at bounding box center [769, 309] width 201 height 44
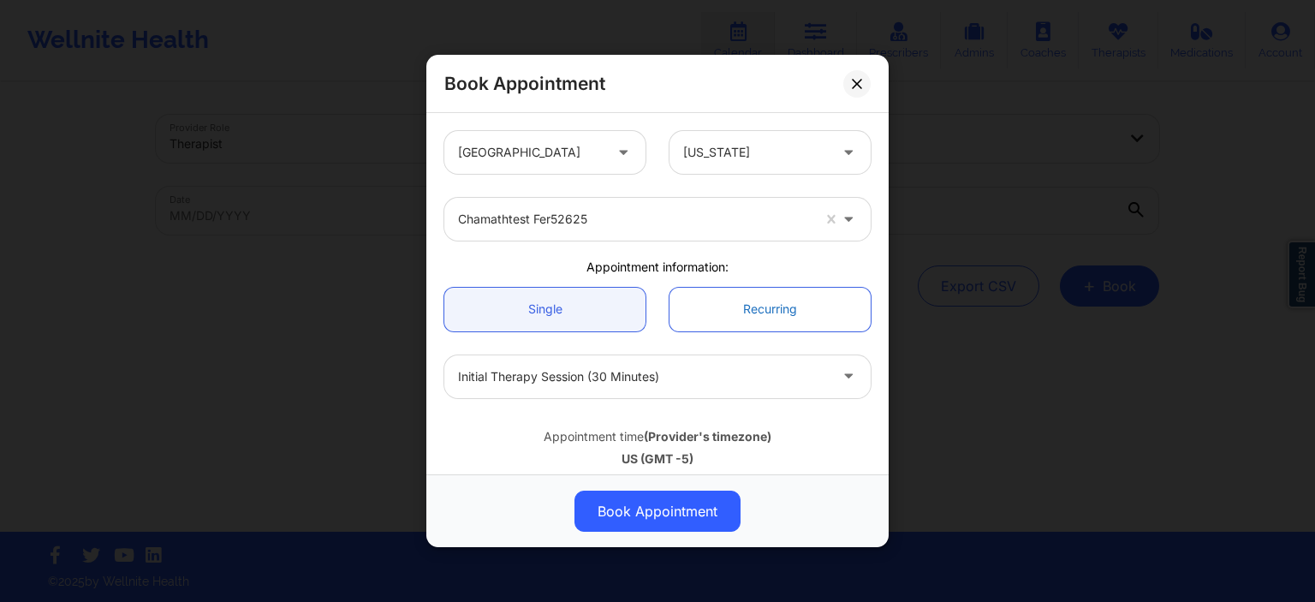
click at [714, 300] on link "Recurring" at bounding box center [769, 309] width 201 height 44
click at [704, 300] on link "Recurring" at bounding box center [769, 309] width 201 height 44
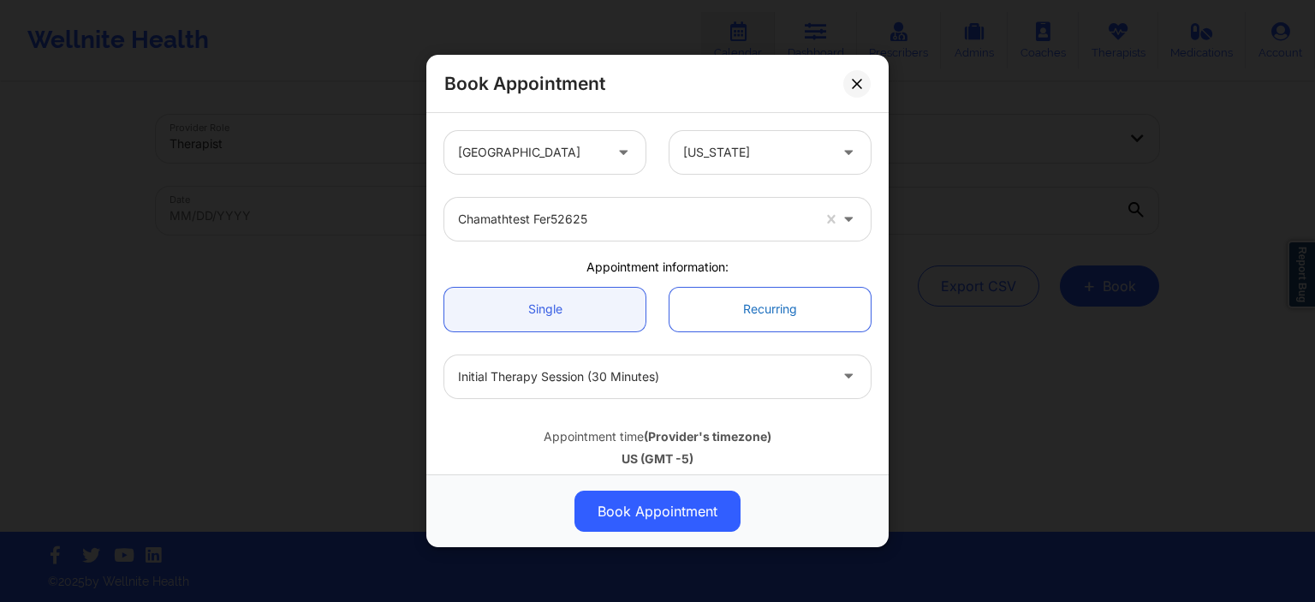
click at [704, 300] on link "Recurring" at bounding box center [769, 309] width 201 height 44
click at [704, 313] on link "Recurring" at bounding box center [769, 309] width 201 height 44
click at [688, 315] on link "Recurring" at bounding box center [769, 309] width 201 height 44
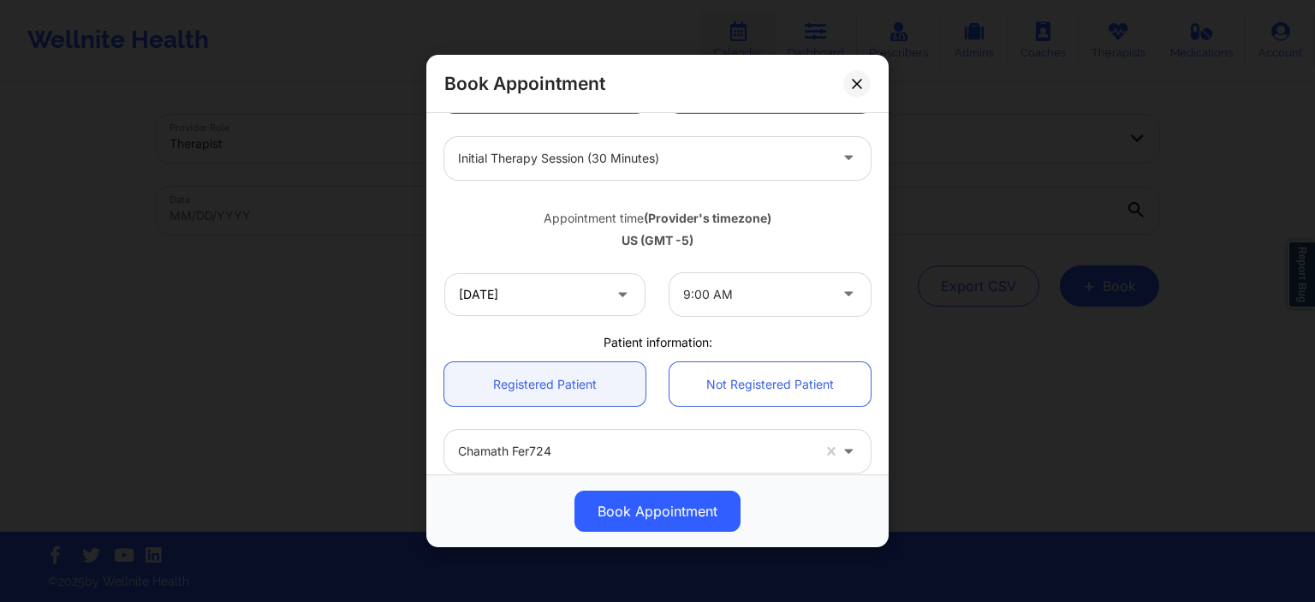
scroll to position [247, 0]
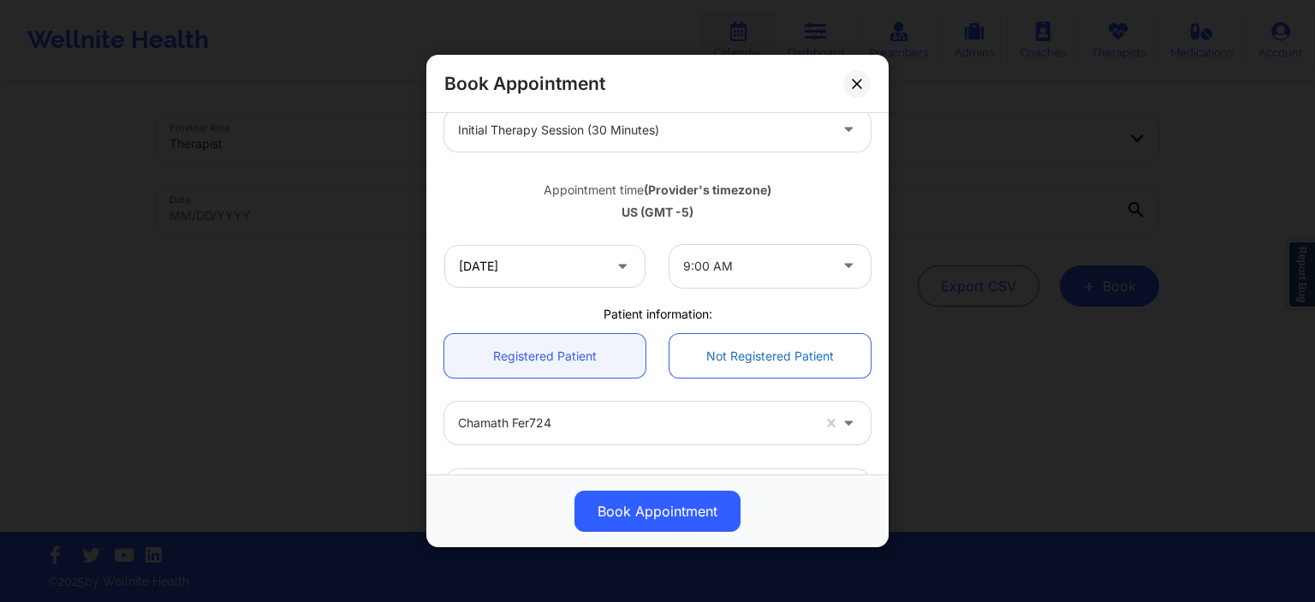
click at [735, 358] on link "Not Registered Patient" at bounding box center [769, 356] width 201 height 44
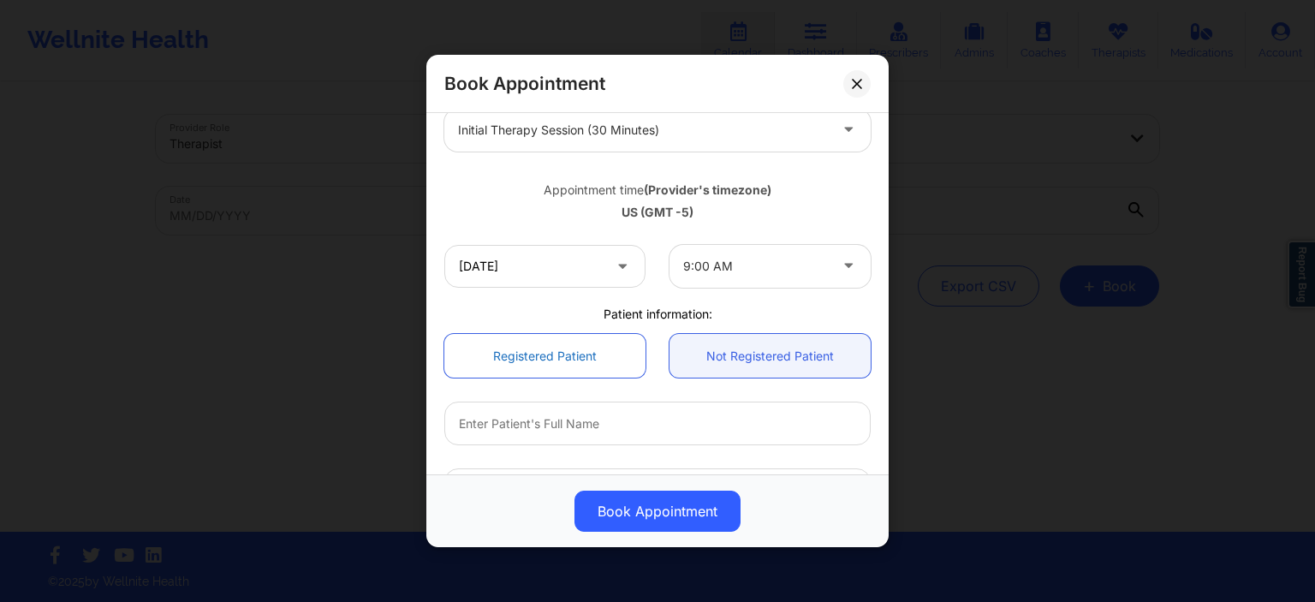
click at [598, 357] on link "Registered Patient" at bounding box center [544, 356] width 201 height 44
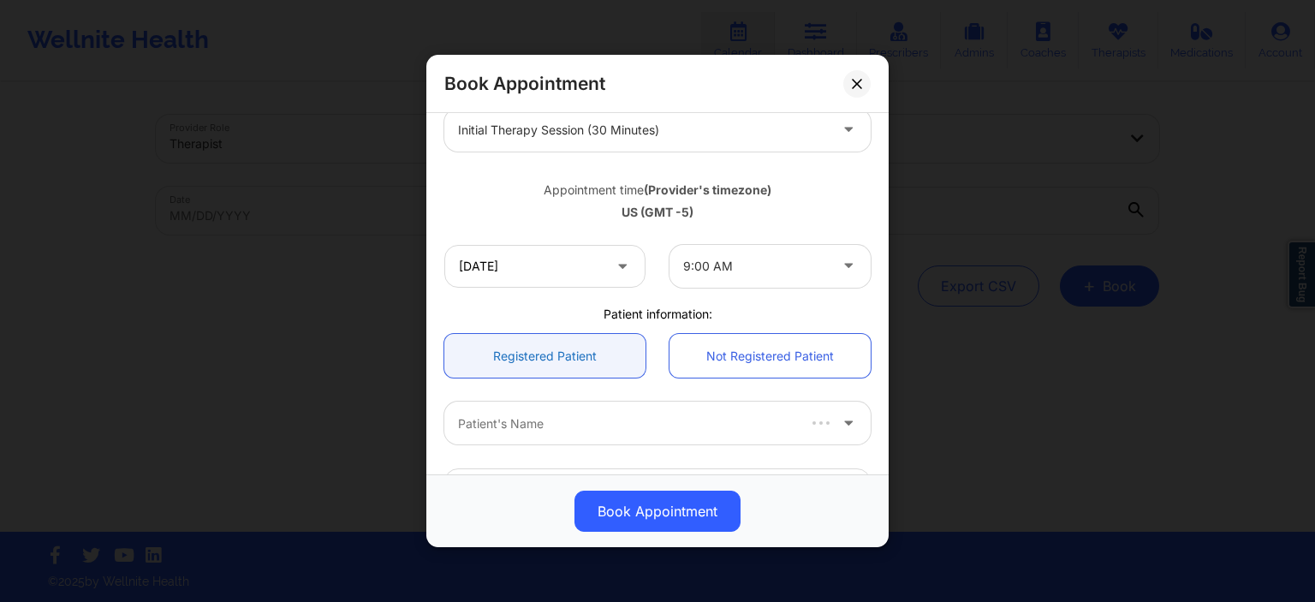
type input "[EMAIL_ADDRESS][DOMAIN_NAME]"
type input "[PHONE_NUMBER]"
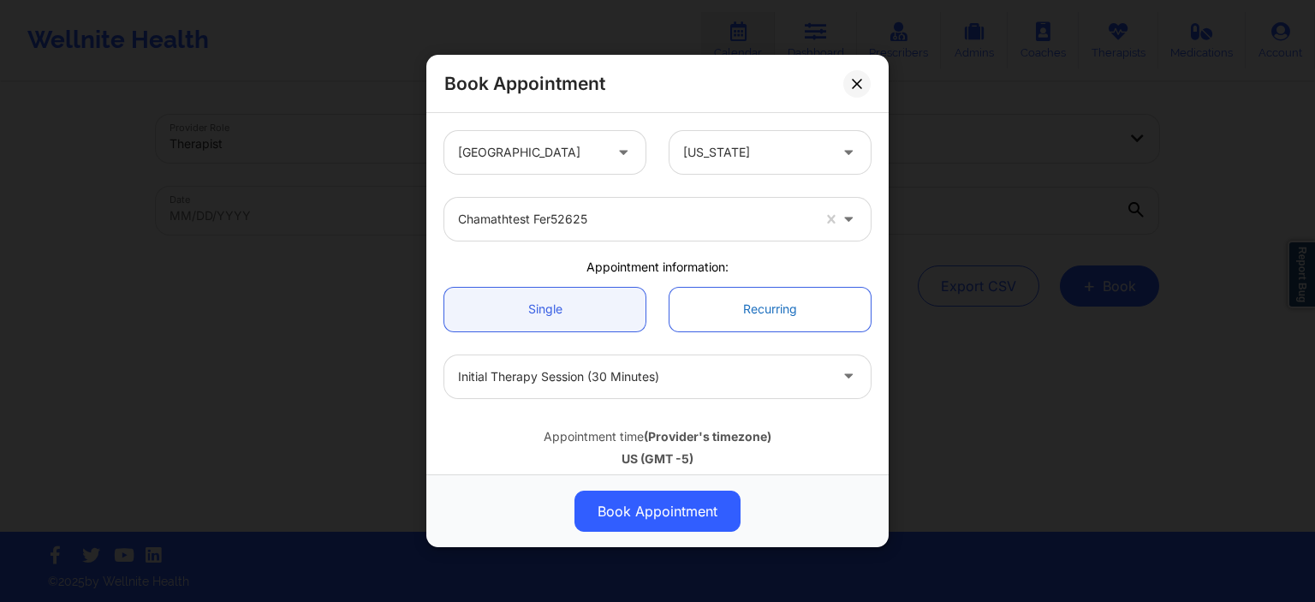
click at [711, 308] on link "Recurring" at bounding box center [769, 309] width 201 height 44
click at [710, 308] on link "Recurring" at bounding box center [769, 309] width 201 height 44
click at [707, 308] on link "Recurring" at bounding box center [769, 309] width 201 height 44
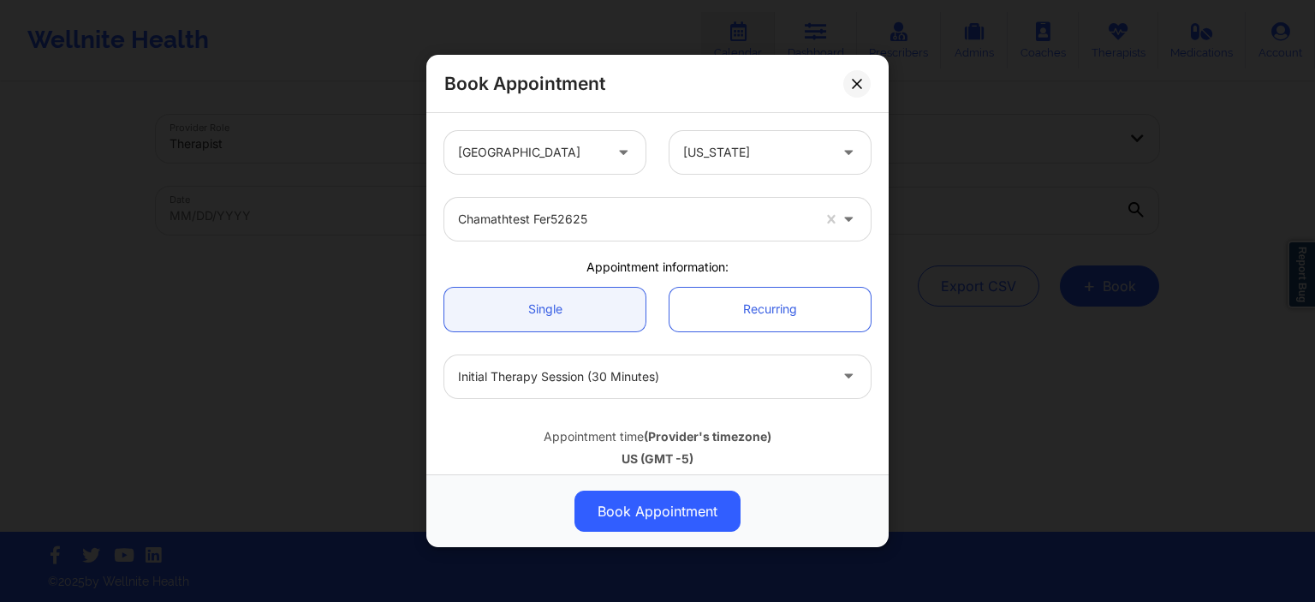
drag, startPoint x: 700, startPoint y: 308, endPoint x: 714, endPoint y: 108, distance: 200.8
click at [700, 308] on link "Recurring" at bounding box center [769, 309] width 201 height 44
click at [756, 300] on link "Recurring" at bounding box center [769, 309] width 201 height 44
click at [756, 296] on link "Recurring" at bounding box center [769, 309] width 201 height 44
click at [758, 296] on link "Recurring" at bounding box center [769, 309] width 201 height 44
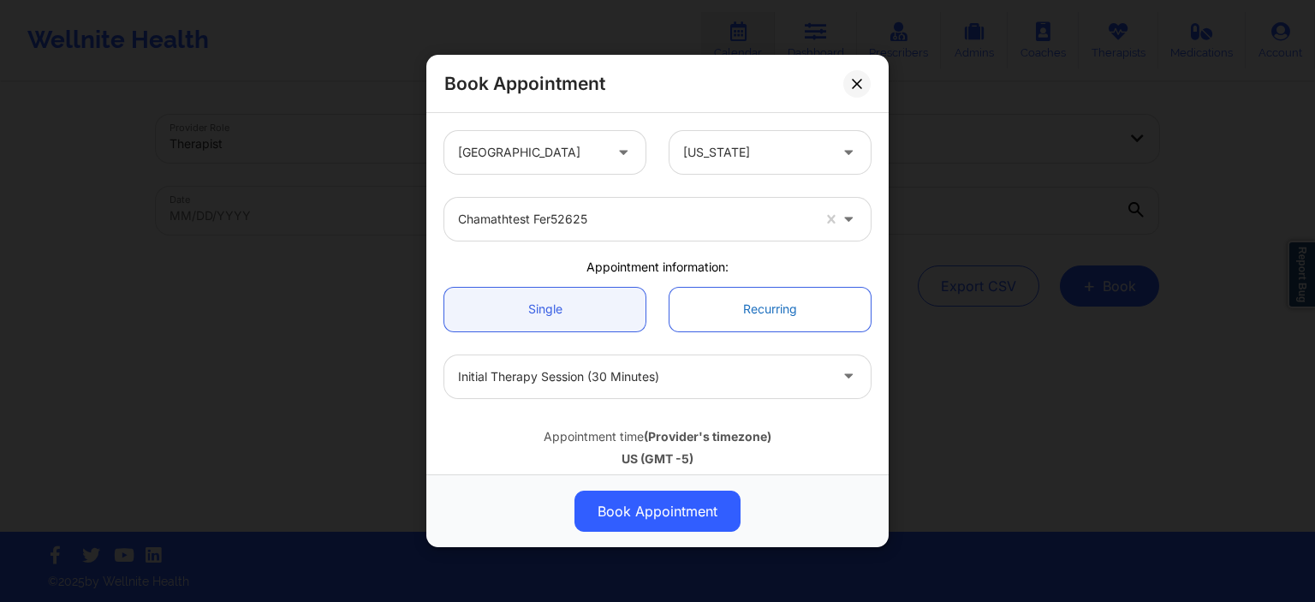
click at [758, 297] on link "Recurring" at bounding box center [769, 309] width 201 height 44
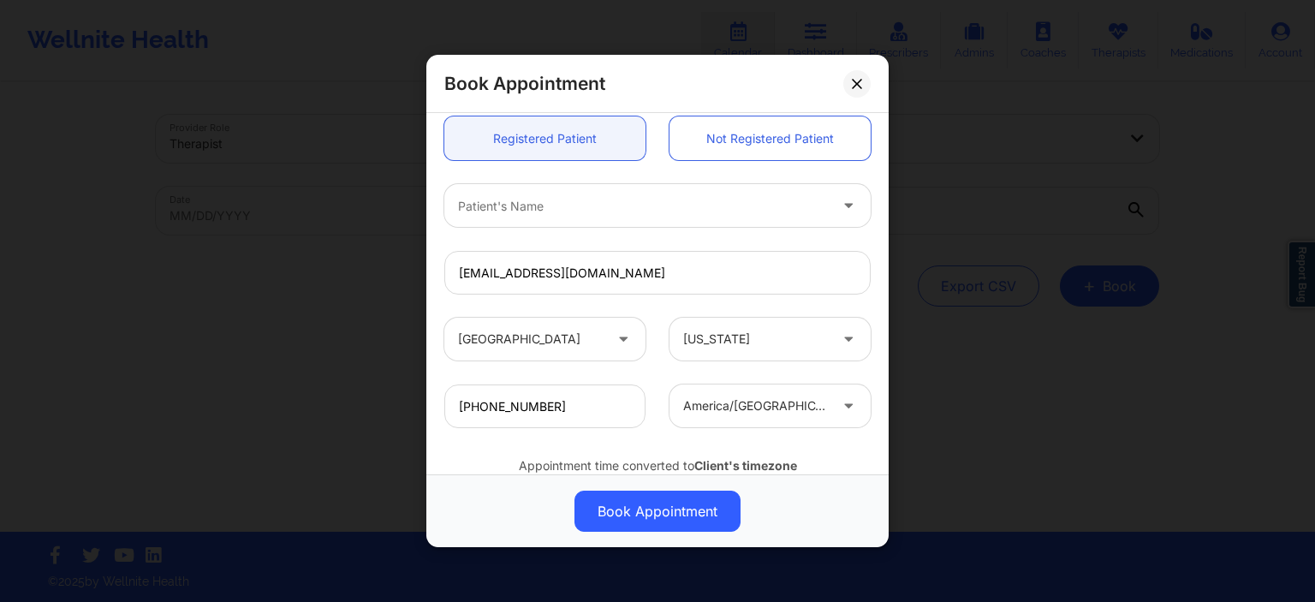
scroll to position [493, 0]
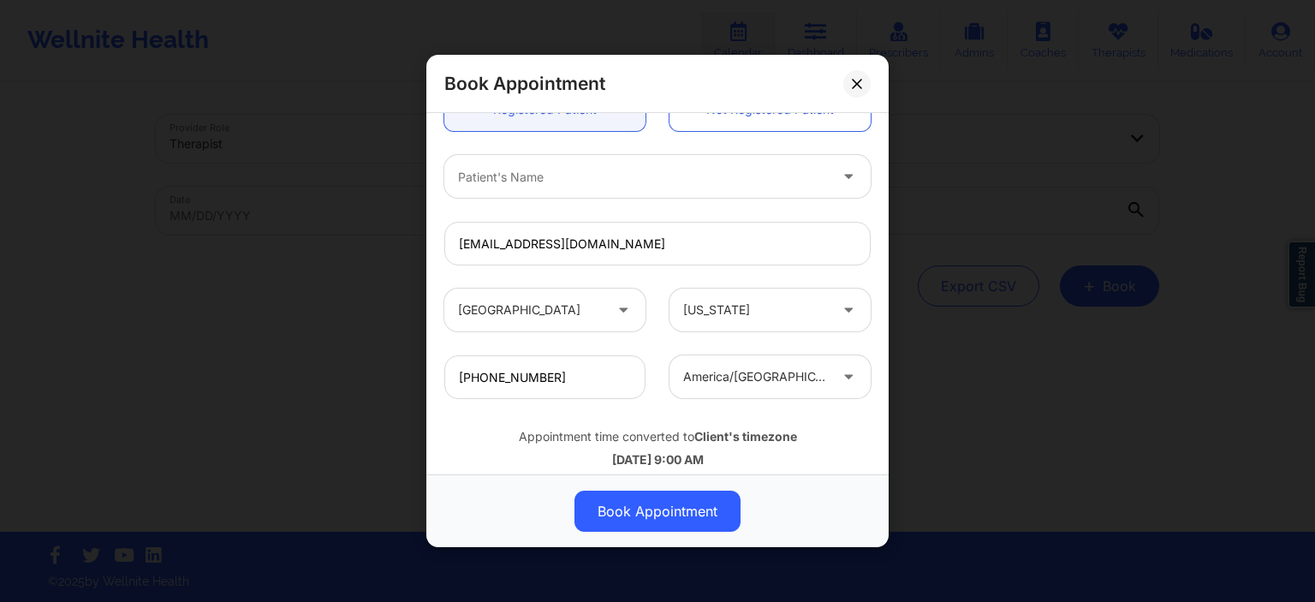
click at [638, 188] on div "Patient's Name" at bounding box center [636, 176] width 385 height 43
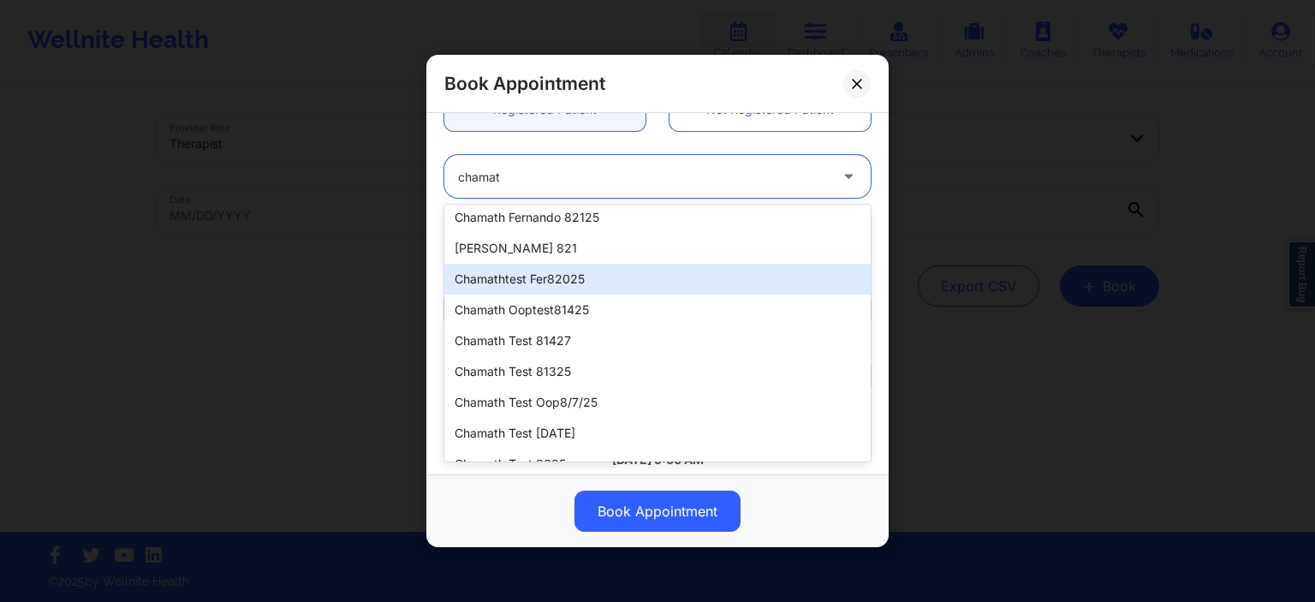
scroll to position [0, 0]
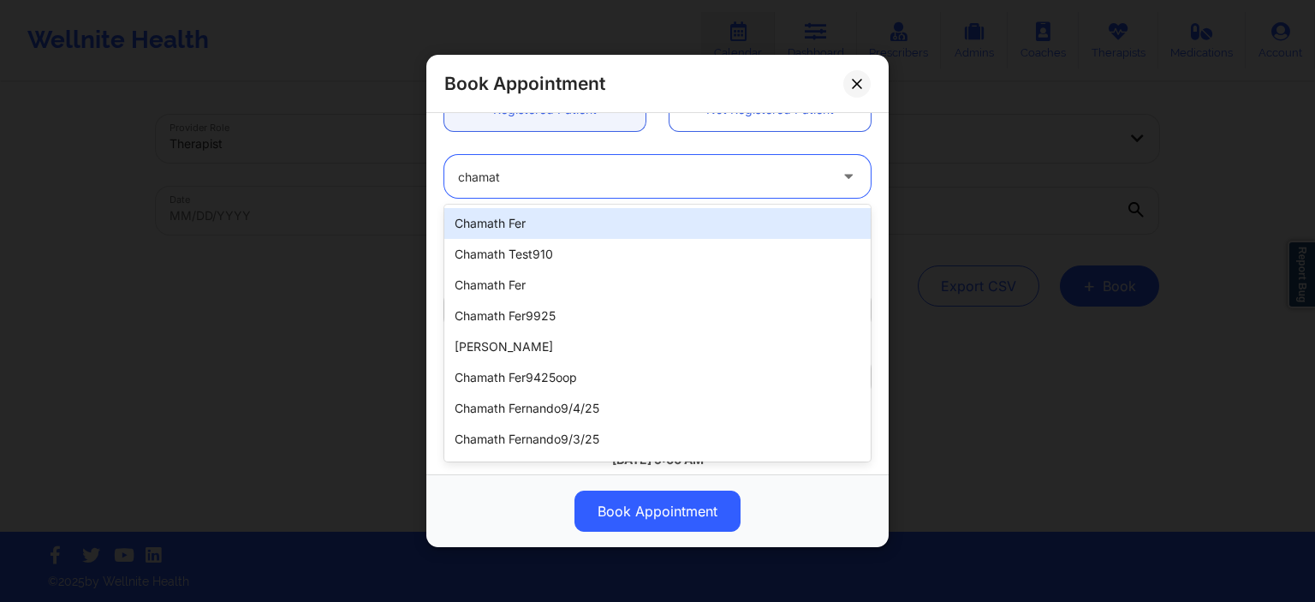
type input "chamat"
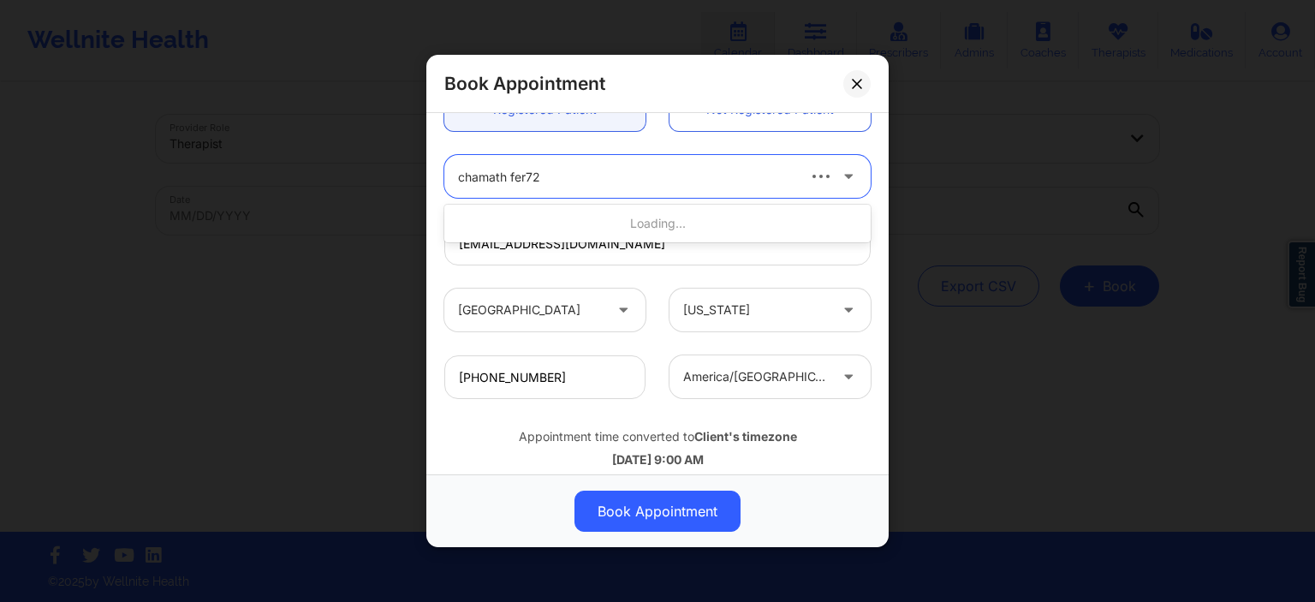
type input "chamath fer724"
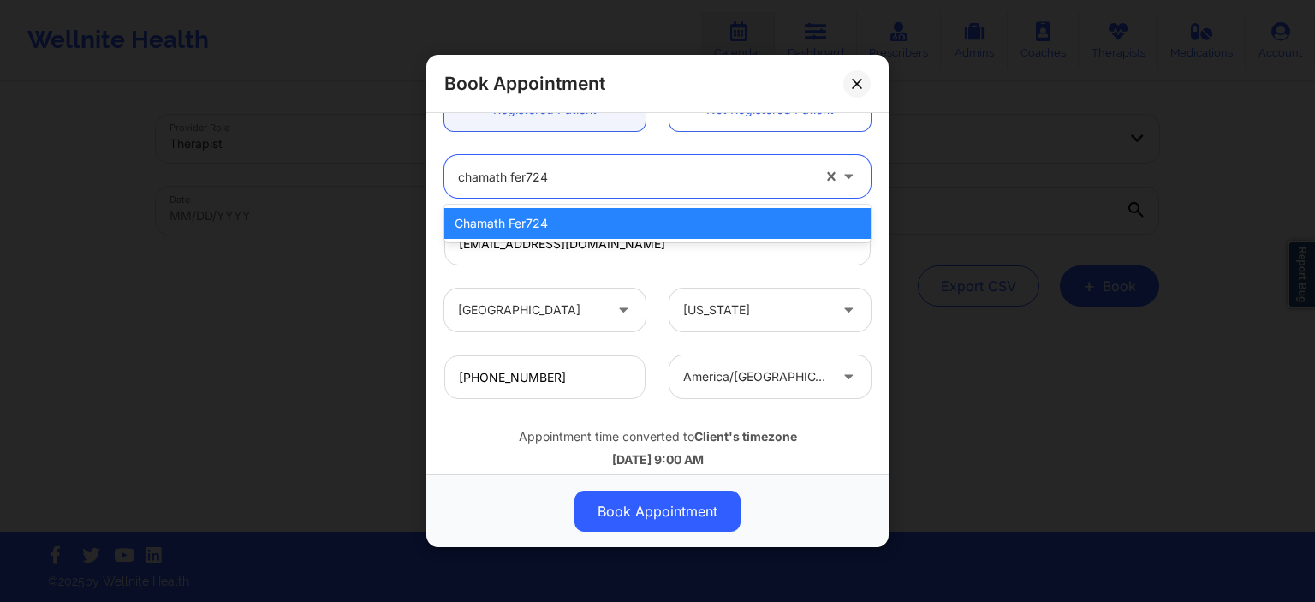
click at [646, 231] on div "Chamath Fer724" at bounding box center [657, 223] width 426 height 31
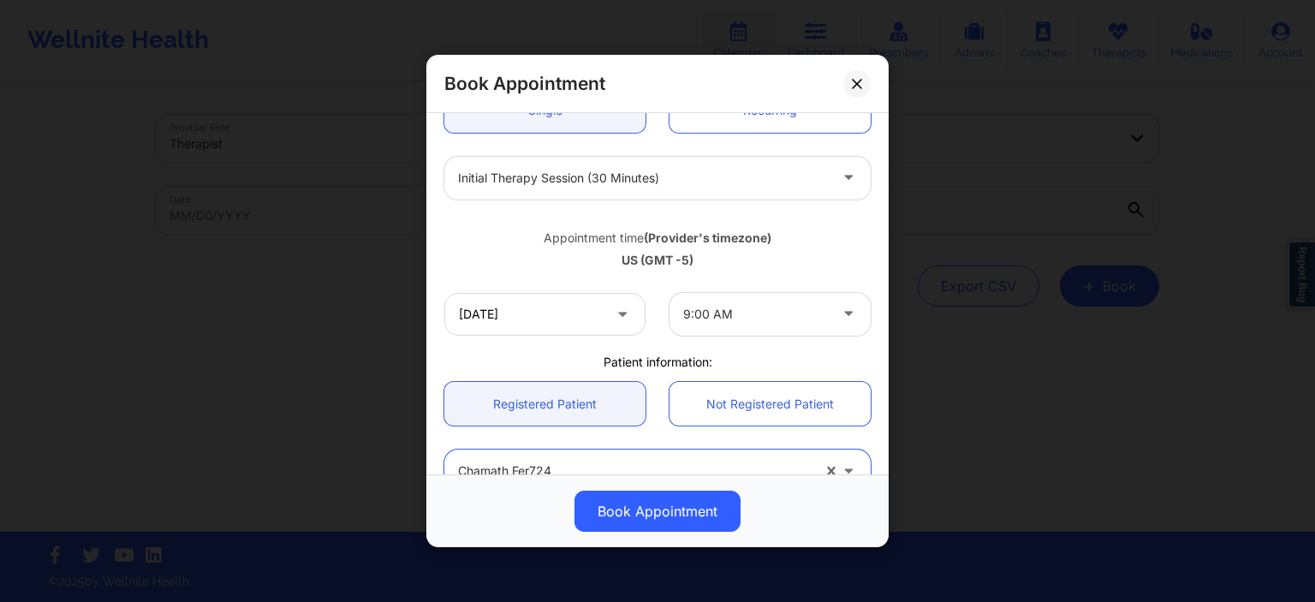
scroll to position [34, 0]
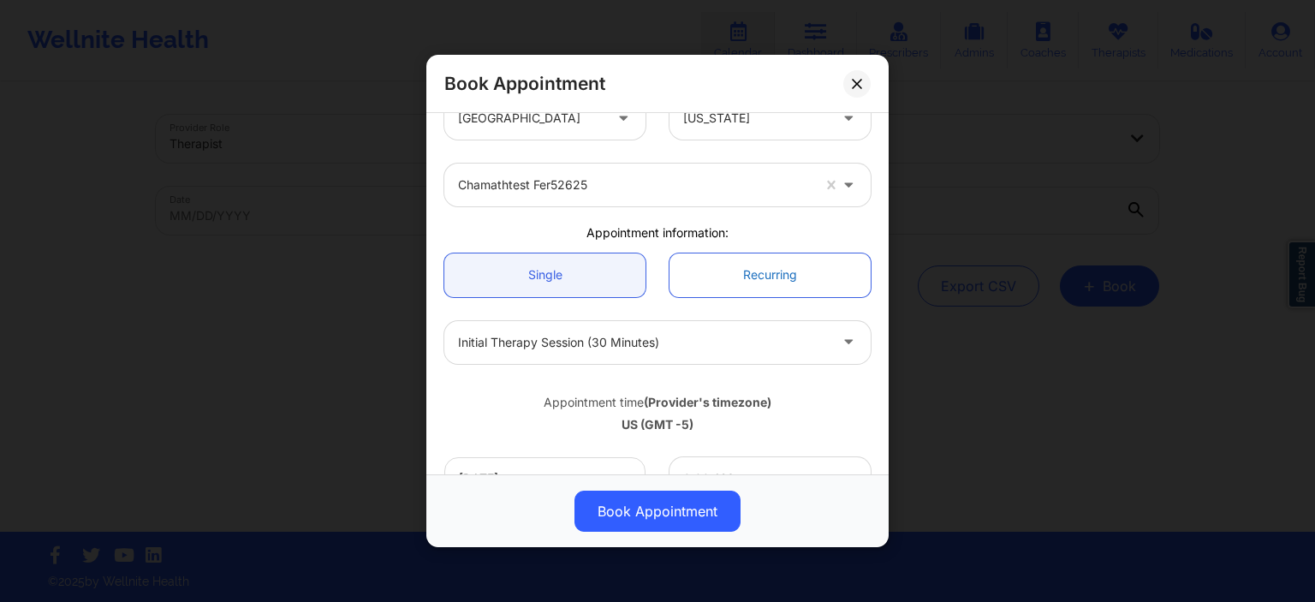
click at [749, 273] on link "Recurring" at bounding box center [769, 275] width 201 height 44
click at [747, 273] on link "Recurring" at bounding box center [769, 275] width 201 height 44
click at [745, 273] on link "Recurring" at bounding box center [769, 275] width 201 height 44
click at [742, 273] on link "Recurring" at bounding box center [769, 275] width 201 height 44
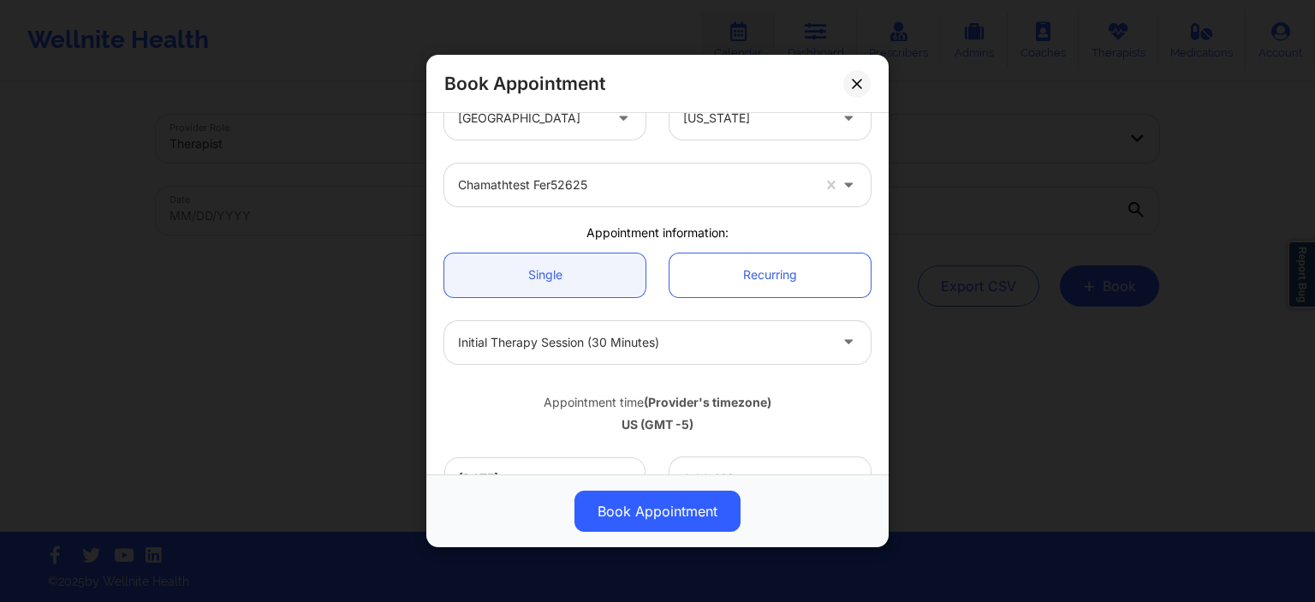
click at [697, 344] on div at bounding box center [643, 342] width 370 height 21
click at [729, 284] on link "Recurring" at bounding box center [769, 275] width 201 height 44
click at [735, 285] on link "Recurring" at bounding box center [769, 275] width 201 height 44
click at [734, 285] on link "Recurring" at bounding box center [769, 275] width 201 height 44
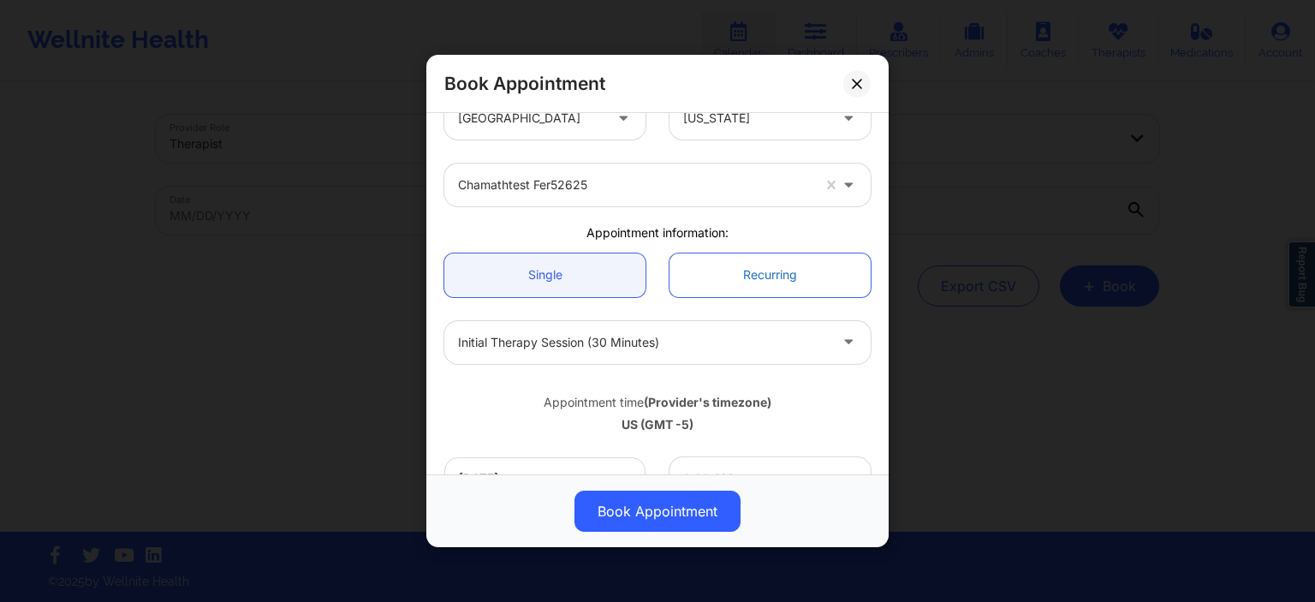
click at [733, 285] on link "Recurring" at bounding box center [769, 275] width 201 height 44
click at [726, 275] on link "Recurring" at bounding box center [769, 275] width 201 height 44
click at [726, 274] on link "Recurring" at bounding box center [769, 275] width 201 height 44
click at [723, 271] on link "Recurring" at bounding box center [769, 275] width 201 height 44
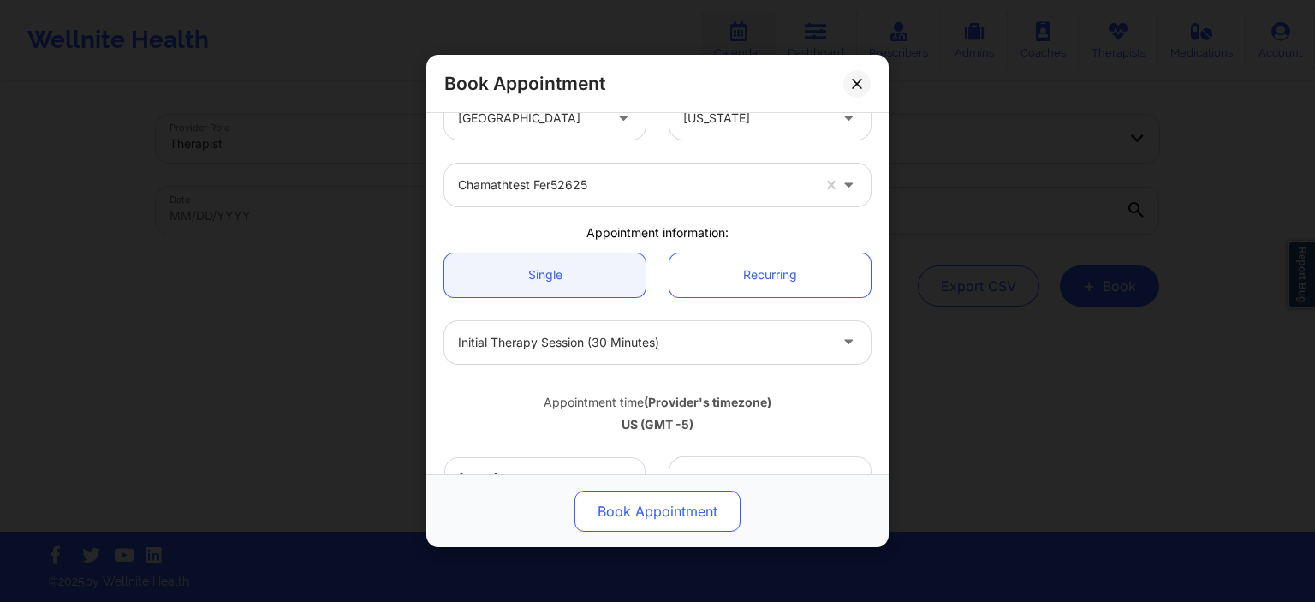
click at [690, 505] on button "Book Appointment" at bounding box center [657, 511] width 166 height 41
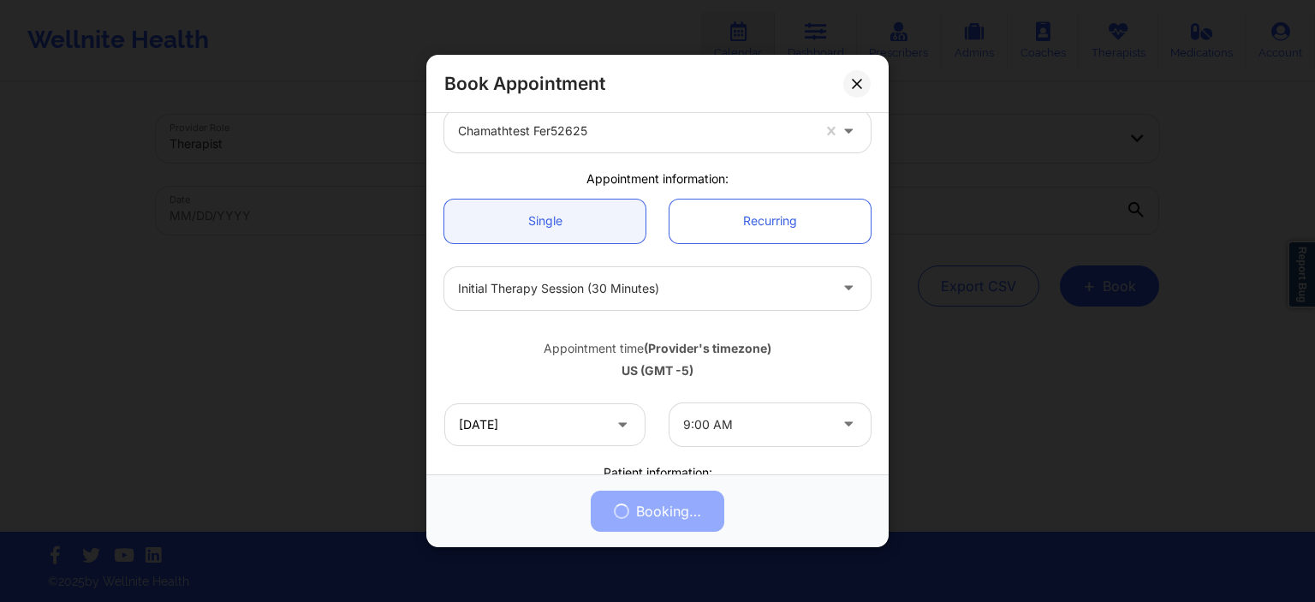
scroll to position [164, 0]
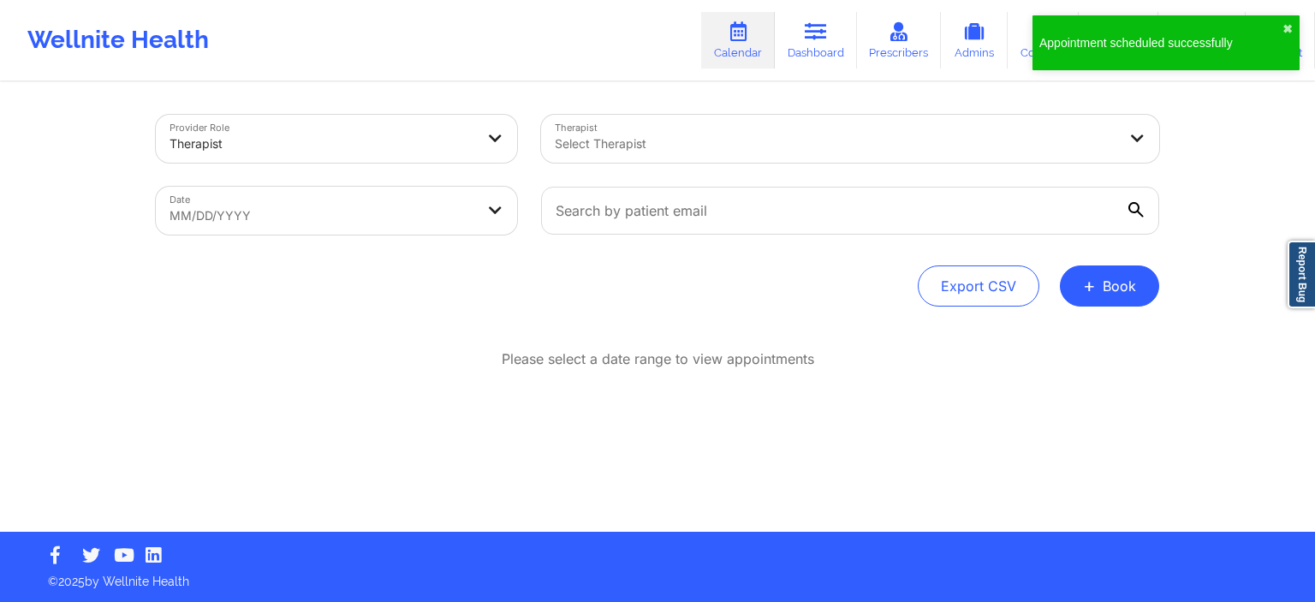
click at [8, 322] on div "Provider Role Therapist Therapist Select Therapist Date MM/DD/YYYY Export CSV +…" at bounding box center [657, 266] width 1315 height 532
